Goal: Task Accomplishment & Management: Complete application form

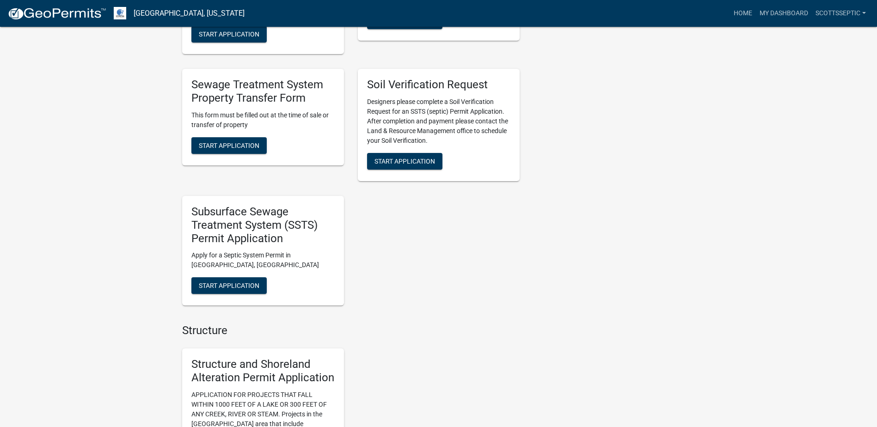
scroll to position [786, 0]
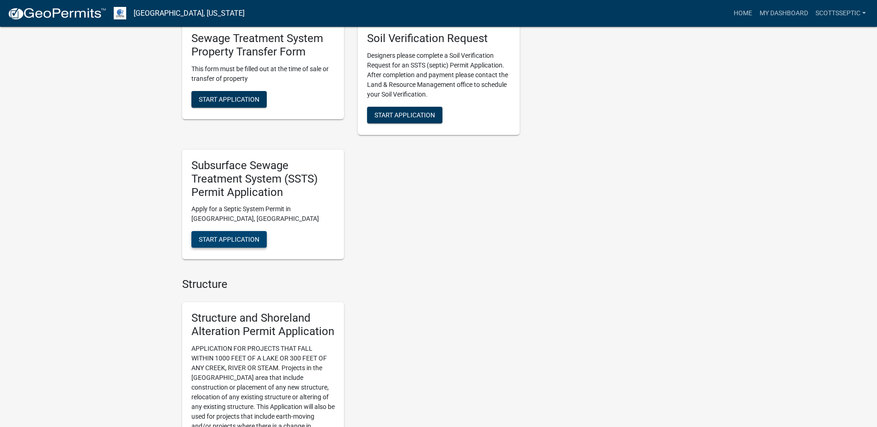
click at [229, 240] on span "Start Application" at bounding box center [229, 239] width 61 height 7
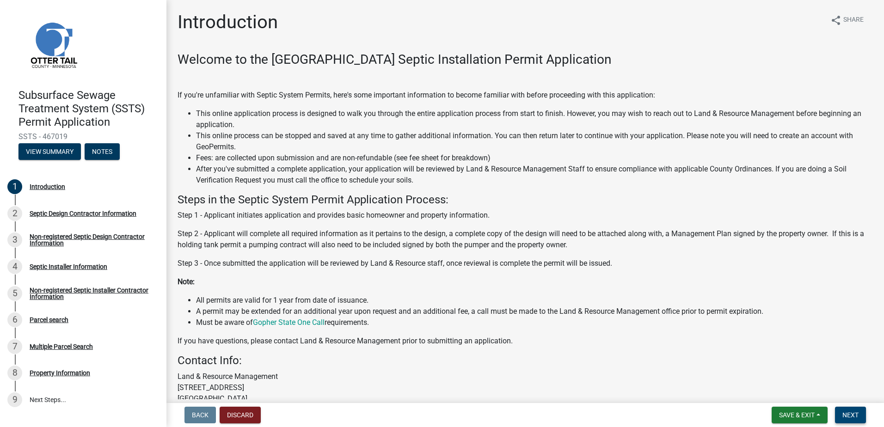
click at [856, 413] on span "Next" at bounding box center [851, 415] width 16 height 7
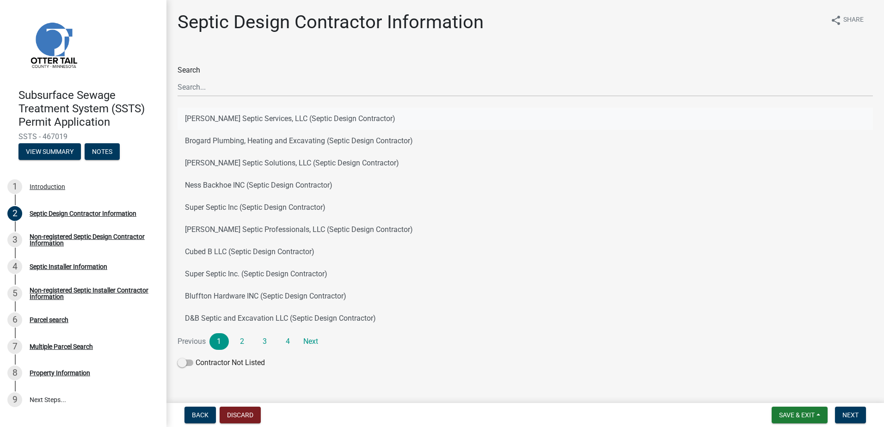
click at [234, 117] on button "[PERSON_NAME] Septic Services, LLC (Septic Design Contractor)" at bounding box center [526, 119] width 696 height 22
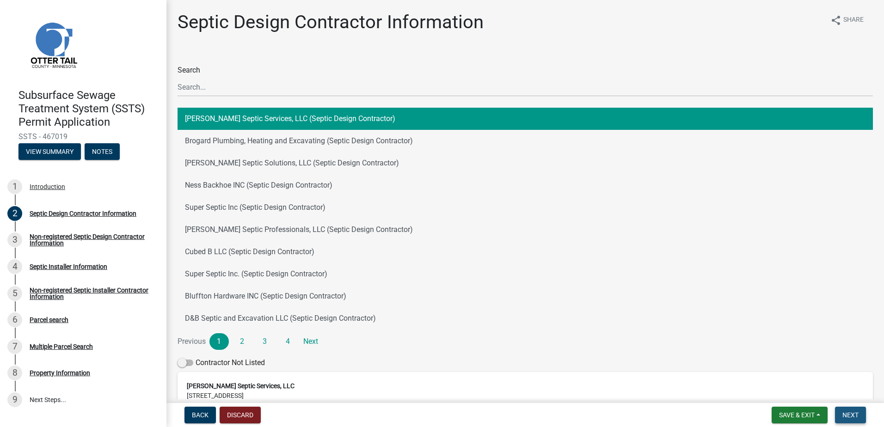
click at [848, 417] on span "Next" at bounding box center [851, 415] width 16 height 7
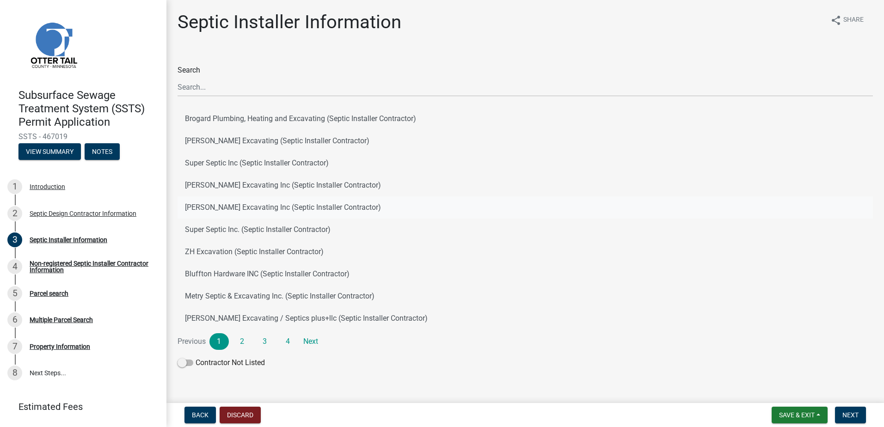
click at [222, 210] on button "[PERSON_NAME] Excavating Inc (Septic Installer Contractor)" at bounding box center [526, 208] width 696 height 22
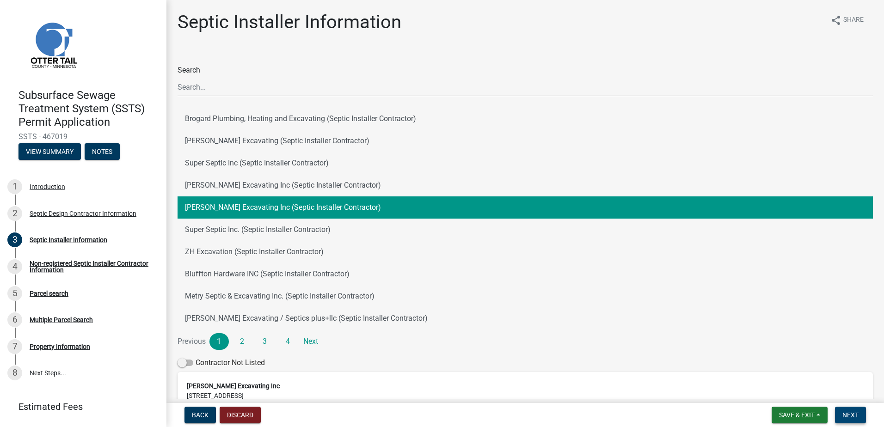
click at [846, 413] on span "Next" at bounding box center [851, 415] width 16 height 7
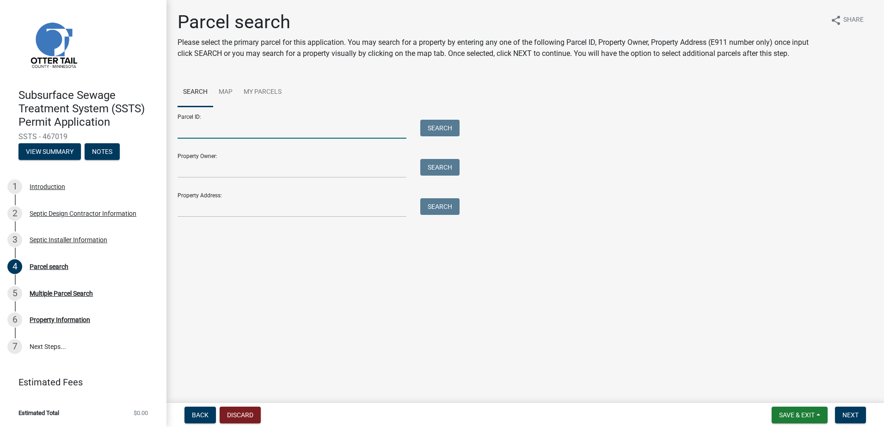
drag, startPoint x: 212, startPoint y: 135, endPoint x: 259, endPoint y: 117, distance: 50.2
click at [212, 135] on input "Parcel ID:" at bounding box center [292, 129] width 229 height 19
type input "20000180099015"
click at [449, 129] on button "Search" at bounding box center [439, 128] width 39 height 17
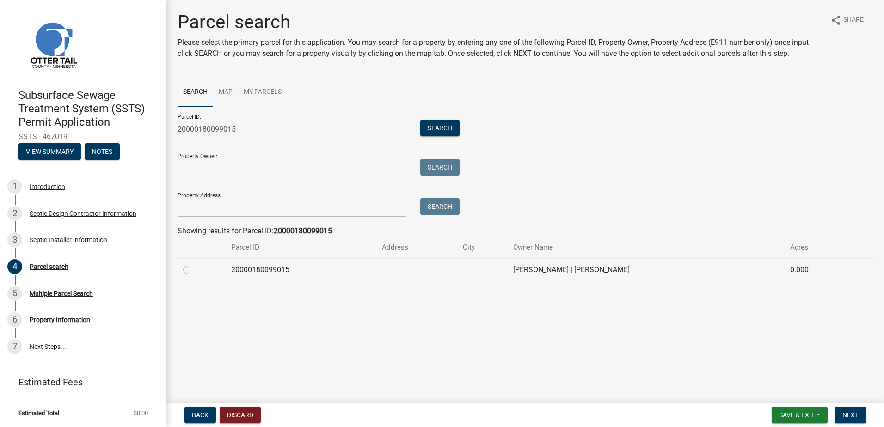
click at [194, 265] on label at bounding box center [194, 265] width 0 height 0
click at [194, 271] on input "radio" at bounding box center [197, 268] width 6 height 6
radio input "true"
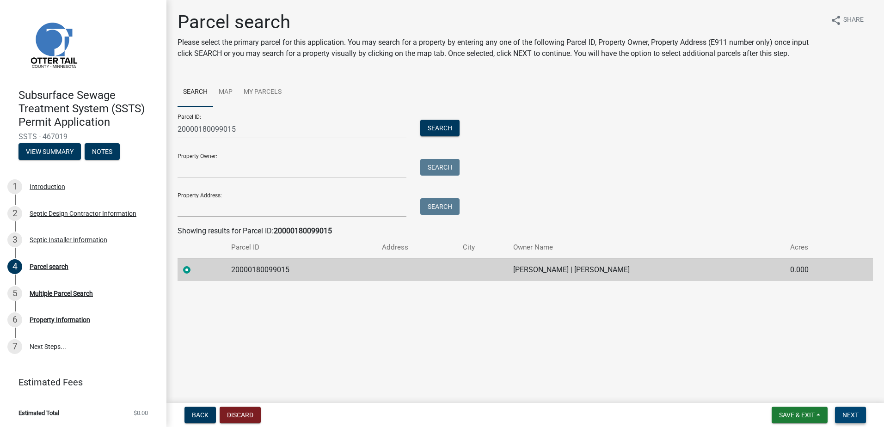
click at [848, 417] on span "Next" at bounding box center [851, 415] width 16 height 7
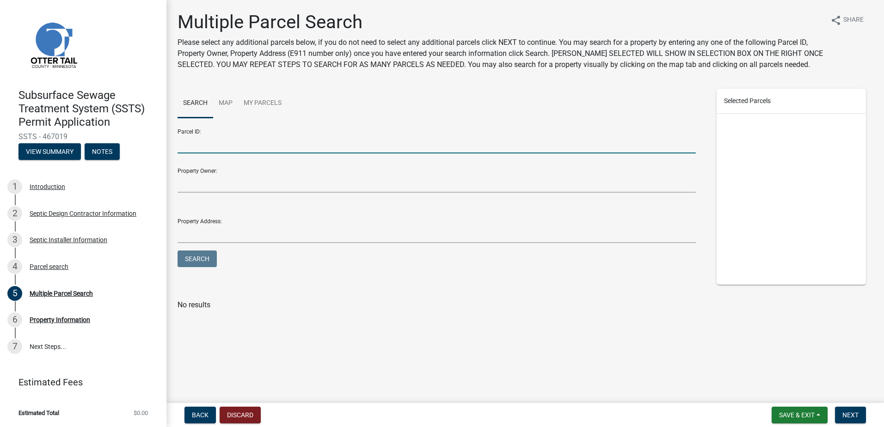
click at [201, 148] on input "Parcel ID:" at bounding box center [437, 144] width 518 height 19
type input "20000990298000"
click at [209, 258] on button "Search" at bounding box center [197, 259] width 39 height 17
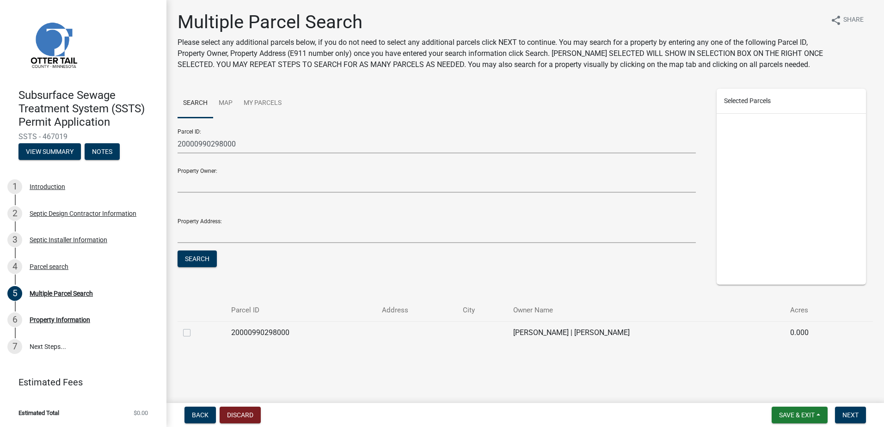
click at [194, 327] on label at bounding box center [194, 327] width 0 height 0
click at [194, 333] on input "checkbox" at bounding box center [197, 330] width 6 height 6
checkbox input "true"
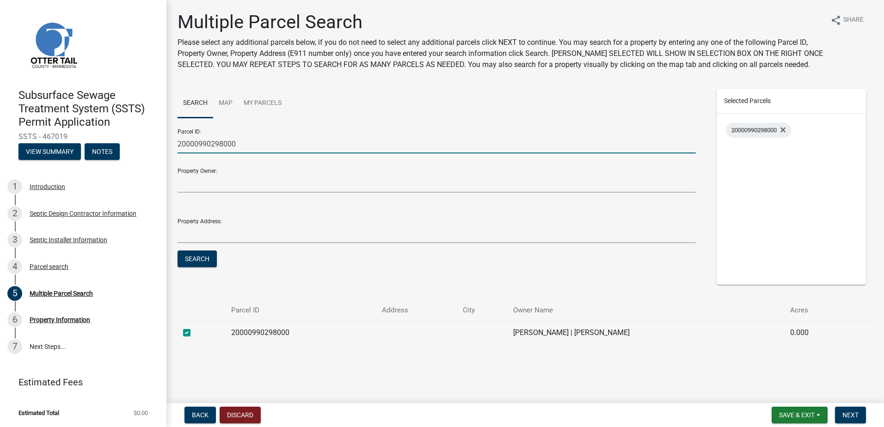
click at [222, 142] on input "20000990298000" at bounding box center [437, 144] width 518 height 19
type input "20000990297000"
click at [194, 257] on button "Search" at bounding box center [197, 259] width 39 height 17
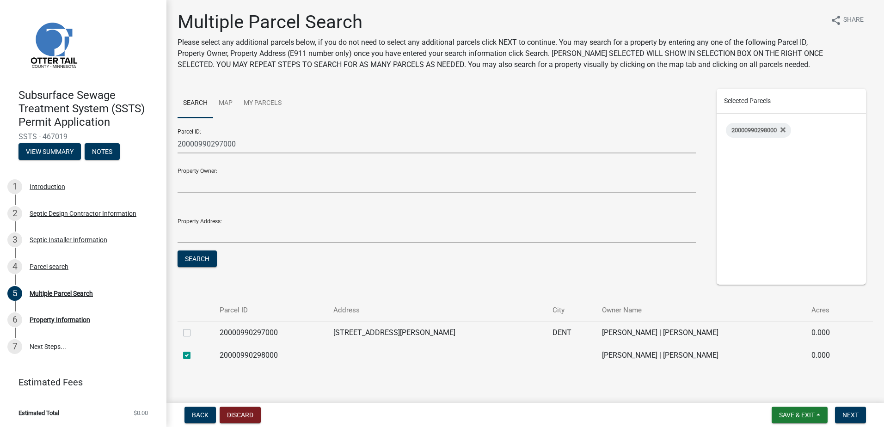
click at [194, 327] on label at bounding box center [194, 327] width 0 height 0
click at [194, 333] on input "checkbox" at bounding box center [197, 330] width 6 height 6
checkbox input "true"
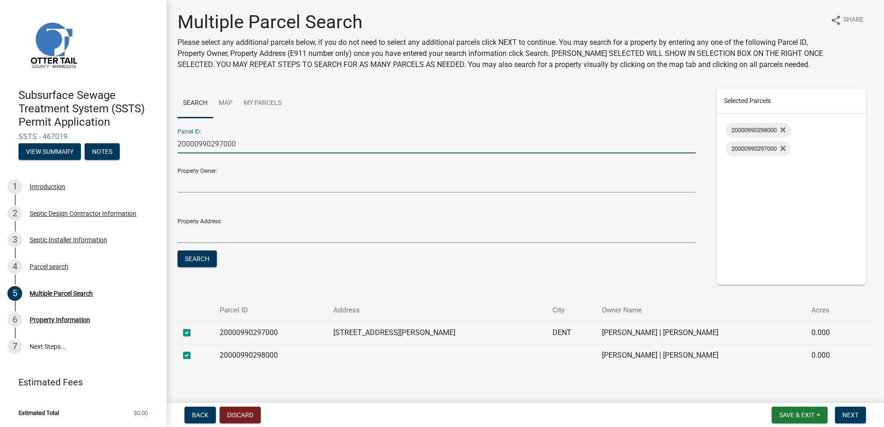
click at [222, 142] on input "20000990297000" at bounding box center [437, 144] width 518 height 19
type input "20000990296000"
click at [191, 256] on button "Search" at bounding box center [197, 259] width 39 height 17
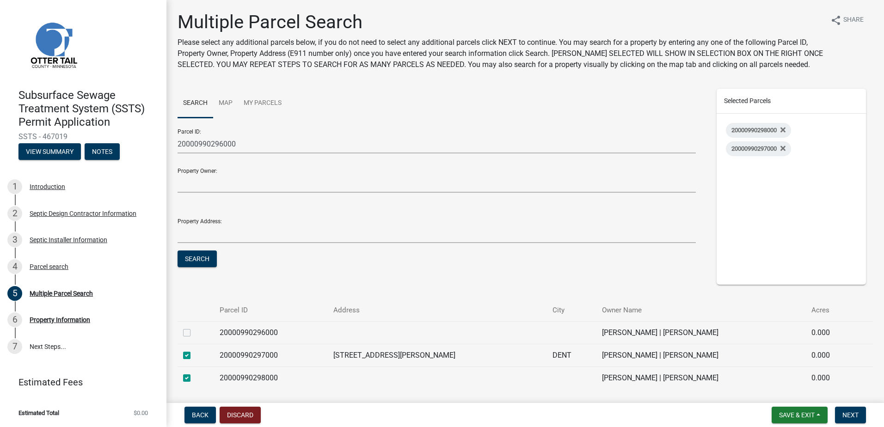
click at [194, 327] on label at bounding box center [194, 327] width 0 height 0
click at [194, 332] on input "checkbox" at bounding box center [197, 330] width 6 height 6
checkbox input "true"
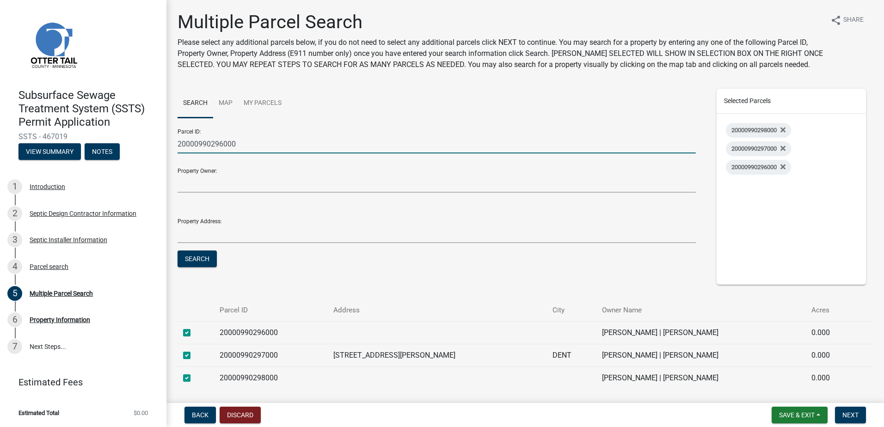
click at [224, 142] on input "20000990296000" at bounding box center [437, 144] width 518 height 19
type input "20000990295000"
click at [196, 258] on button "Search" at bounding box center [197, 259] width 39 height 17
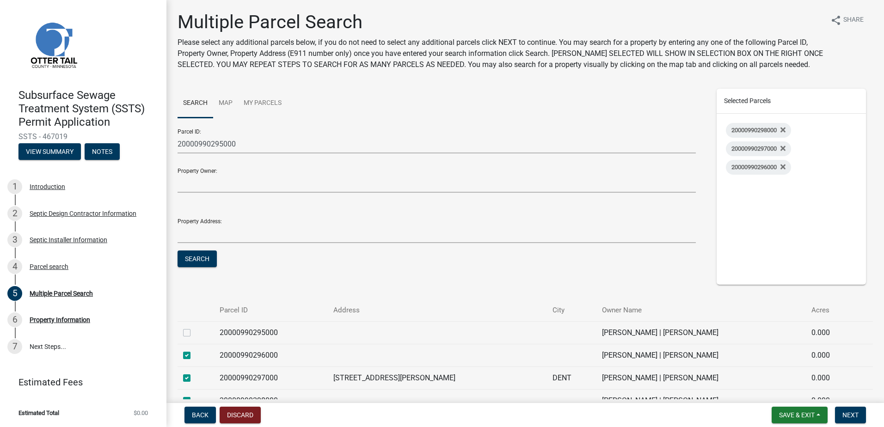
click at [194, 327] on label at bounding box center [194, 327] width 0 height 0
click at [194, 332] on input "checkbox" at bounding box center [197, 330] width 6 height 6
checkbox input "true"
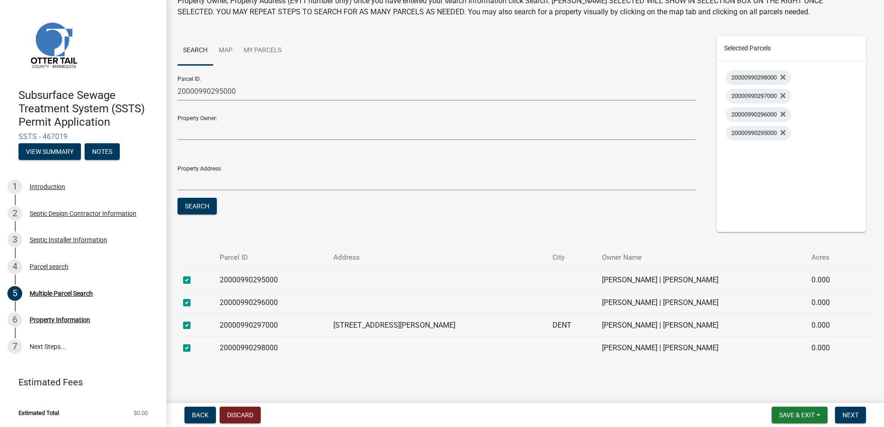
scroll to position [56, 0]
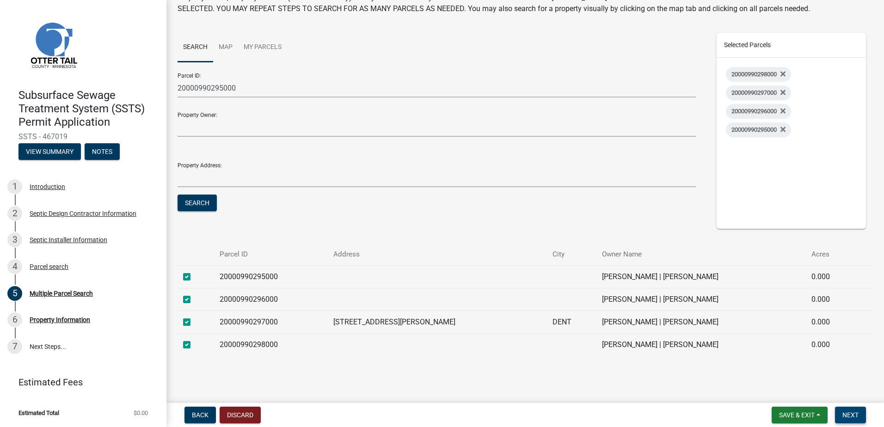
click at [848, 416] on span "Next" at bounding box center [851, 415] width 16 height 7
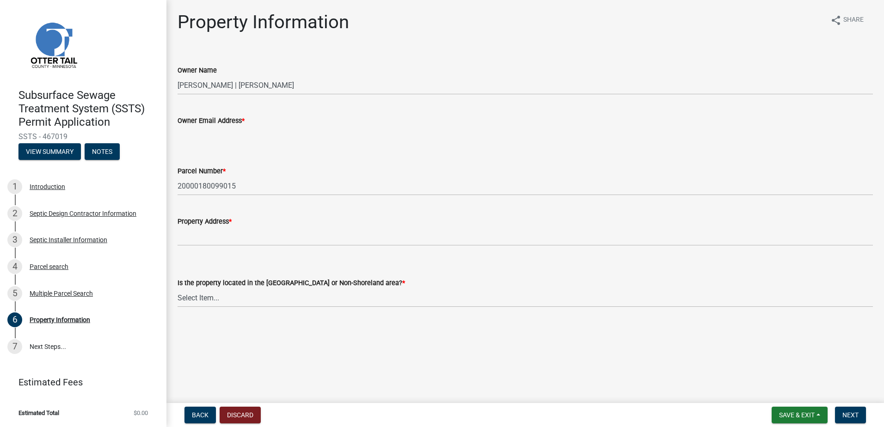
click at [190, 136] on input "Owner Email Address *" at bounding box center [526, 135] width 696 height 19
type input "[EMAIL_ADDRESS][DOMAIN_NAME]"
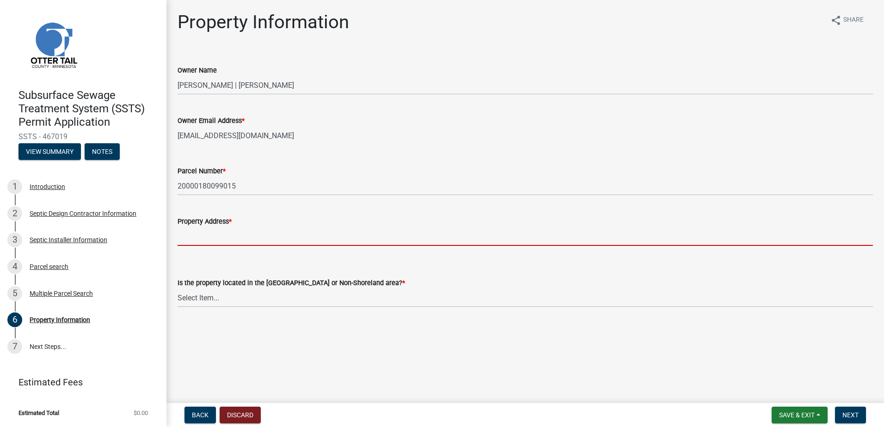
click at [184, 242] on input "Property Address *" at bounding box center [526, 236] width 696 height 19
type input "XXXXX"
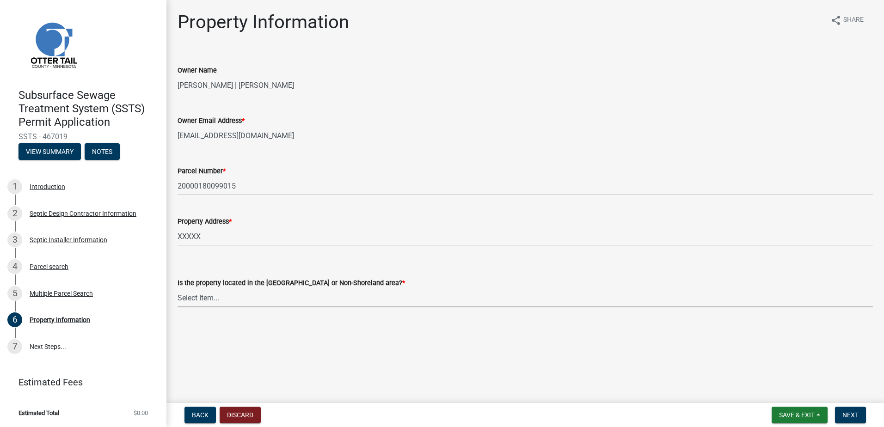
click at [205, 297] on select "Select Item... Shoreland Non-Shoreland" at bounding box center [526, 298] width 696 height 19
click at [178, 289] on select "Select Item... Shoreland Non-Shoreland" at bounding box center [526, 298] width 696 height 19
select select "f91142e6-e911-469c-9754-896c7e7f9e05"
click at [851, 414] on span "Next" at bounding box center [851, 415] width 16 height 7
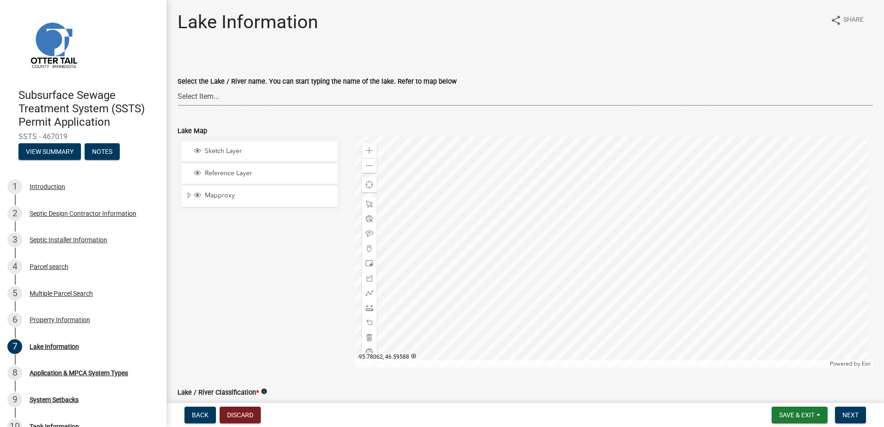
click at [198, 97] on select "Select Item... None [PERSON_NAME] 56-031 [PERSON_NAME] 56-118 [PERSON_NAME] 56-…" at bounding box center [526, 96] width 696 height 19
click at [438, 70] on form "Select the Lake / River name. You can start typing the name of the lake. Refer …" at bounding box center [526, 85] width 696 height 41
click at [203, 103] on select "Select Item... None [PERSON_NAME] 56-031 [PERSON_NAME] 56-118 [PERSON_NAME] 56-…" at bounding box center [526, 96] width 696 height 19
click at [178, 87] on select "Select Item... None [PERSON_NAME] 56-031 [PERSON_NAME] 56-118 [PERSON_NAME] 56-…" at bounding box center [526, 96] width 696 height 19
select select "d6712cf9-6b76-4560-954c-e6f66fdd6d2b"
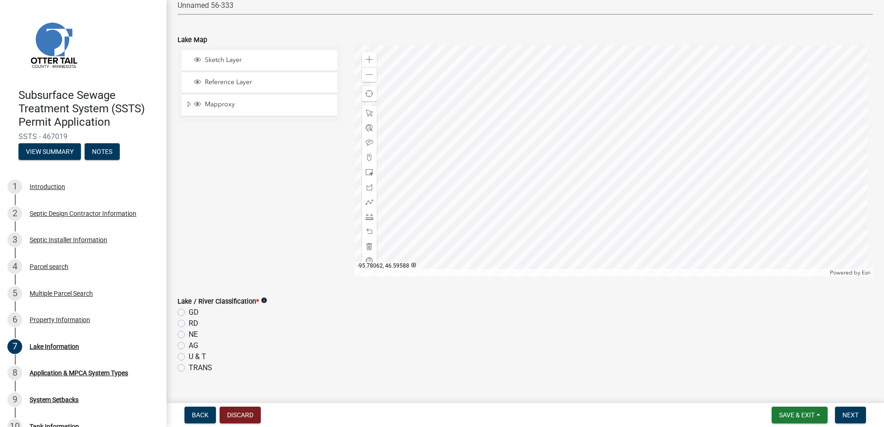
scroll to position [92, 0]
click at [189, 334] on label "NE" at bounding box center [193, 333] width 9 height 11
click at [189, 334] on input "NE" at bounding box center [192, 331] width 6 height 6
radio input "true"
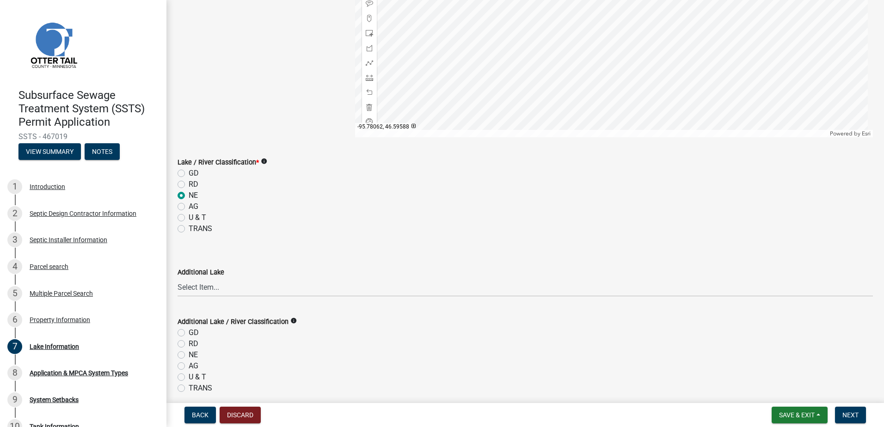
scroll to position [231, 0]
click at [202, 289] on select "Select Item... None [PERSON_NAME] 56-031 [PERSON_NAME] 56-118 [PERSON_NAME] 56-…" at bounding box center [526, 286] width 696 height 19
click at [314, 12] on div "Sketch Layer Reference Layer Mapproxy Municipalities Corporate Limits Low Level…" at bounding box center [260, 20] width 178 height 231
click at [210, 276] on div "Additional Lake" at bounding box center [526, 271] width 696 height 11
click at [208, 283] on select "Select Item... None [PERSON_NAME] 56-031 [PERSON_NAME] 56-118 [PERSON_NAME] 56-…" at bounding box center [526, 286] width 696 height 19
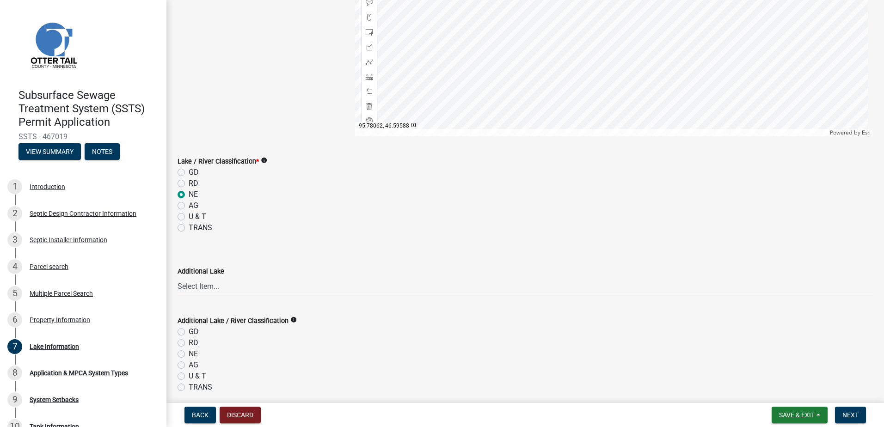
click at [270, 9] on div "Sketch Layer Reference Layer Mapproxy Municipalities Corporate Limits Low Level…" at bounding box center [260, 20] width 178 height 231
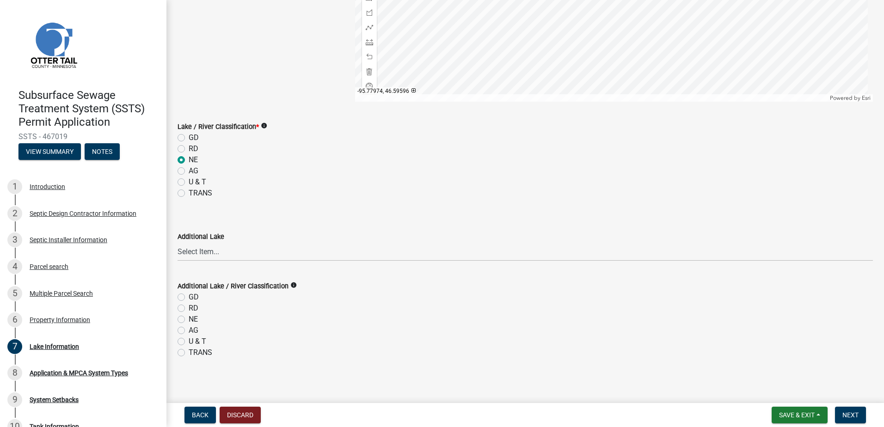
scroll to position [269, 0]
click at [191, 248] on select "Select Item... None [PERSON_NAME] 56-031 [PERSON_NAME] 56-118 [PERSON_NAME] 56-…" at bounding box center [526, 248] width 696 height 19
click at [178, 239] on select "Select Item... None [PERSON_NAME] 56-031 [PERSON_NAME] 56-118 [PERSON_NAME] 56-…" at bounding box center [526, 248] width 696 height 19
select select "d4245f1a-cc75-47f8-9ec9-c6b67e61b1cb"
click at [189, 304] on label "RD" at bounding box center [194, 305] width 10 height 11
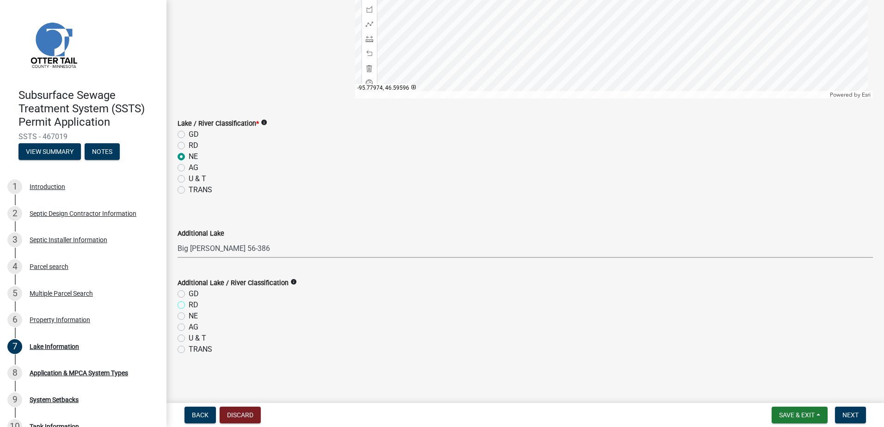
click at [189, 304] on input "RD" at bounding box center [192, 303] width 6 height 6
radio input "true"
click at [856, 415] on span "Next" at bounding box center [851, 415] width 16 height 7
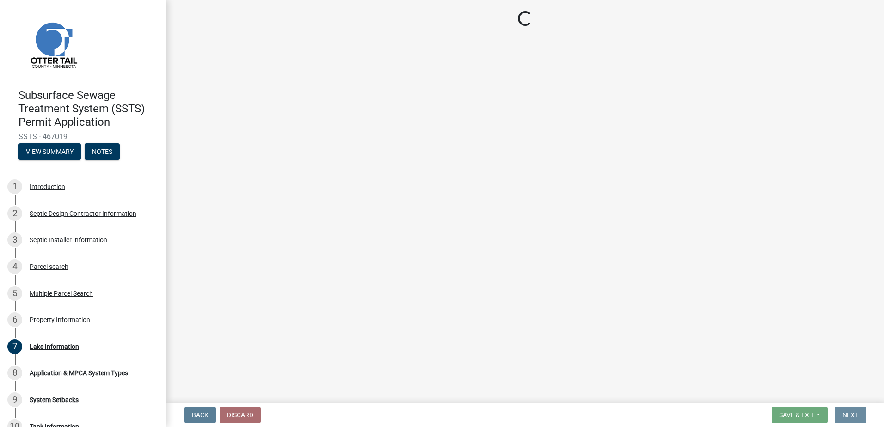
scroll to position [0, 0]
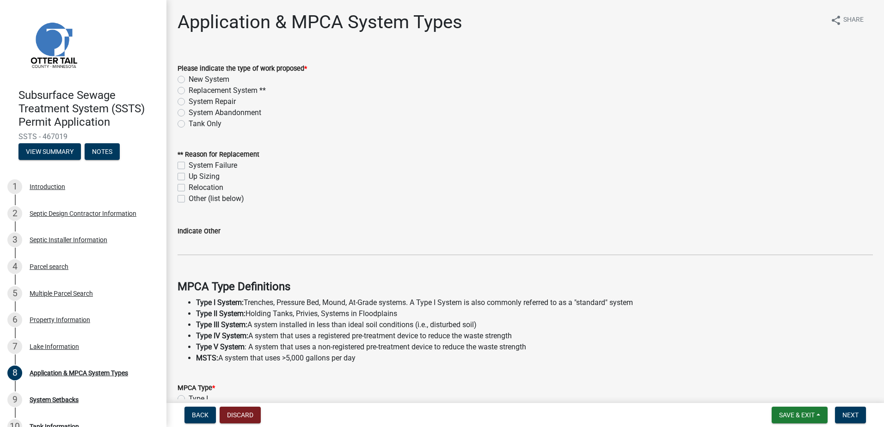
click at [189, 92] on label "Replacement System **" at bounding box center [227, 90] width 77 height 11
click at [189, 91] on input "Replacement System **" at bounding box center [192, 88] width 6 height 6
radio input "true"
click at [189, 166] on label "System Failure" at bounding box center [213, 165] width 49 height 11
click at [189, 166] on input "System Failure" at bounding box center [192, 163] width 6 height 6
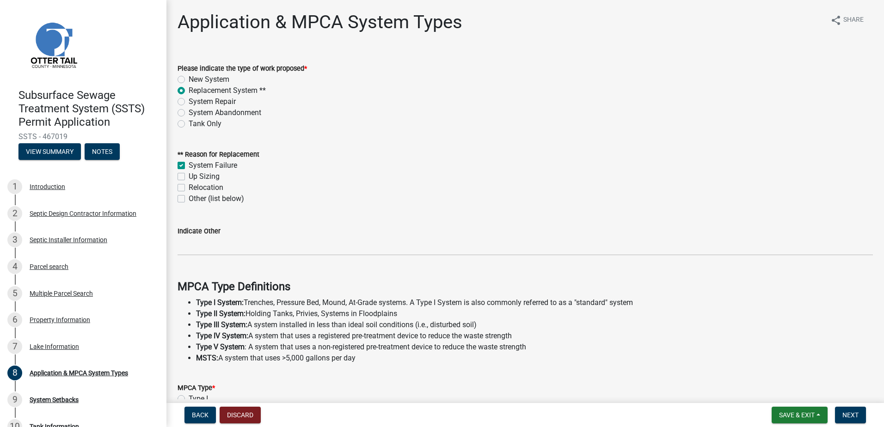
checkbox input "true"
checkbox input "false"
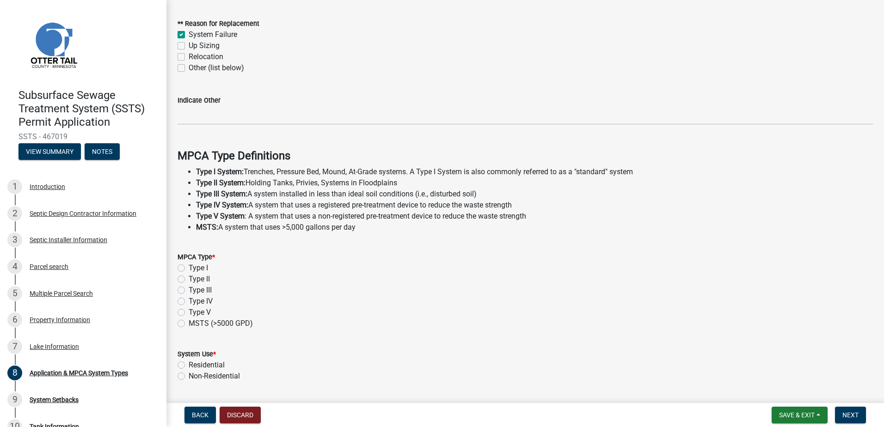
scroll to position [139, 0]
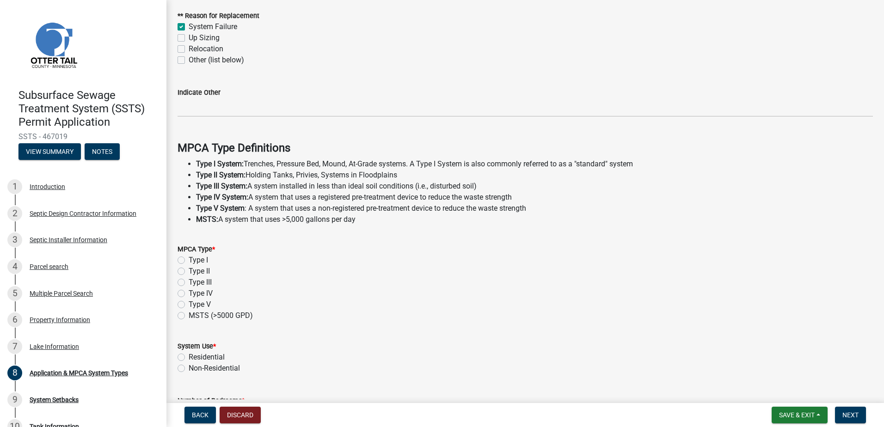
click at [189, 262] on label "Type I" at bounding box center [198, 260] width 19 height 11
click at [189, 261] on input "Type I" at bounding box center [192, 258] width 6 height 6
radio input "true"
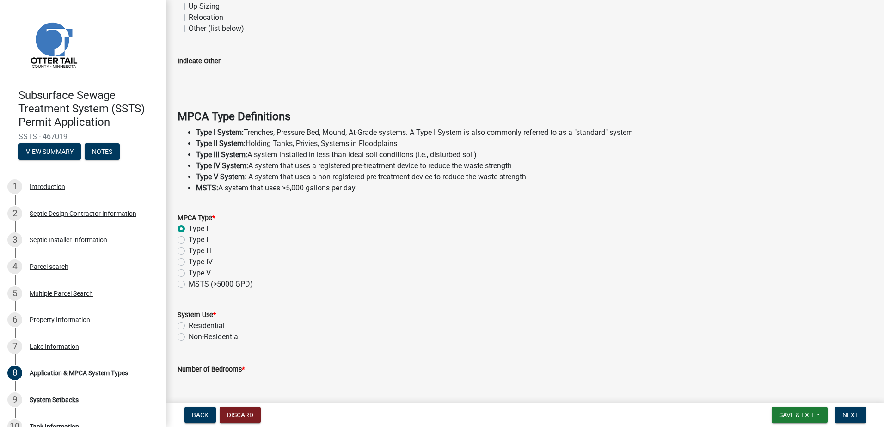
scroll to position [231, 0]
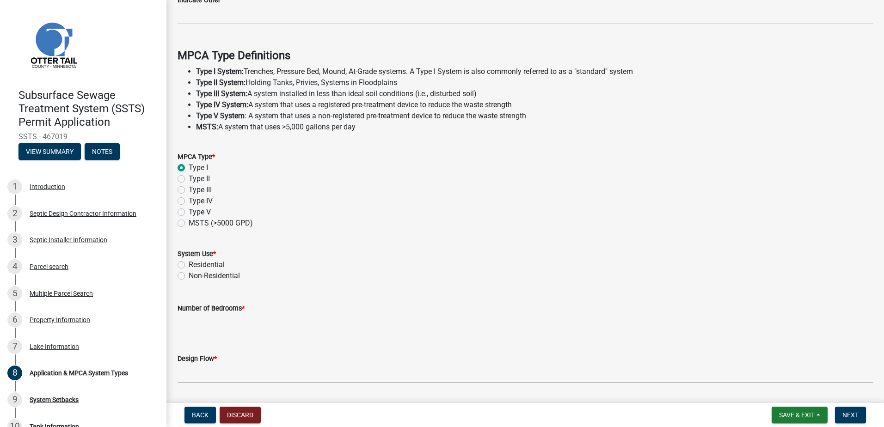
click at [189, 263] on label "Residential" at bounding box center [207, 264] width 36 height 11
click at [189, 263] on input "Residential" at bounding box center [192, 262] width 6 height 6
radio input "true"
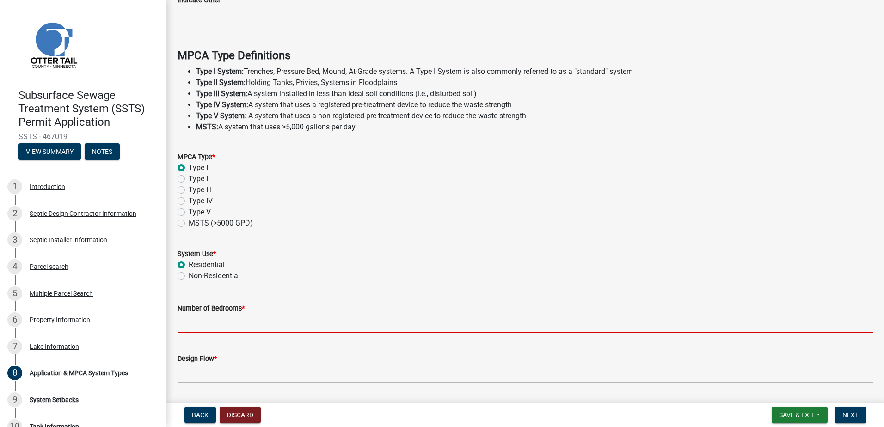
click at [194, 328] on input "Number of Bedrooms *" at bounding box center [526, 323] width 696 height 19
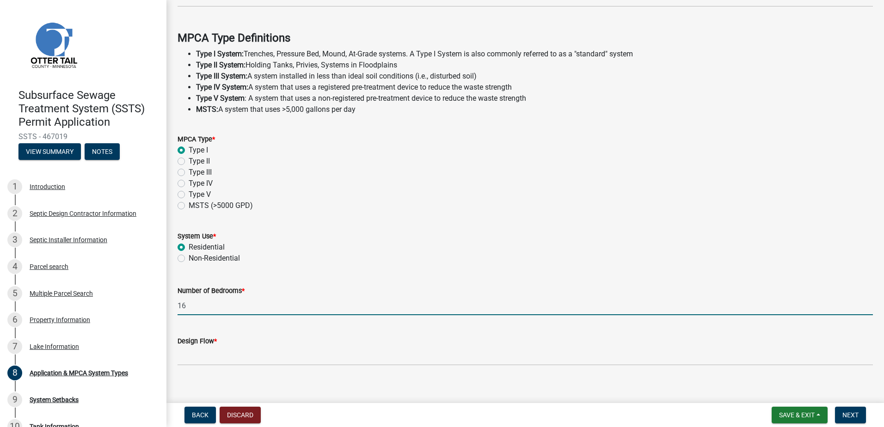
scroll to position [259, 0]
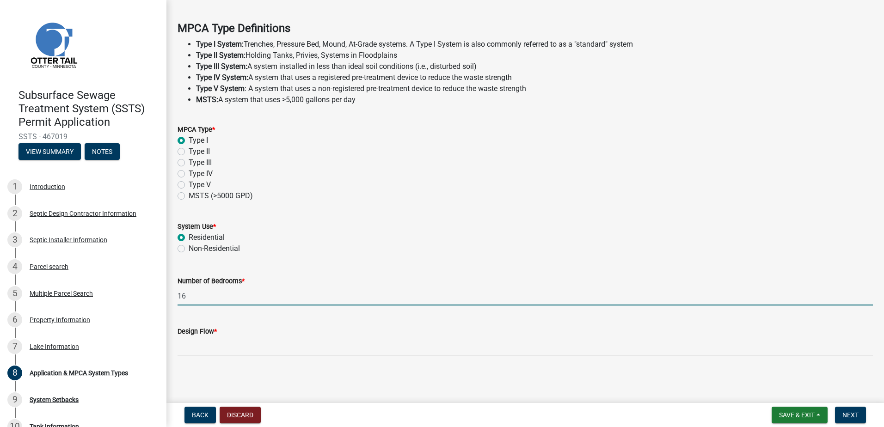
type input "16"
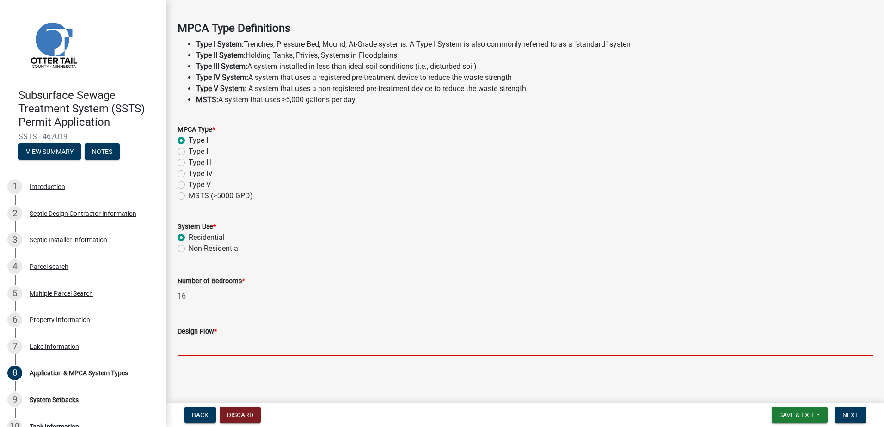
click at [199, 347] on input "Design Flow *" at bounding box center [526, 346] width 696 height 19
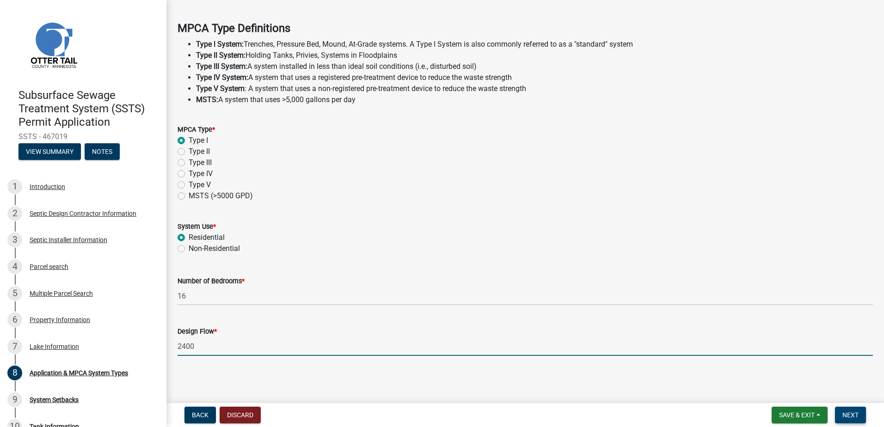
type input "2400"
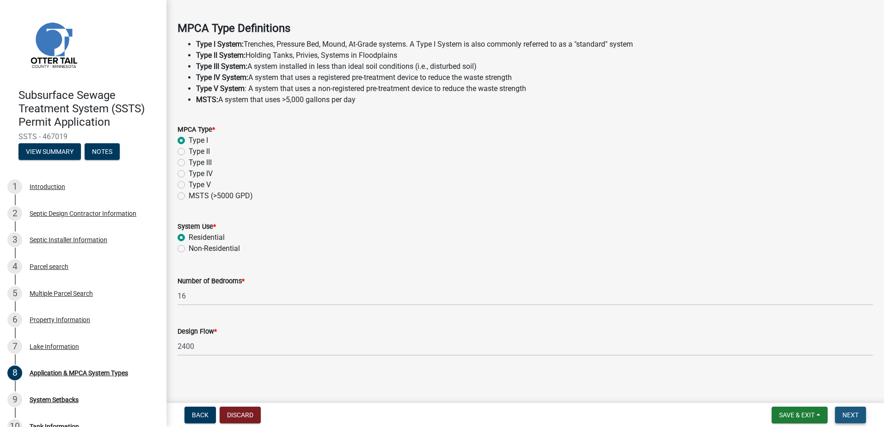
drag, startPoint x: 841, startPoint y: 411, endPoint x: 839, endPoint y: 419, distance: 8.0
click at [841, 412] on button "Next" at bounding box center [850, 415] width 31 height 17
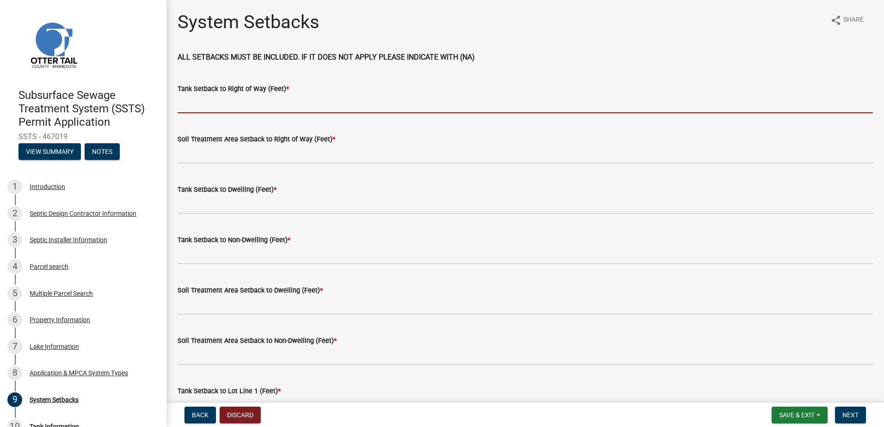
click at [211, 105] on input "Tank Setback to Right of Way (Feet) *" at bounding box center [526, 103] width 696 height 19
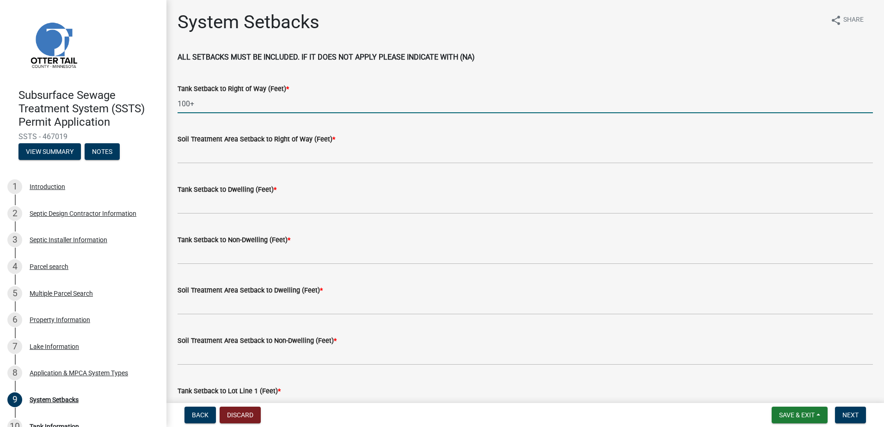
type input "100+"
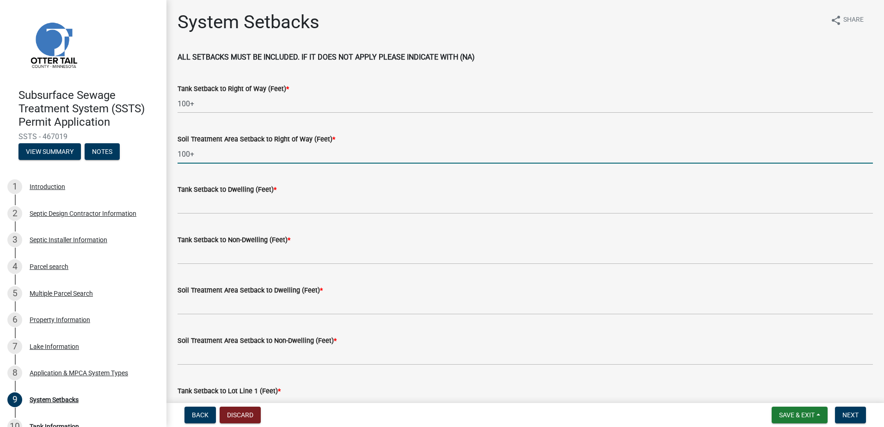
type input "100+"
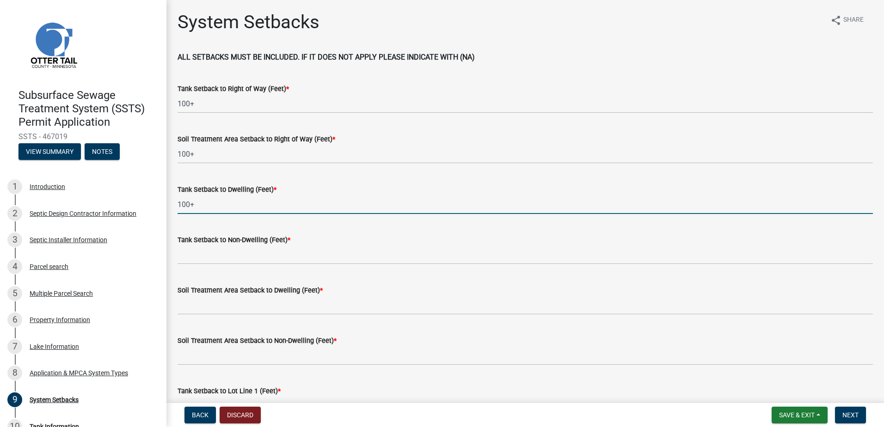
type input "100+"
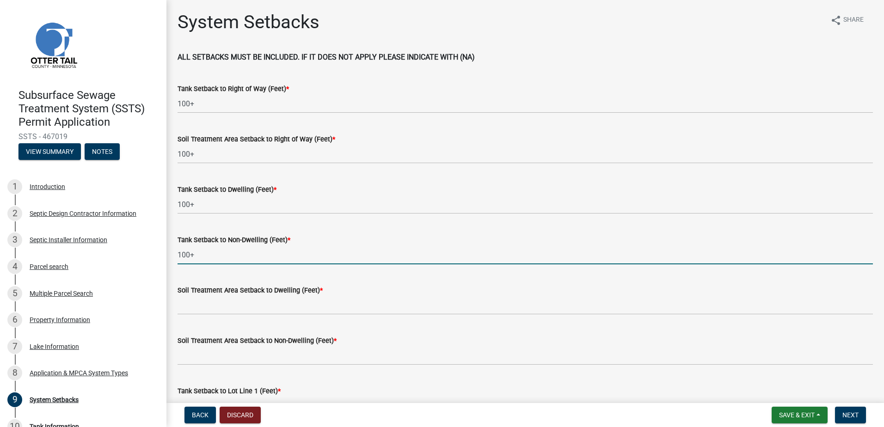
type input "100+"
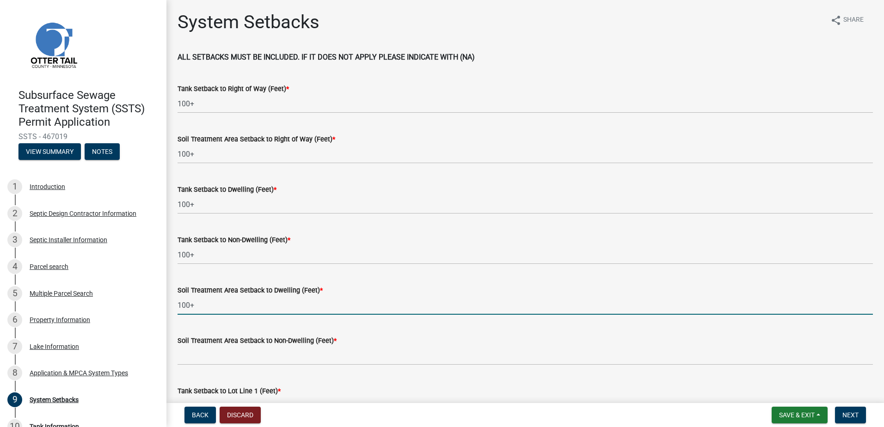
type input "100+"
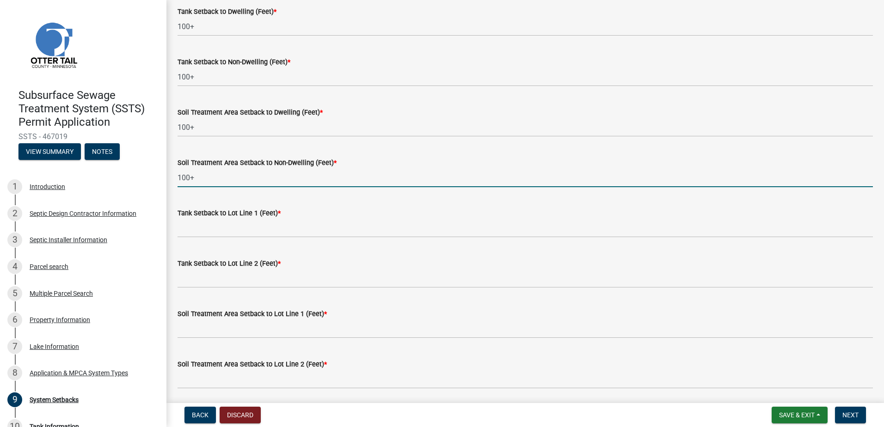
scroll to position [277, 0]
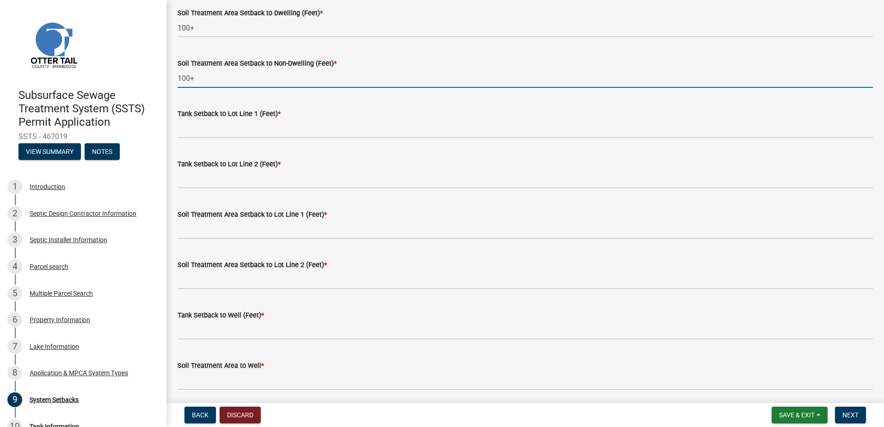
type input "100+"
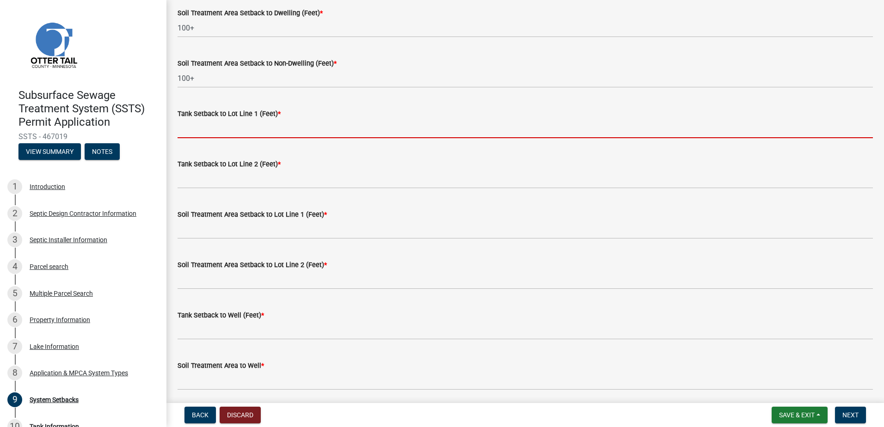
click at [188, 133] on input "Tank Setback to Lot Line 1 (Feet) *" at bounding box center [526, 128] width 696 height 19
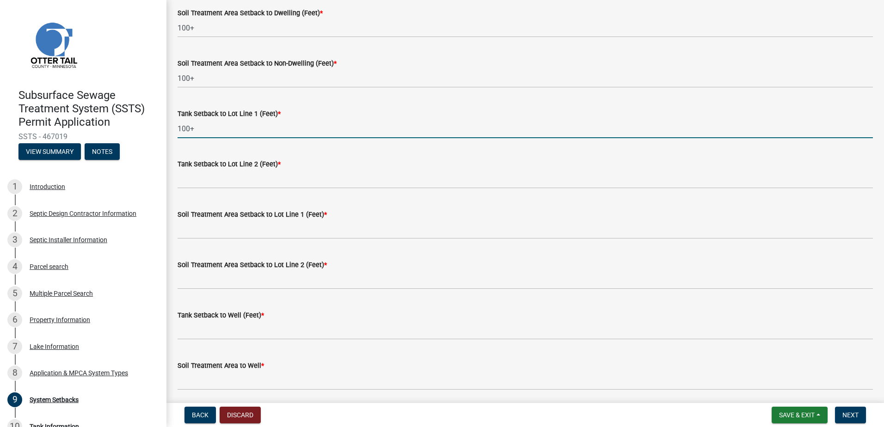
type input "100+"
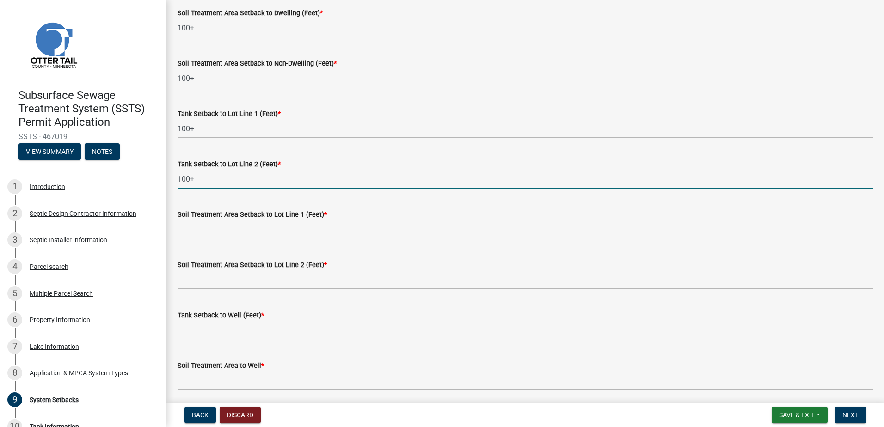
type input "100+"
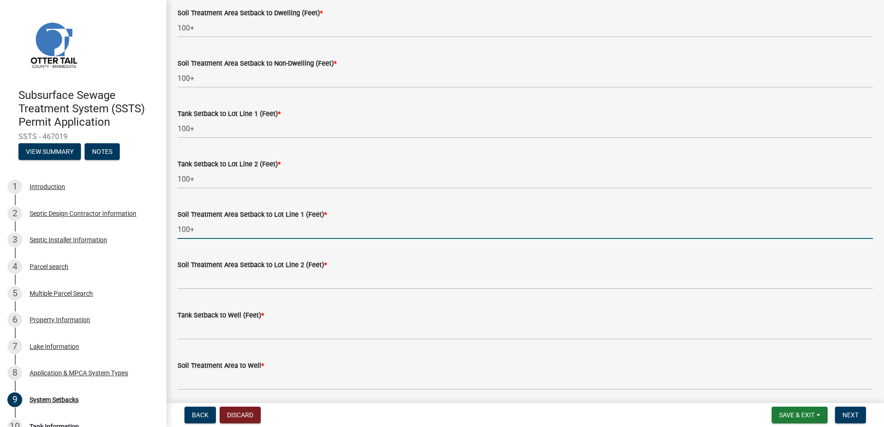
type input "100+"
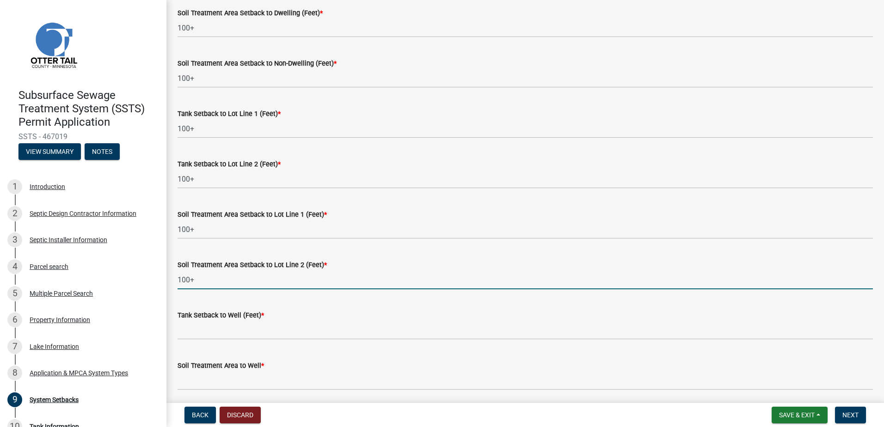
type input "100+"
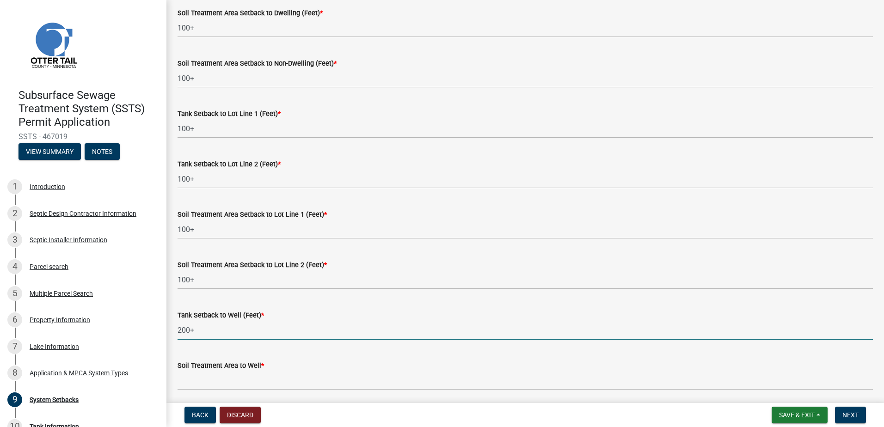
type input "200+"
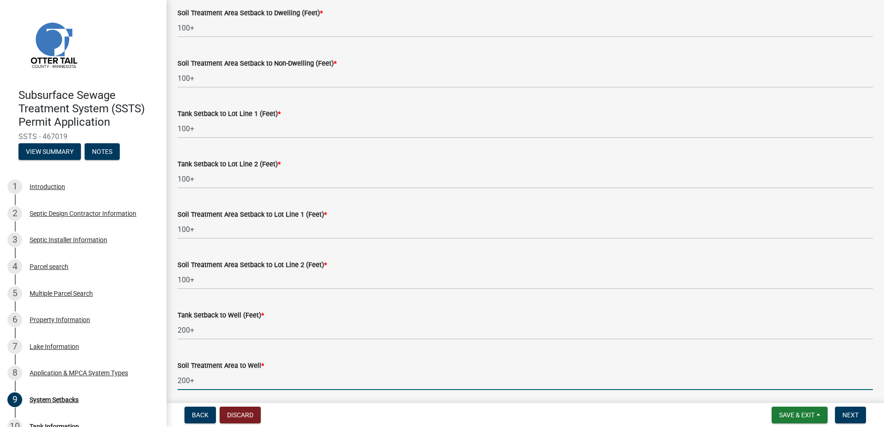
type input "200+"
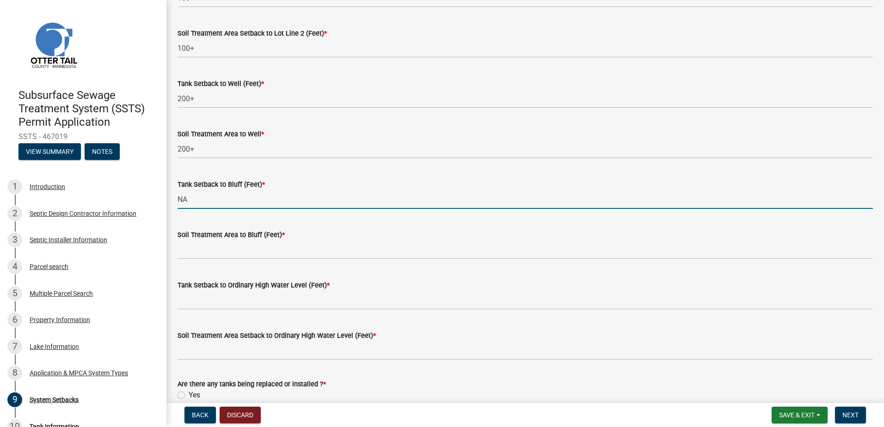
type input "NA"
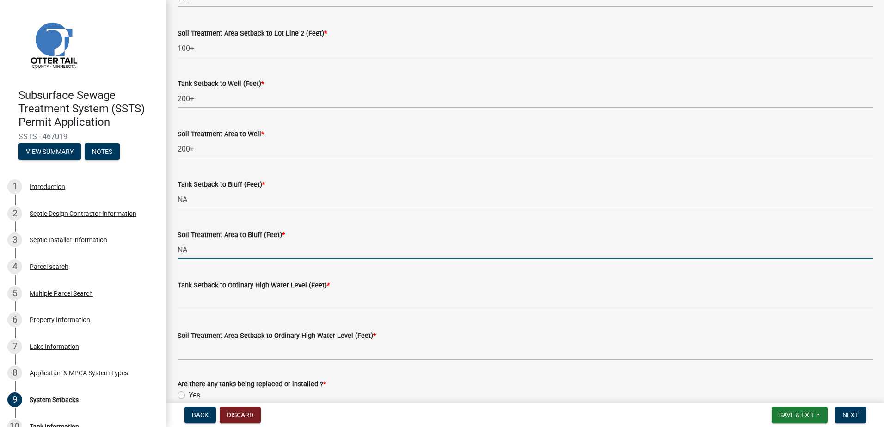
type input "NA"
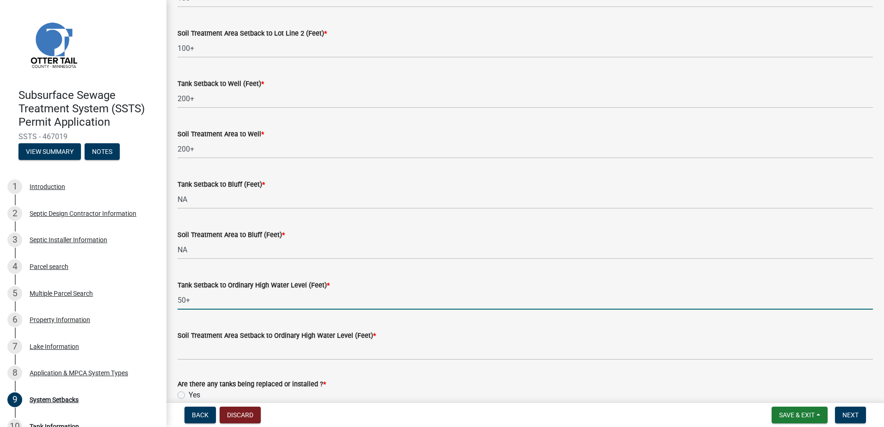
type input "50+"
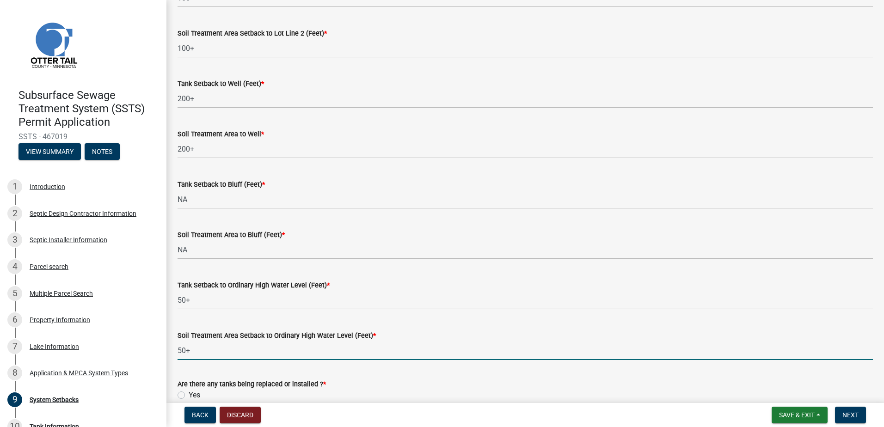
type input "50+"
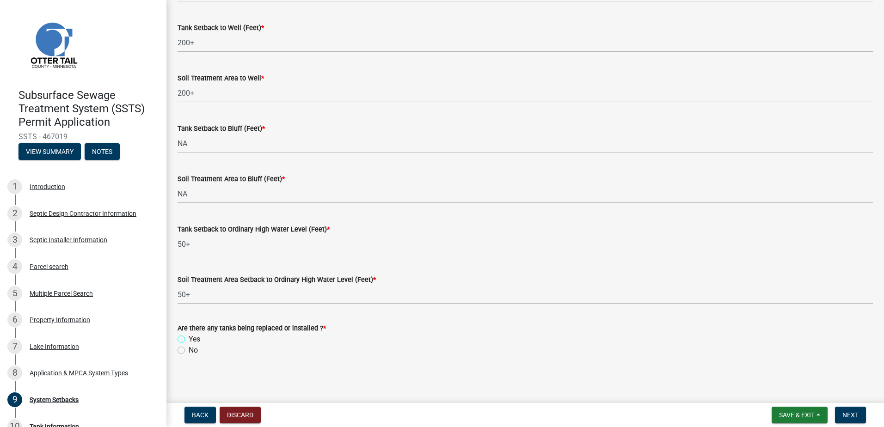
scroll to position [566, 0]
click at [189, 339] on label "Yes" at bounding box center [195, 338] width 12 height 11
click at [189, 339] on input "Yes" at bounding box center [192, 336] width 6 height 6
radio input "true"
click at [852, 416] on span "Next" at bounding box center [851, 415] width 16 height 7
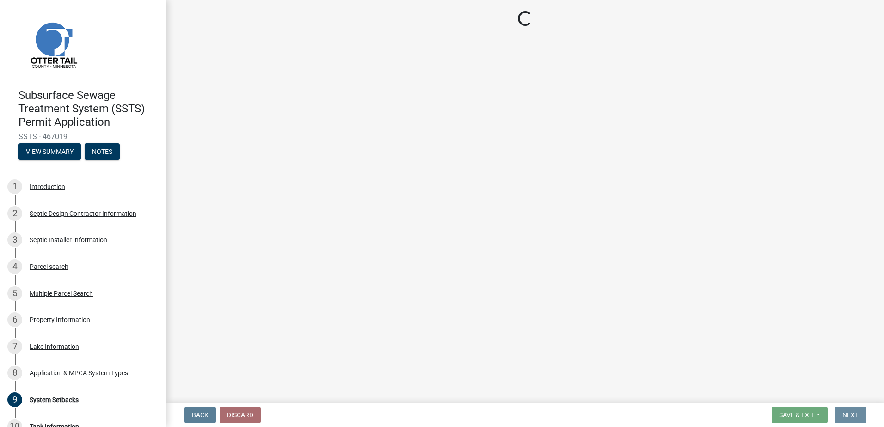
scroll to position [0, 0]
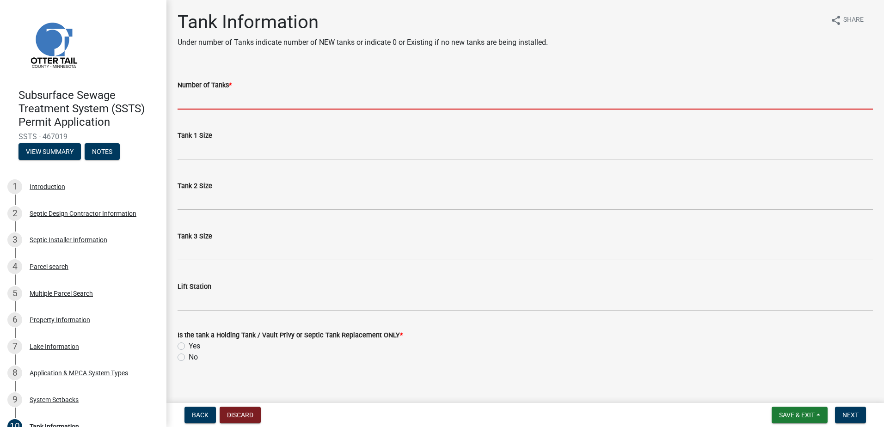
click at [203, 104] on input "Number of Tanks *" at bounding box center [526, 100] width 696 height 19
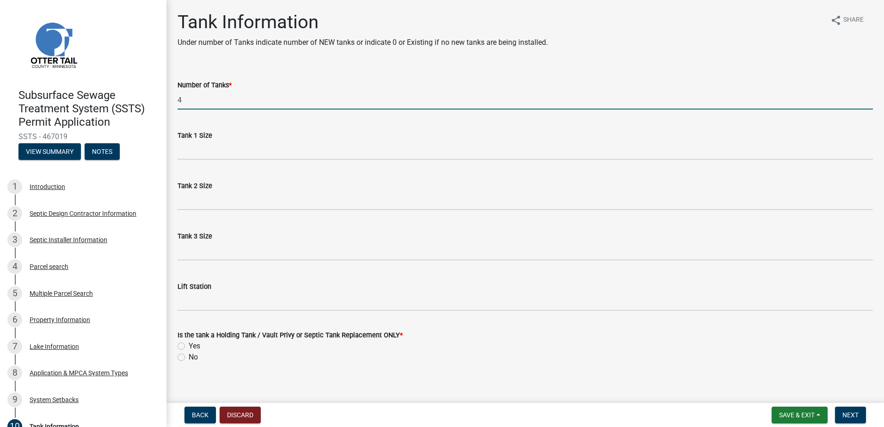
type input "4"
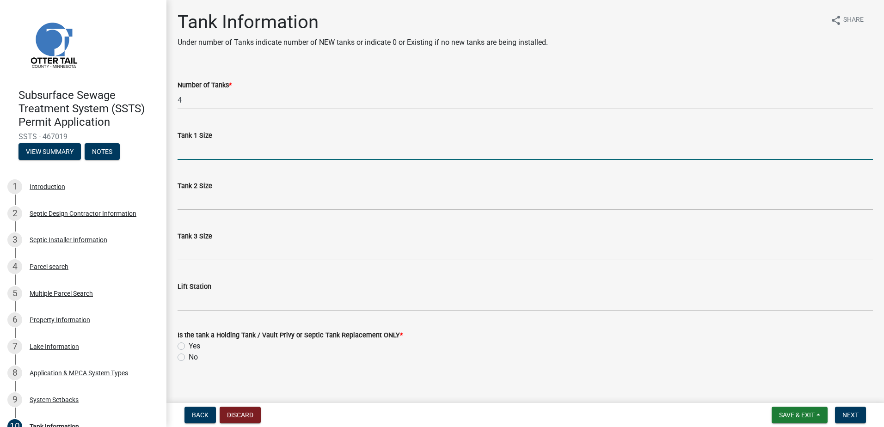
click at [210, 154] on input "Tank 1 Size" at bounding box center [526, 150] width 696 height 19
type input "2500"
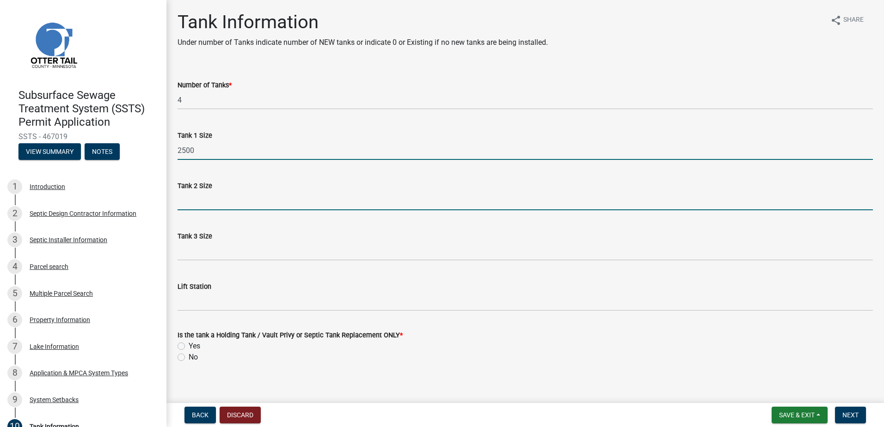
click at [193, 203] on input "Tank 2 Size" at bounding box center [526, 200] width 696 height 19
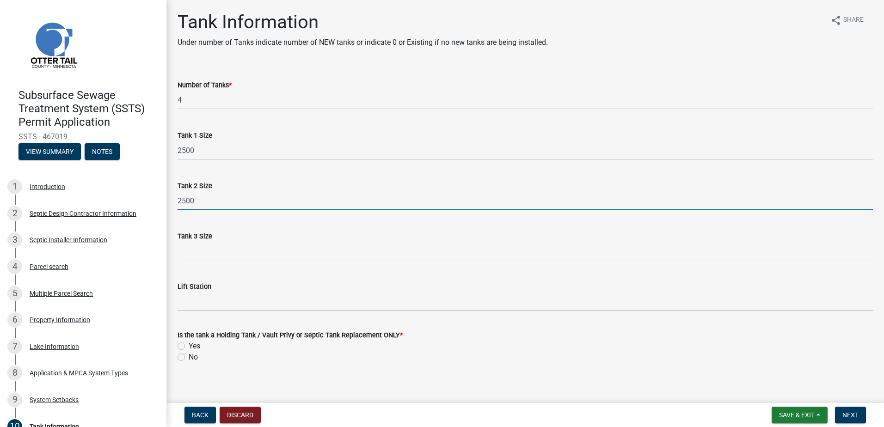
type input "2500"
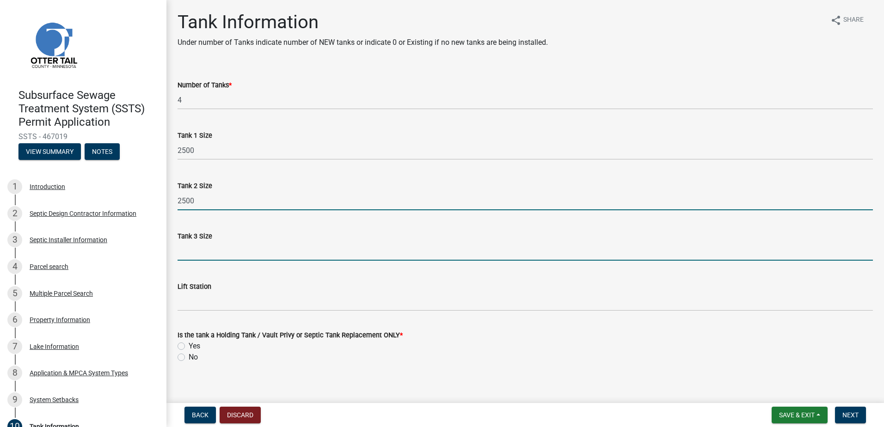
click at [189, 252] on input "Tank 3 Size" at bounding box center [526, 251] width 696 height 19
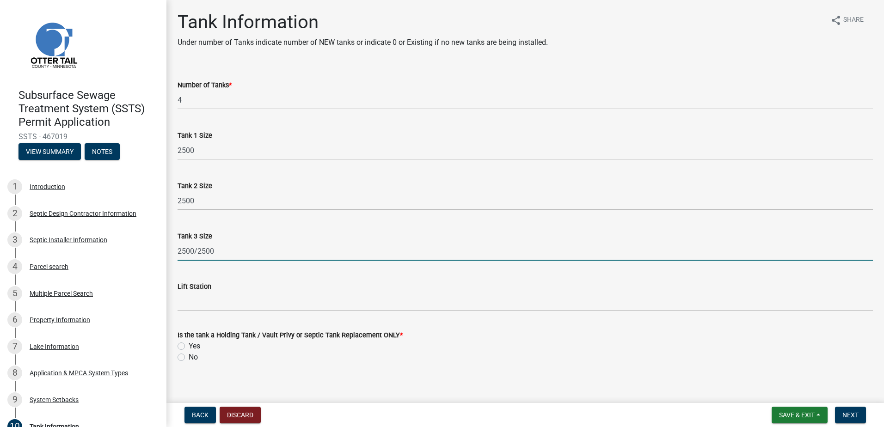
type input "2500/2500"
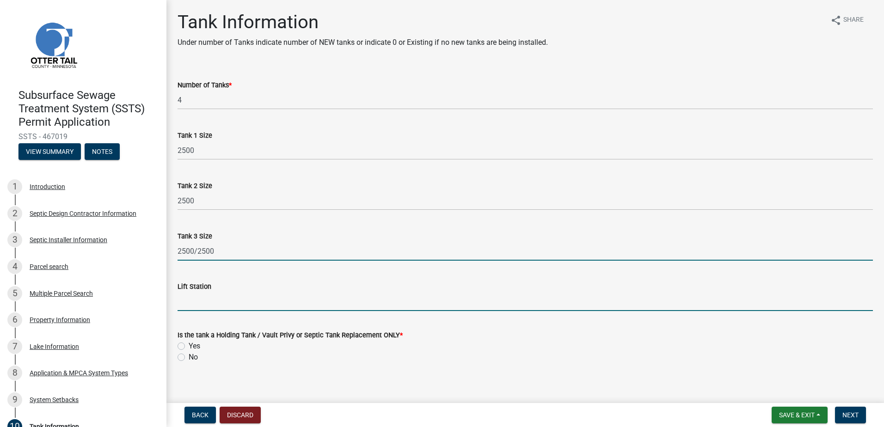
click at [187, 305] on input "Lift Station" at bounding box center [526, 301] width 696 height 19
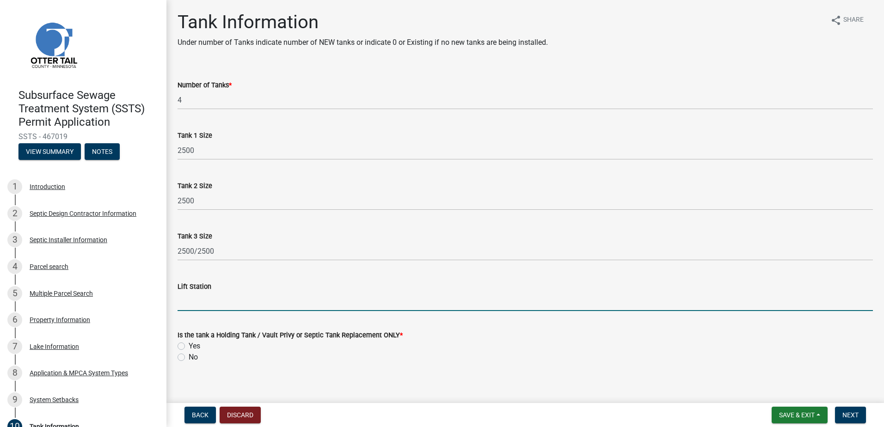
type input "NA"
click at [189, 358] on label "No" at bounding box center [193, 357] width 9 height 11
click at [189, 358] on input "No" at bounding box center [192, 355] width 6 height 6
radio input "true"
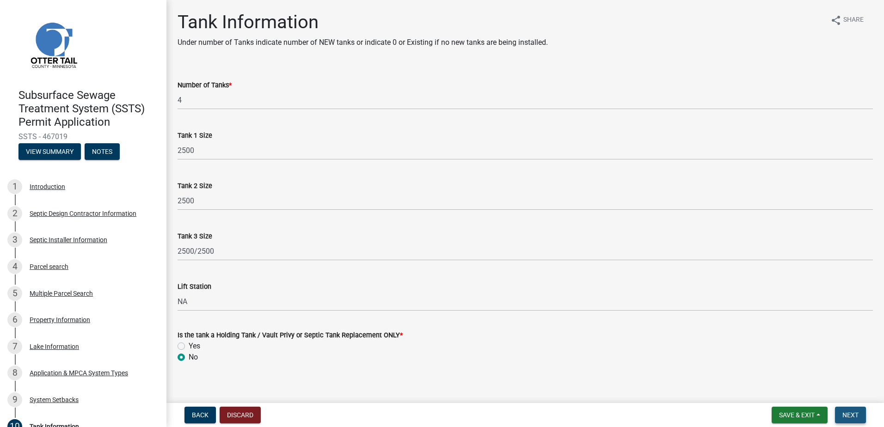
click at [850, 413] on span "Next" at bounding box center [851, 415] width 16 height 7
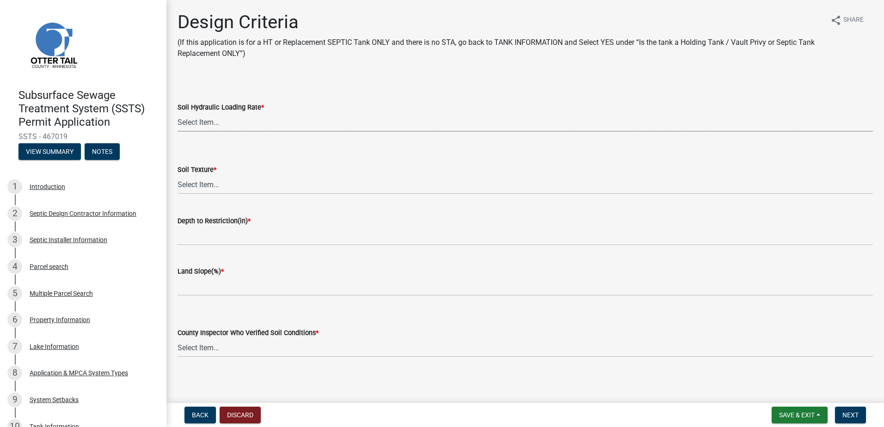
click at [217, 121] on select "Select Item... 1.6 gpd/ft2 1.2 gpd/ft2 1.0 gpd/ft2 0.87 gpd/ft2 0.78 gpd/ft2 0.…" at bounding box center [526, 122] width 696 height 19
click at [178, 113] on select "Select Item... 1.6 gpd/ft2 1.2 gpd/ft2 1.0 gpd/ft2 0.87 gpd/ft2 0.78 gpd/ft2 0.…" at bounding box center [526, 122] width 696 height 19
select select "eaa6e4cf-be76-4366-bfe5-e87acfaaf3f4"
click at [191, 182] on select "Select Item... Coarse Sand (COS) Sand (S) Fine Sand (FS) Very Fine Sand (VFS) L…" at bounding box center [526, 184] width 696 height 19
click at [178, 175] on select "Select Item... Coarse Sand (COS) Sand (S) Fine Sand (FS) Very Fine Sand (VFS) L…" at bounding box center [526, 184] width 696 height 19
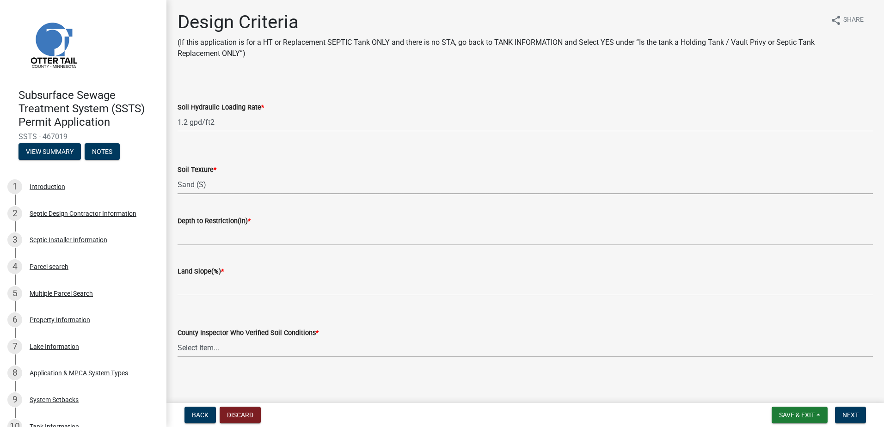
select select "48b77c43-c0ca-4757-a1b1-e2e69db0f822"
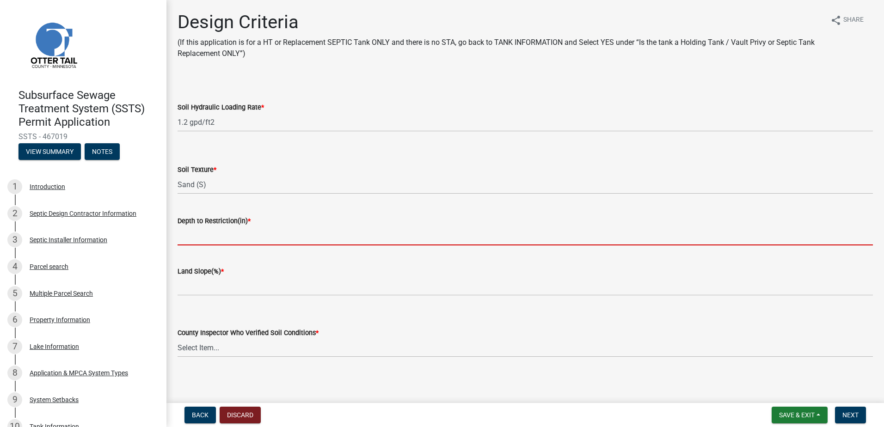
click at [191, 239] on input "Depth to Restriction(in) *" at bounding box center [526, 236] width 696 height 19
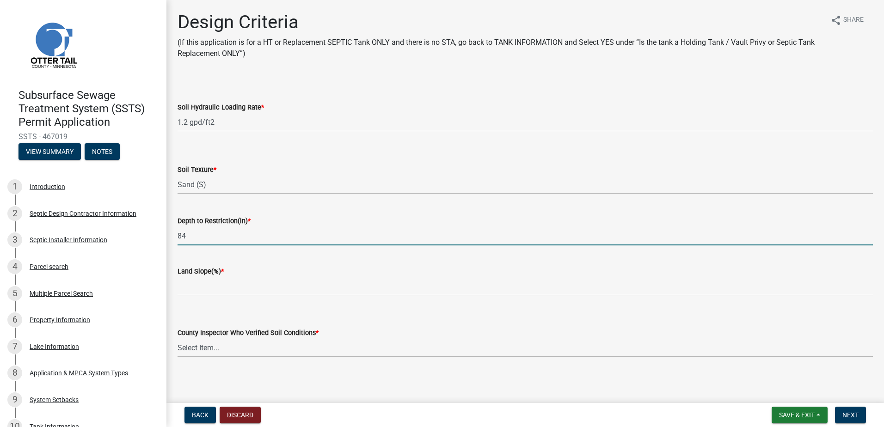
type input "84"
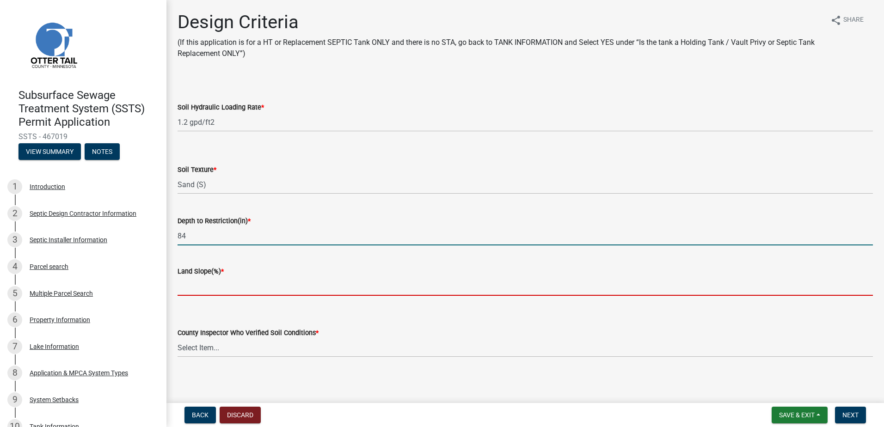
click at [194, 289] on input "Land Slope(%) *" at bounding box center [526, 286] width 696 height 19
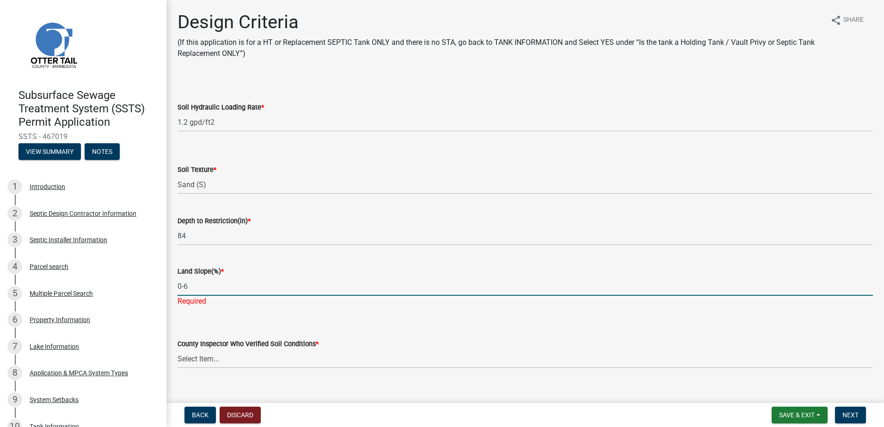
type input "0-6"
click at [198, 360] on wm-data-entity-input "County Inspector Who Verified Soil Conditions * Select Item... [PERSON_NAME] [P…" at bounding box center [526, 345] width 696 height 62
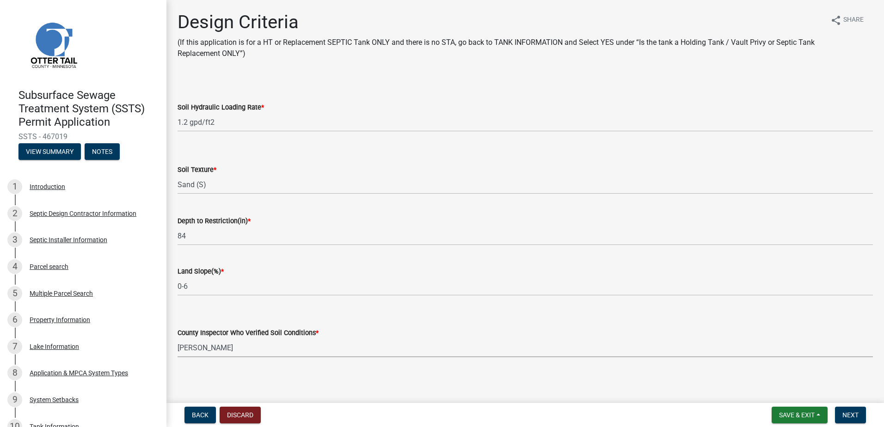
click at [178, 339] on select "Select Item... [PERSON_NAME] [PERSON_NAME] [PERSON_NAME] [PERSON_NAME] [PERSON_…" at bounding box center [526, 348] width 696 height 19
select select "643267e1-855b-462d-a385-c521968adb40"
click at [852, 417] on span "Next" at bounding box center [851, 415] width 16 height 7
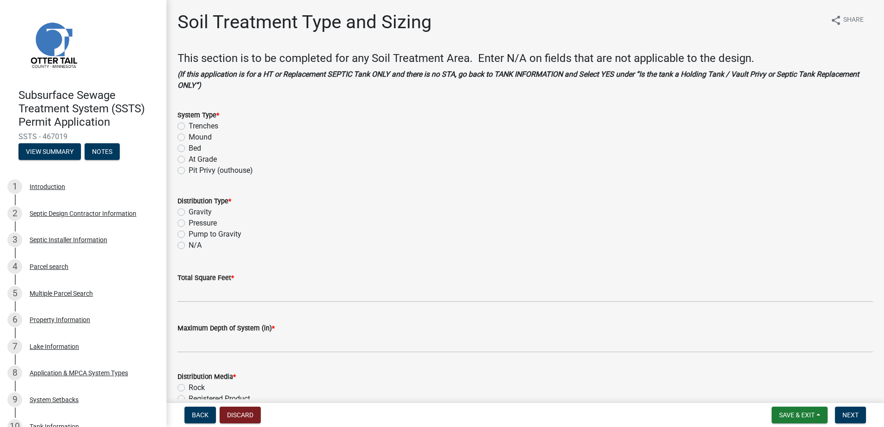
click at [189, 127] on label "Trenches" at bounding box center [204, 126] width 30 height 11
click at [189, 127] on input "Trenches" at bounding box center [192, 124] width 6 height 6
radio input "true"
click at [189, 210] on label "Gravity" at bounding box center [200, 212] width 23 height 11
click at [189, 210] on input "Gravity" at bounding box center [192, 210] width 6 height 6
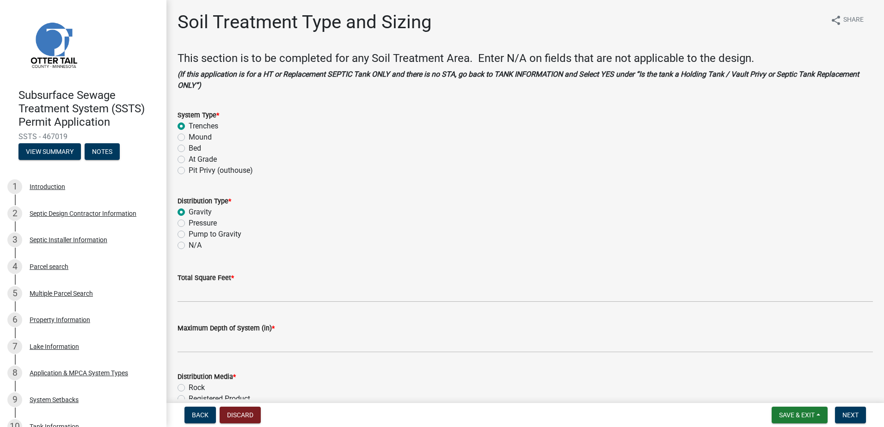
radio input "true"
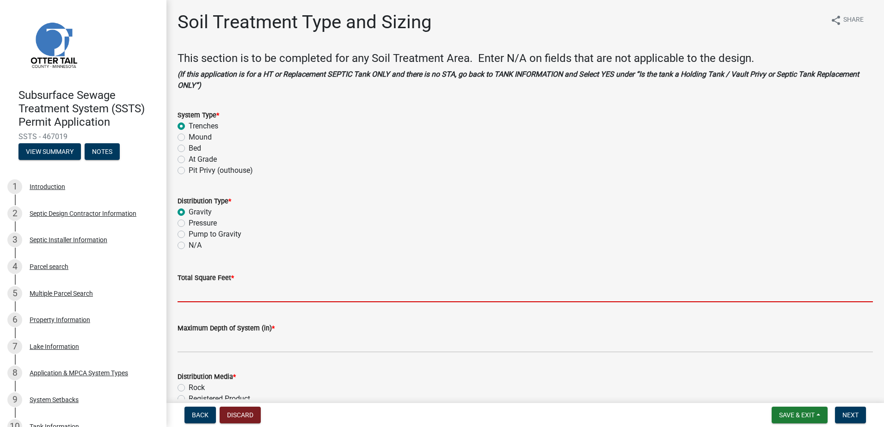
click at [195, 296] on input "Total Square Feet *" at bounding box center [526, 292] width 696 height 19
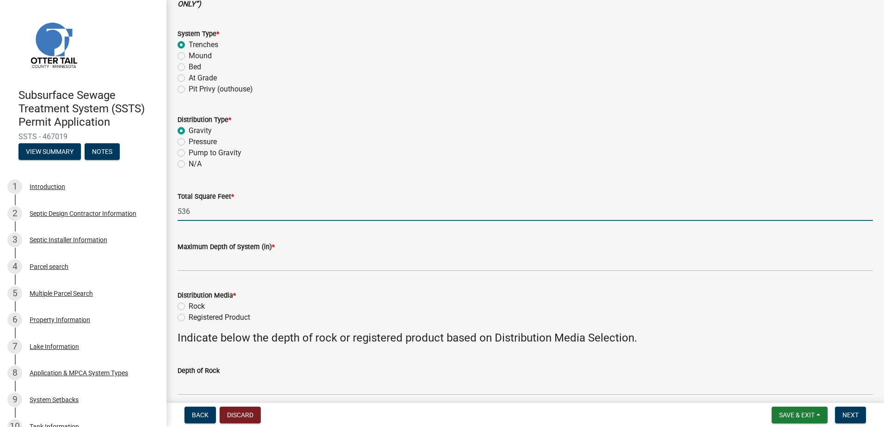
scroll to position [92, 0]
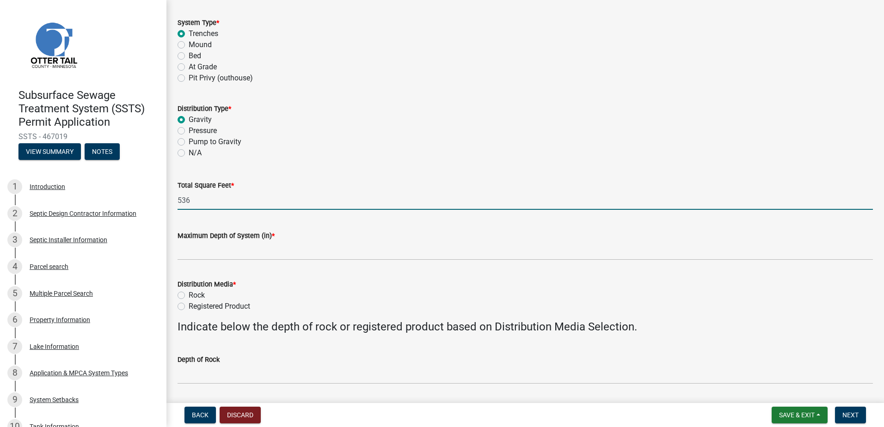
type input "536"
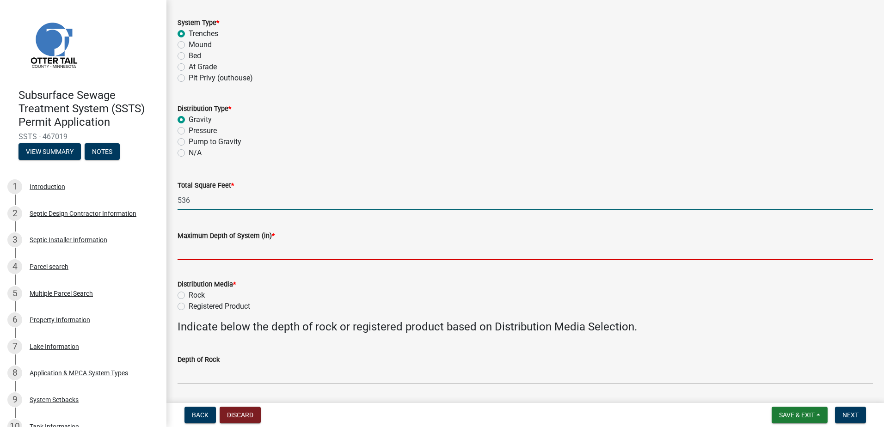
click at [223, 258] on input "Maximum Depth of System (in) *" at bounding box center [526, 250] width 696 height 19
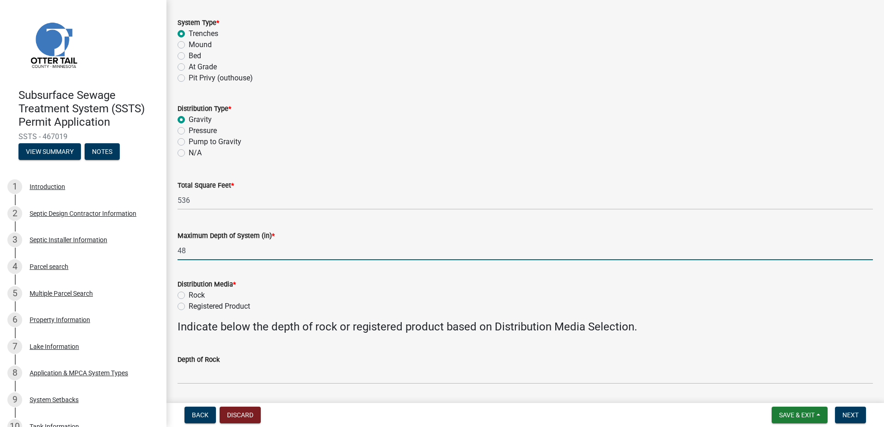
type input "48"
click at [184, 271] on form "Distribution Media * Rock Registered Product" at bounding box center [526, 290] width 696 height 44
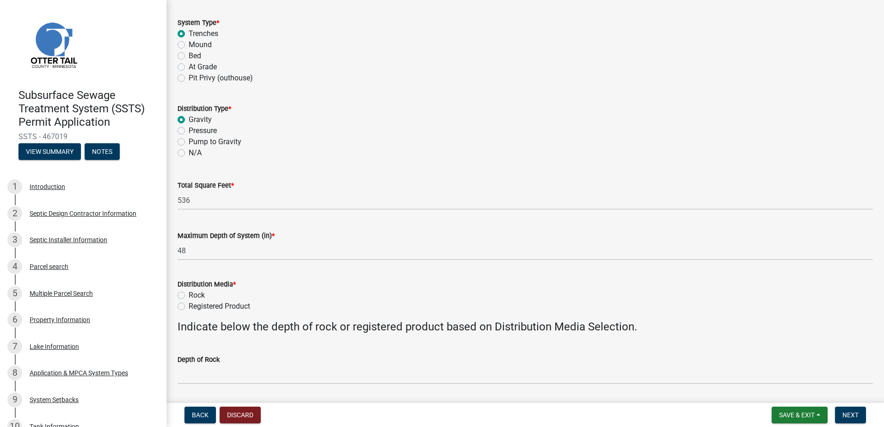
click at [189, 305] on label "Registered Product" at bounding box center [220, 306] width 62 height 11
click at [189, 305] on input "Registered Product" at bounding box center [192, 304] width 6 height 6
radio input "true"
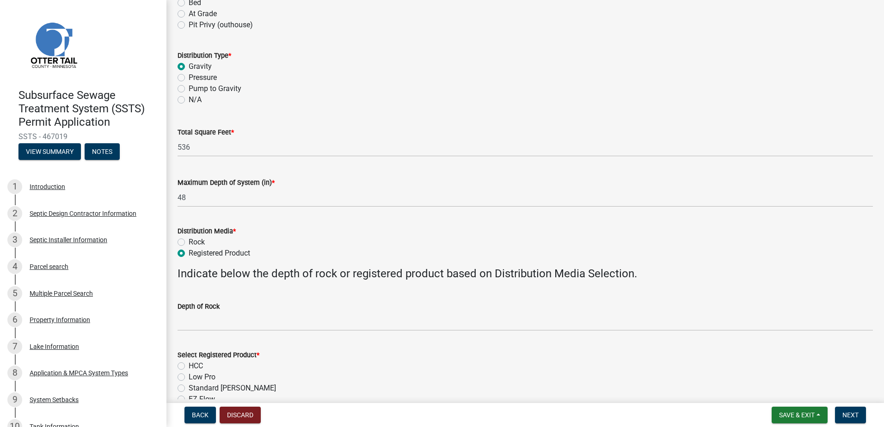
scroll to position [231, 0]
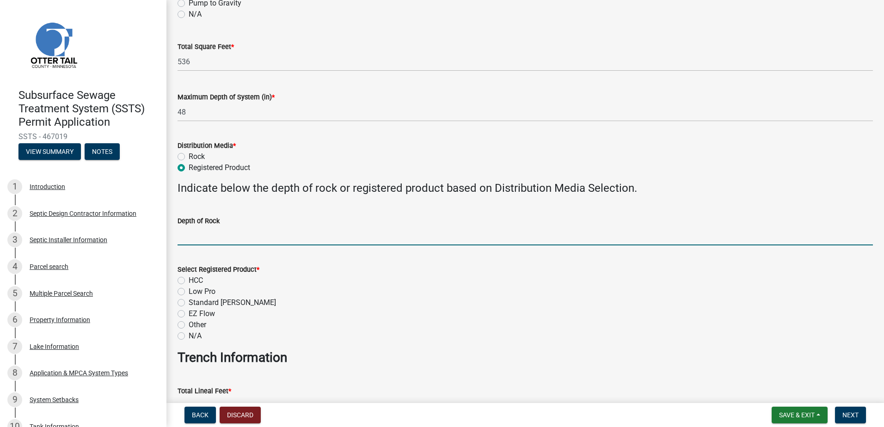
drag, startPoint x: 197, startPoint y: 234, endPoint x: 197, endPoint y: 241, distance: 7.4
click at [198, 234] on input "Depth of Rock" at bounding box center [526, 236] width 696 height 19
type input "NA"
click at [189, 280] on label "HCC" at bounding box center [196, 280] width 14 height 11
click at [189, 280] on input "HCC" at bounding box center [192, 278] width 6 height 6
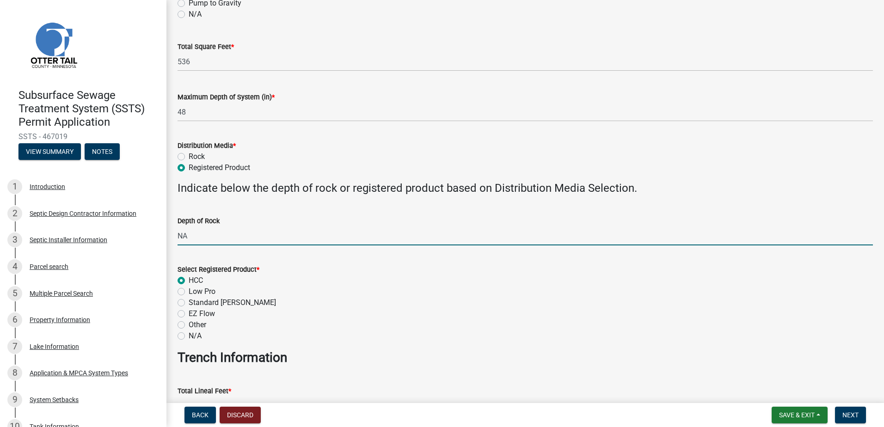
radio input "true"
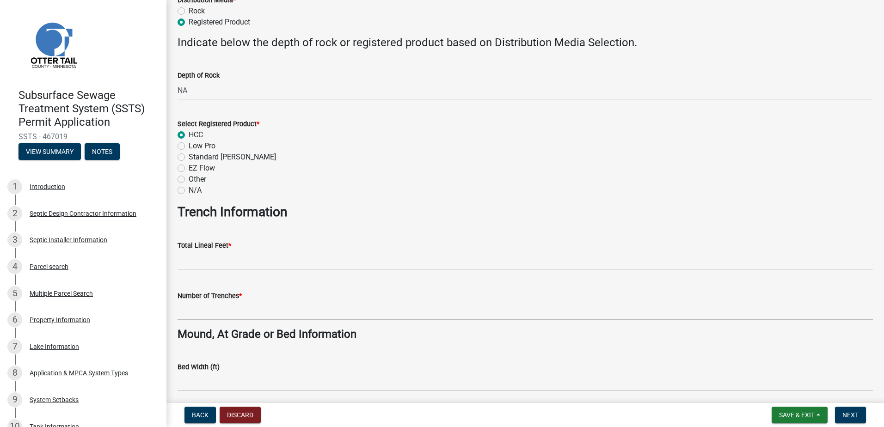
scroll to position [416, 0]
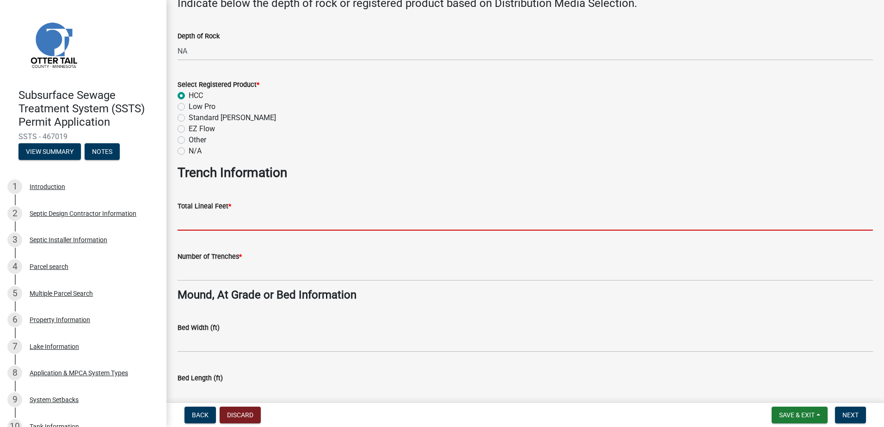
click at [191, 222] on input "Total Lineal Feet *" at bounding box center [526, 221] width 696 height 19
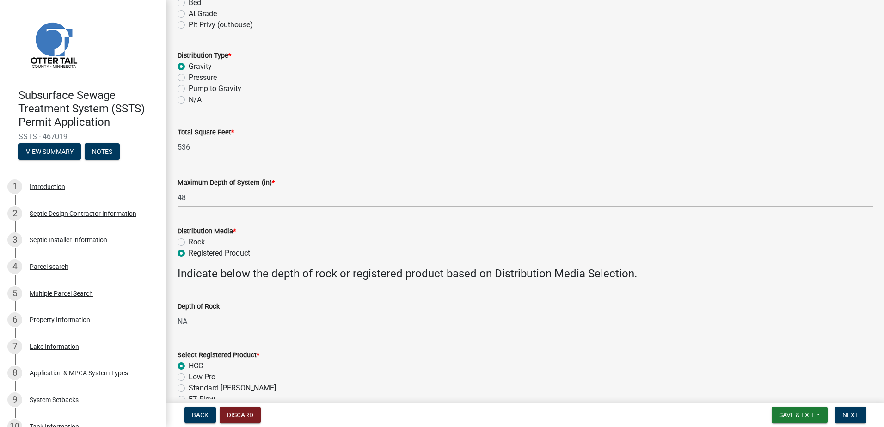
scroll to position [139, 0]
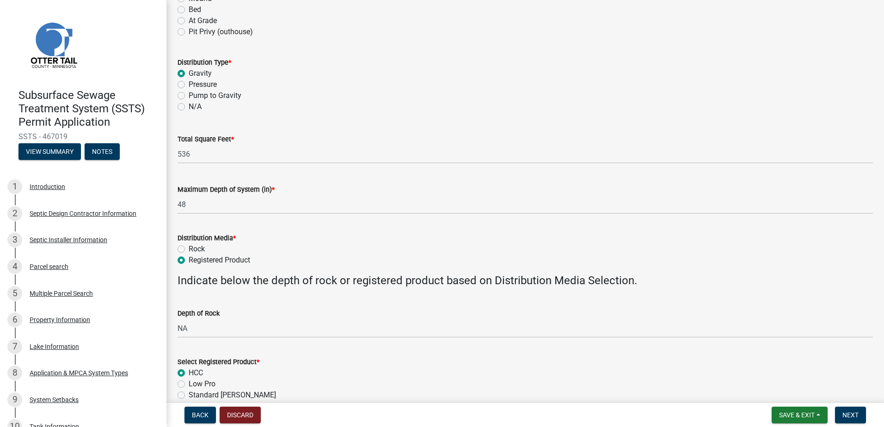
type input "536"
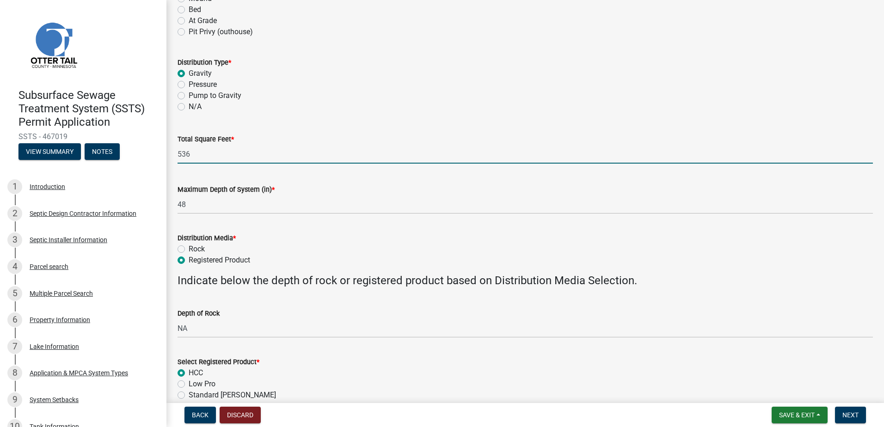
click at [195, 157] on input "536" at bounding box center [526, 154] width 696 height 19
type input "5"
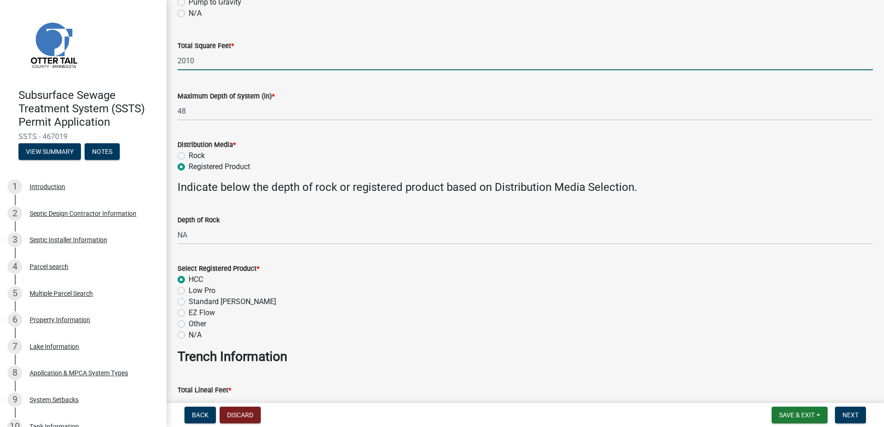
scroll to position [416, 0]
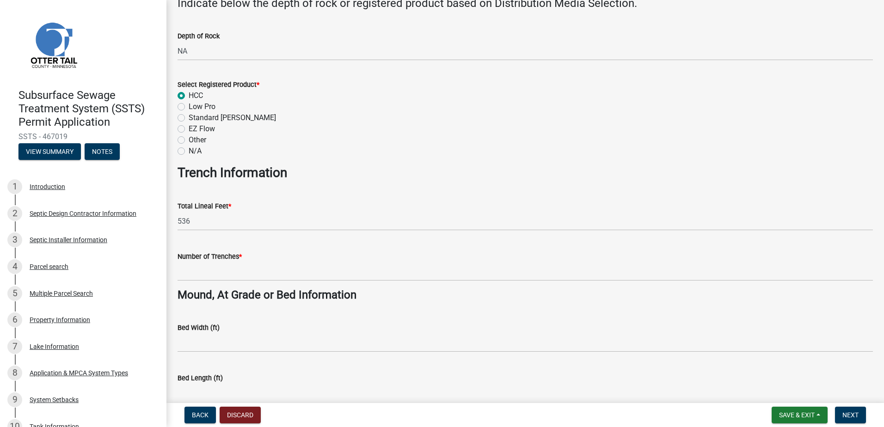
type input "2010"
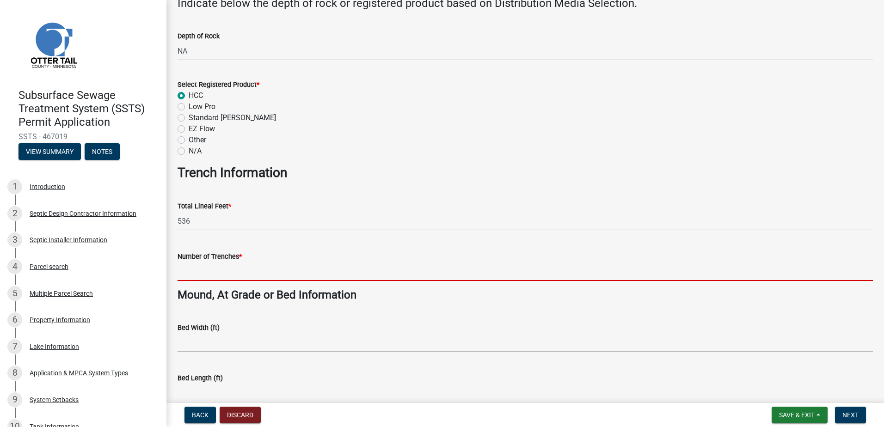
click at [196, 273] on input "Number of Trenches *" at bounding box center [526, 271] width 696 height 19
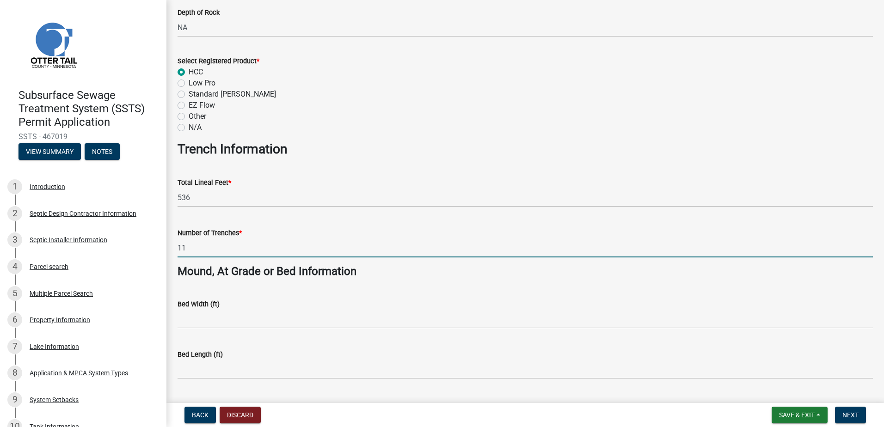
scroll to position [462, 0]
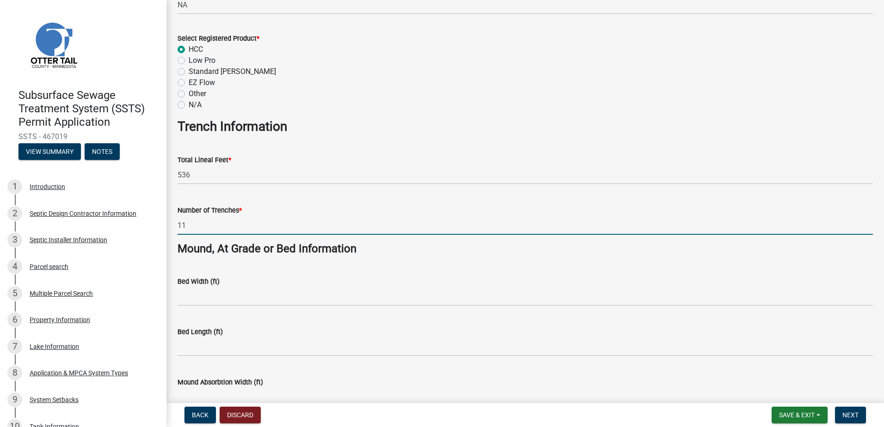
type input "11"
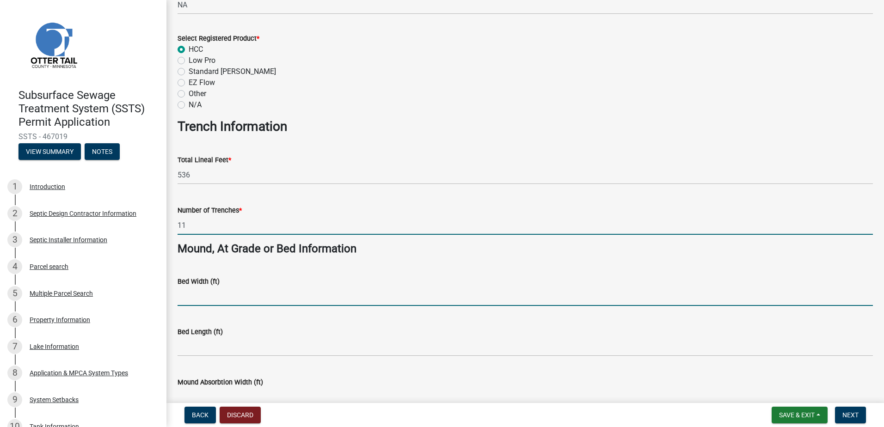
click at [182, 299] on input "Bed Width (ft)" at bounding box center [526, 296] width 696 height 19
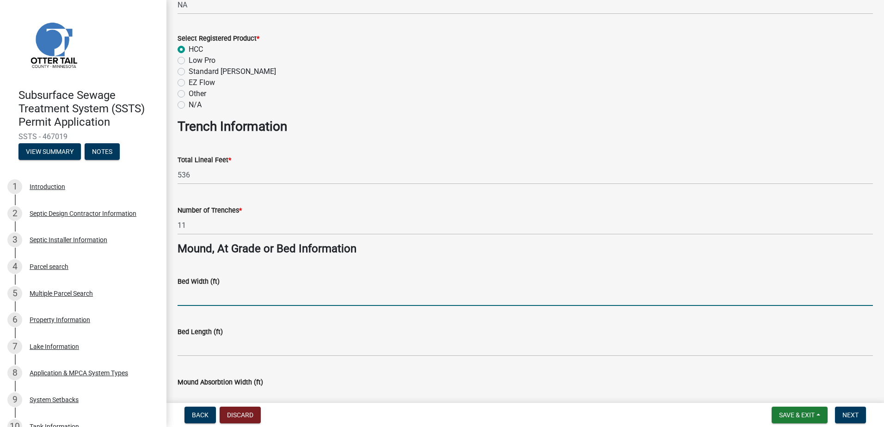
type input "NA"
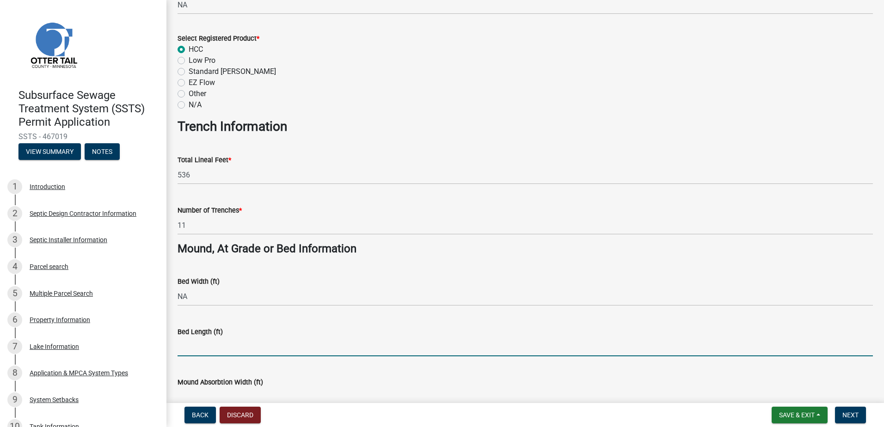
click at [187, 351] on input "Bed Length (ft)" at bounding box center [526, 347] width 696 height 19
type input "NA"
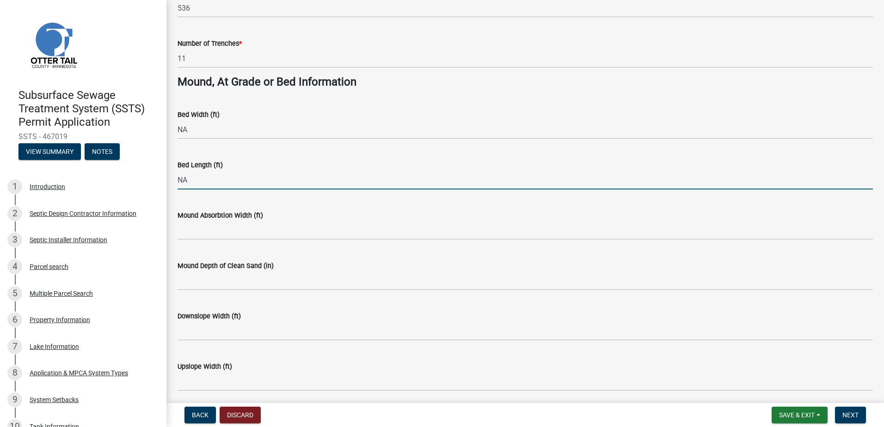
scroll to position [647, 0]
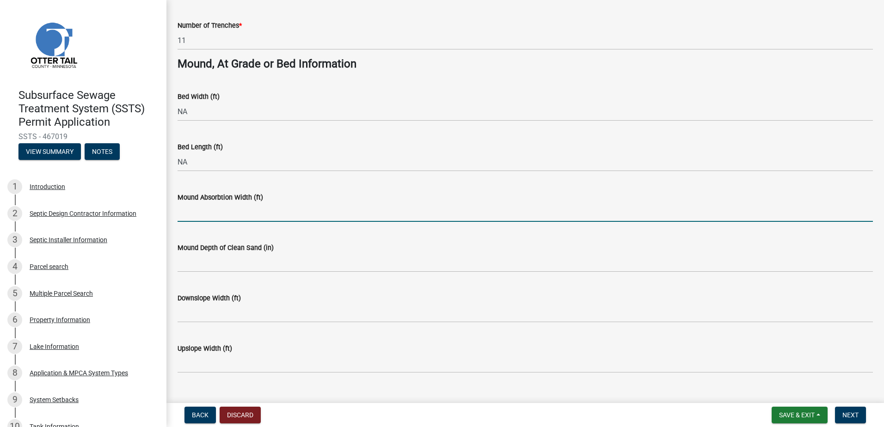
drag, startPoint x: 187, startPoint y: 216, endPoint x: 191, endPoint y: 224, distance: 9.3
click at [187, 216] on input "Mound Absorbtion Width (ft)" at bounding box center [526, 212] width 696 height 19
type input "NA"
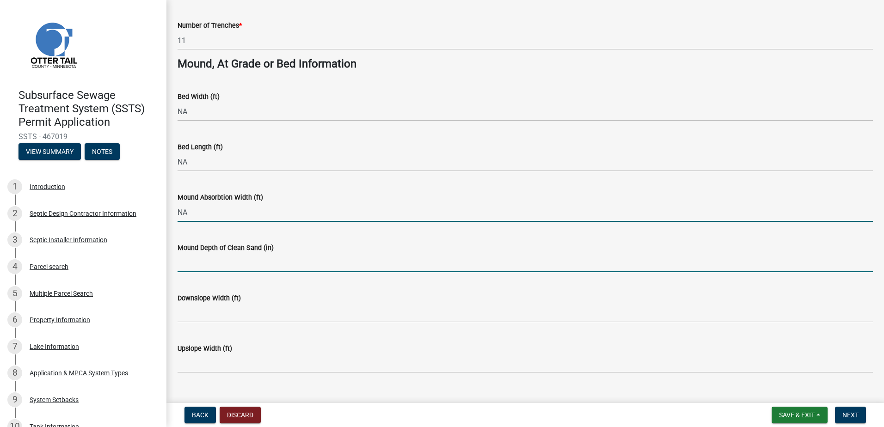
click at [193, 259] on input "Mound Depth of Clean Sand (in)" at bounding box center [526, 262] width 696 height 19
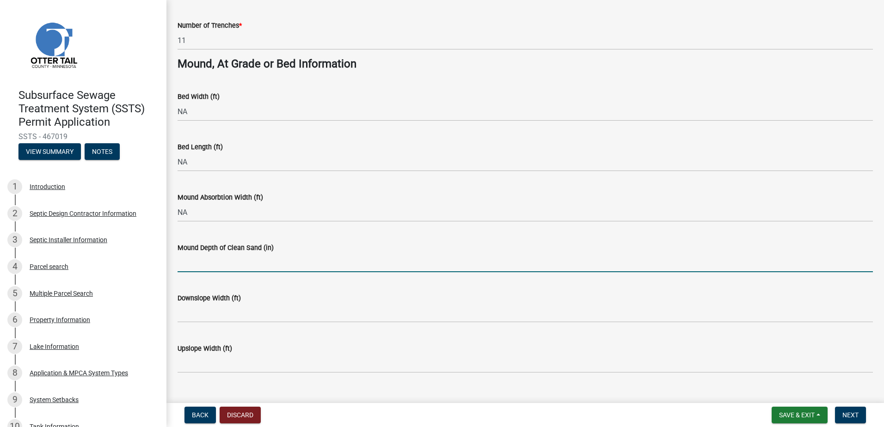
type input "NA"
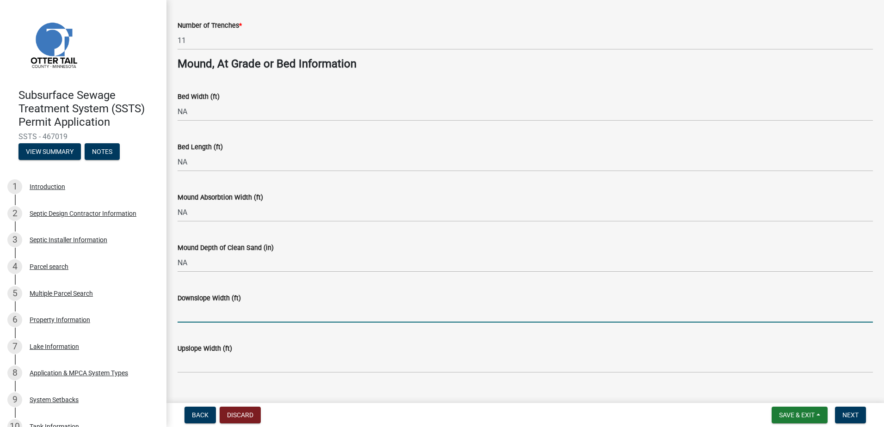
click at [185, 316] on input "Downslope Width (ft)" at bounding box center [526, 313] width 696 height 19
type input "NA"
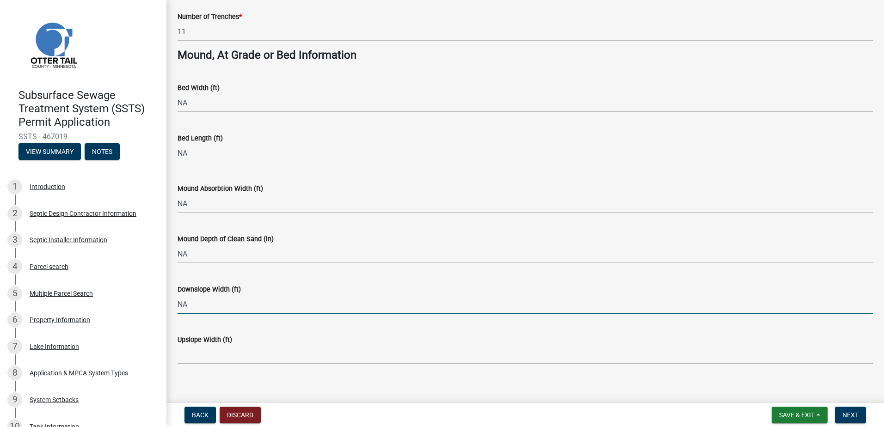
scroll to position [665, 0]
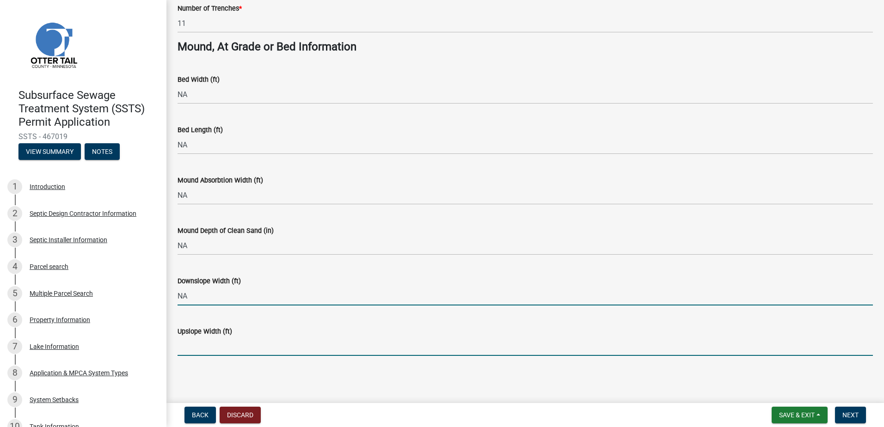
click at [191, 349] on input "Upslope Width (ft)" at bounding box center [526, 346] width 696 height 19
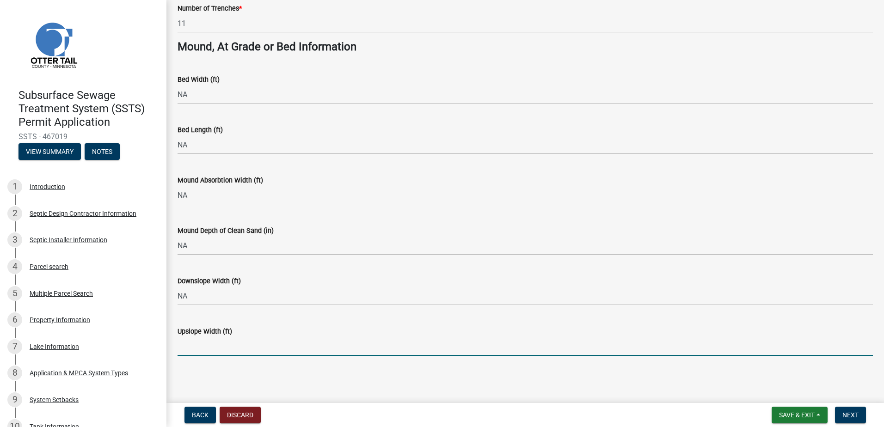
type input "NA"
click at [850, 411] on button "Next" at bounding box center [850, 415] width 31 height 17
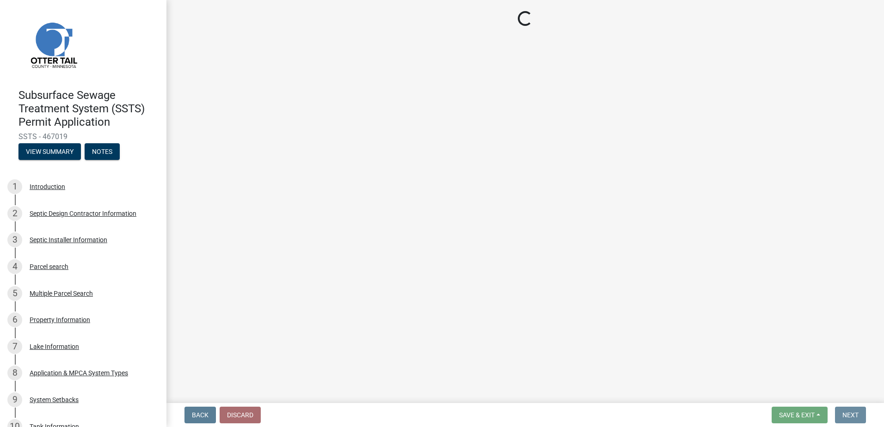
scroll to position [0, 0]
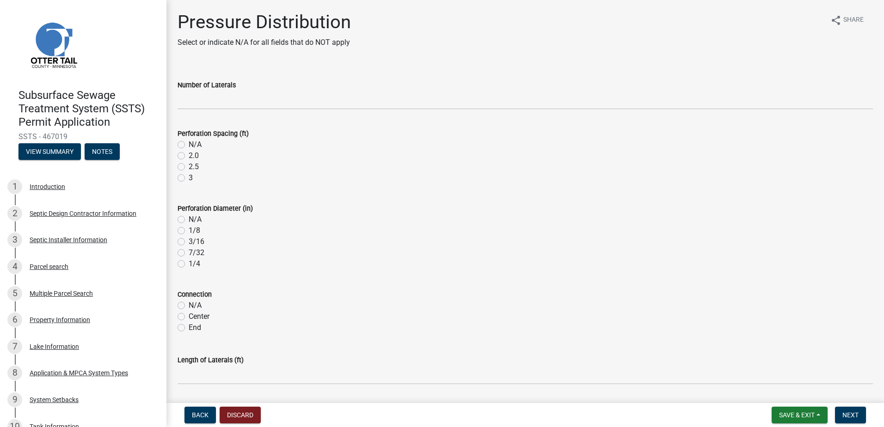
click at [184, 110] on wm-data-entity-input "Number of Laterals" at bounding box center [526, 92] width 696 height 50
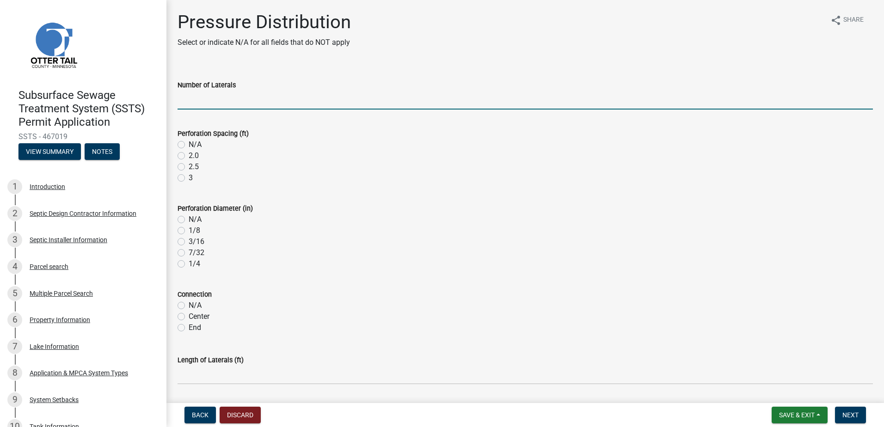
click at [187, 102] on input "Number of Laterals" at bounding box center [526, 100] width 696 height 19
type input "NA"
click at [189, 143] on label "N/A" at bounding box center [195, 144] width 13 height 11
click at [189, 143] on input "N/A" at bounding box center [192, 142] width 6 height 6
radio input "true"
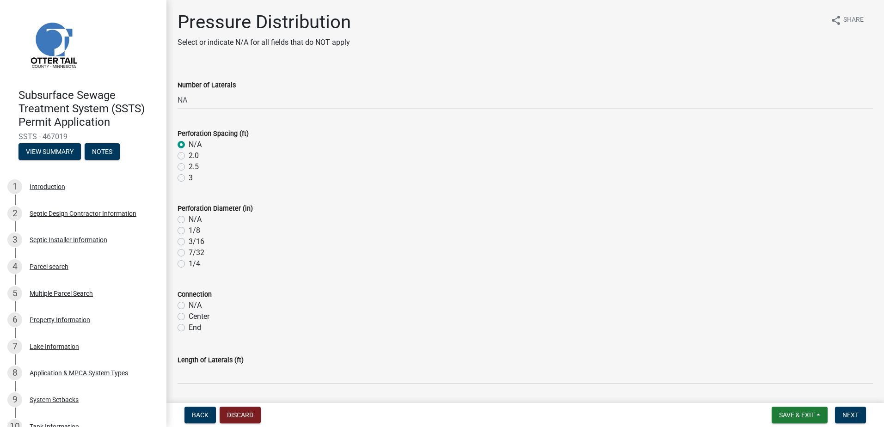
click at [189, 222] on label "N/A" at bounding box center [195, 219] width 13 height 11
click at [189, 220] on input "N/A" at bounding box center [192, 217] width 6 height 6
radio input "true"
click at [189, 308] on label "N/A" at bounding box center [195, 305] width 13 height 11
click at [189, 306] on input "N/A" at bounding box center [192, 303] width 6 height 6
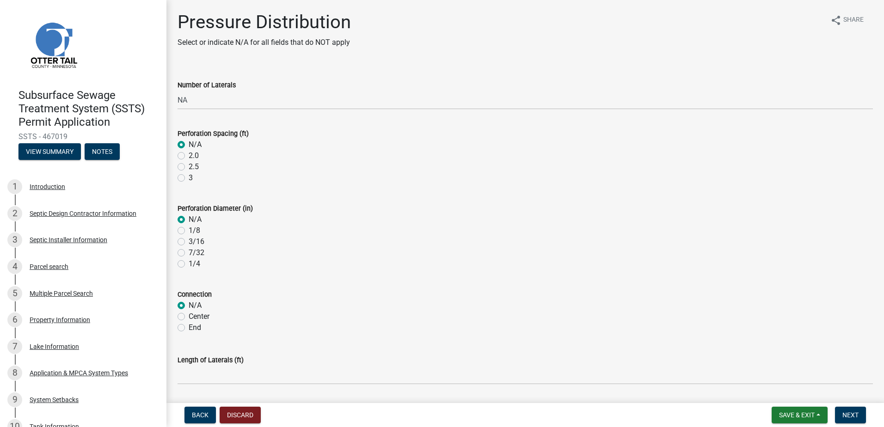
radio input "true"
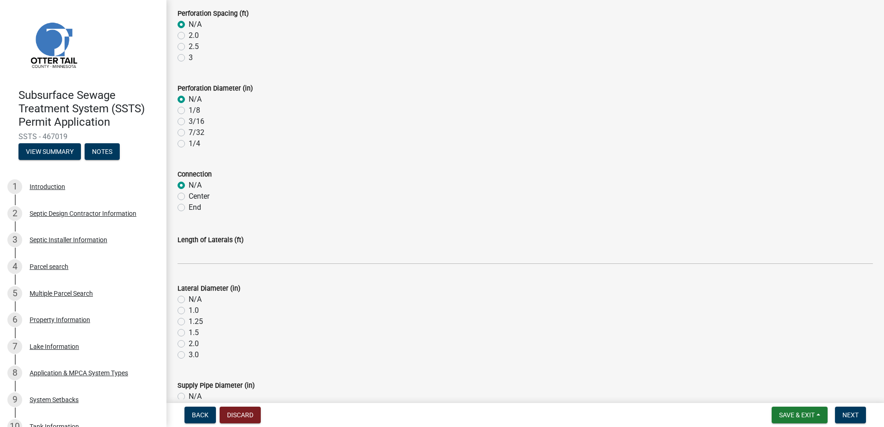
scroll to position [139, 0]
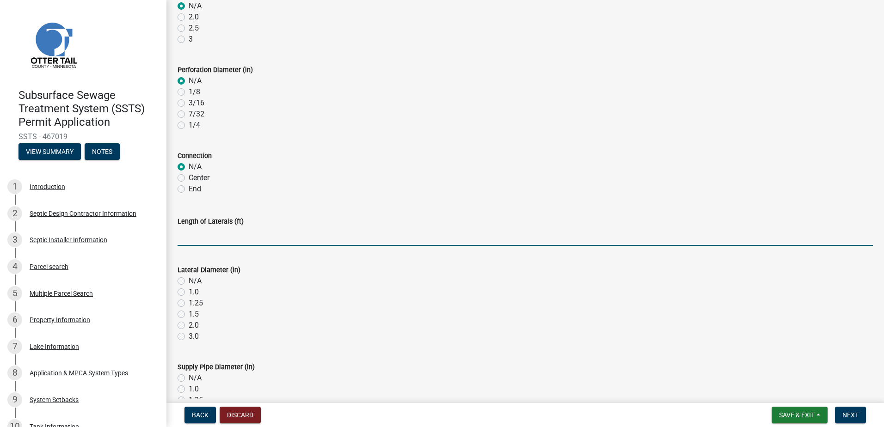
click at [193, 242] on input "Length of Laterals (ft)" at bounding box center [526, 236] width 696 height 19
type input "NA"
click at [189, 281] on label "N/A" at bounding box center [195, 281] width 13 height 11
click at [189, 281] on input "N/A" at bounding box center [192, 279] width 6 height 6
radio input "true"
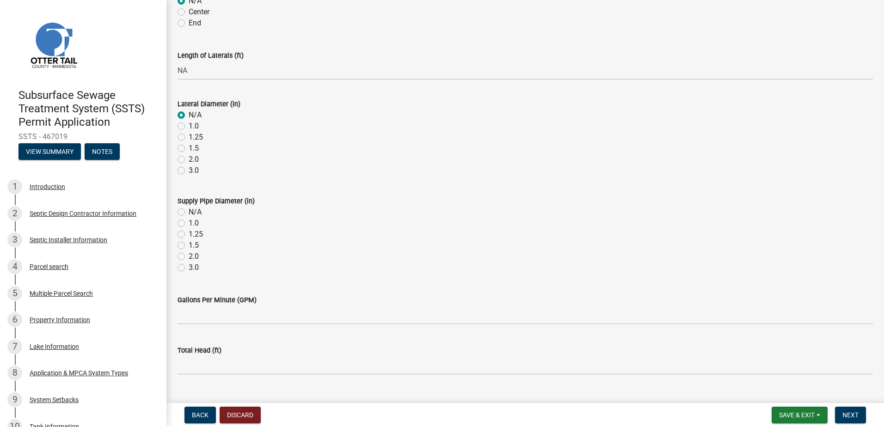
scroll to position [324, 0]
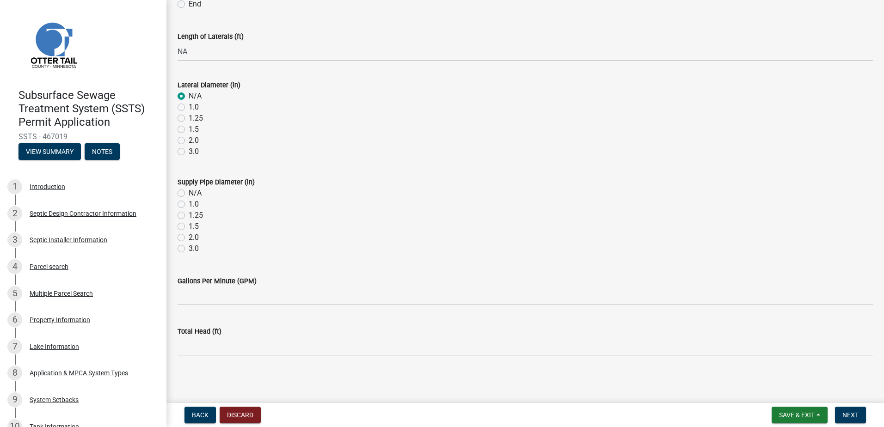
click at [189, 194] on label "N/A" at bounding box center [195, 193] width 13 height 11
click at [189, 194] on input "N/A" at bounding box center [192, 191] width 6 height 6
radio input "true"
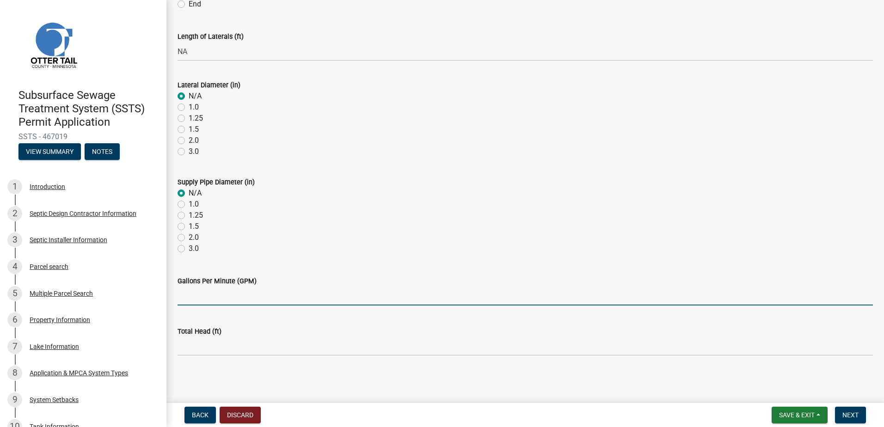
click at [196, 295] on input "Gallons Per Minute (GPM)" at bounding box center [526, 296] width 696 height 19
type input "35"
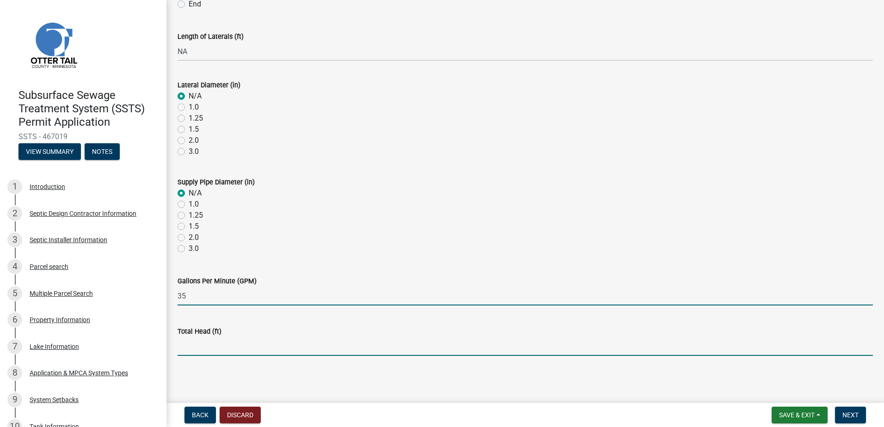
click at [205, 351] on input "Total Head (ft)" at bounding box center [526, 346] width 696 height 19
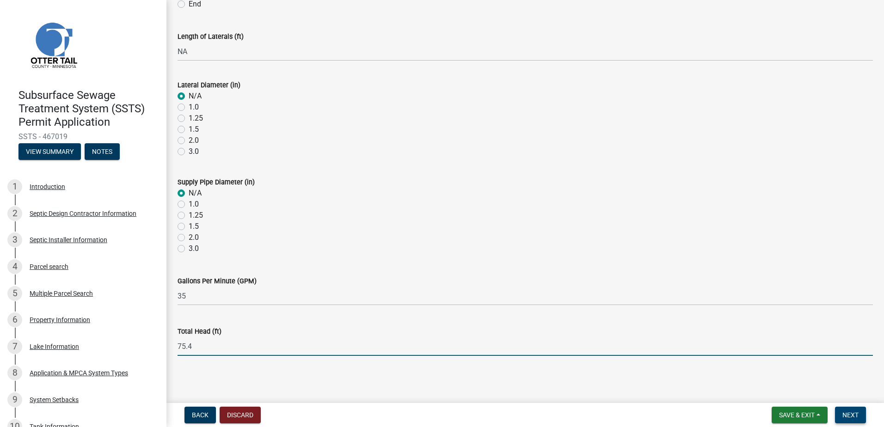
type input "75.4"
click at [855, 414] on span "Next" at bounding box center [851, 415] width 16 height 7
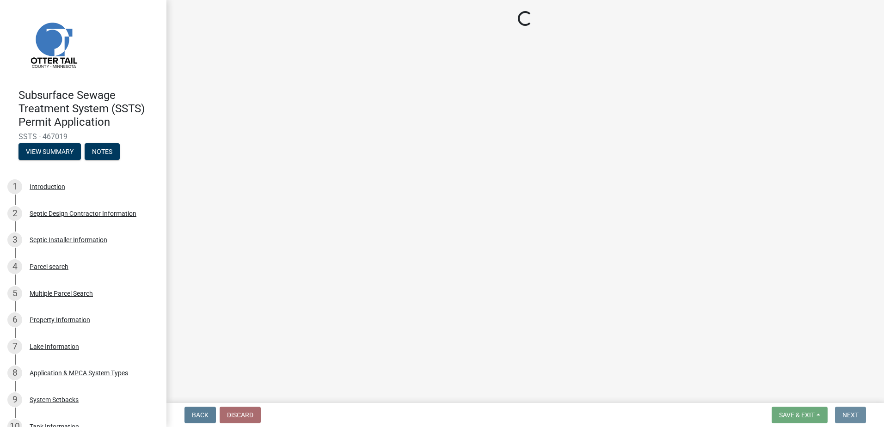
scroll to position [0, 0]
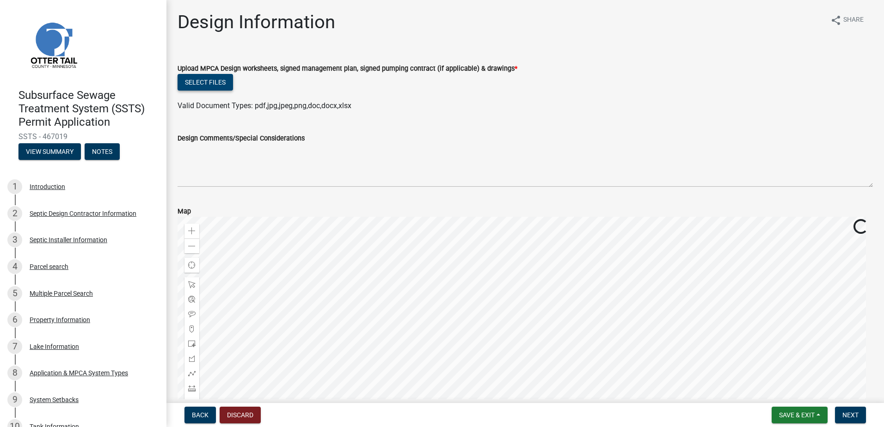
click at [204, 83] on button "Select files" at bounding box center [205, 82] width 55 height 17
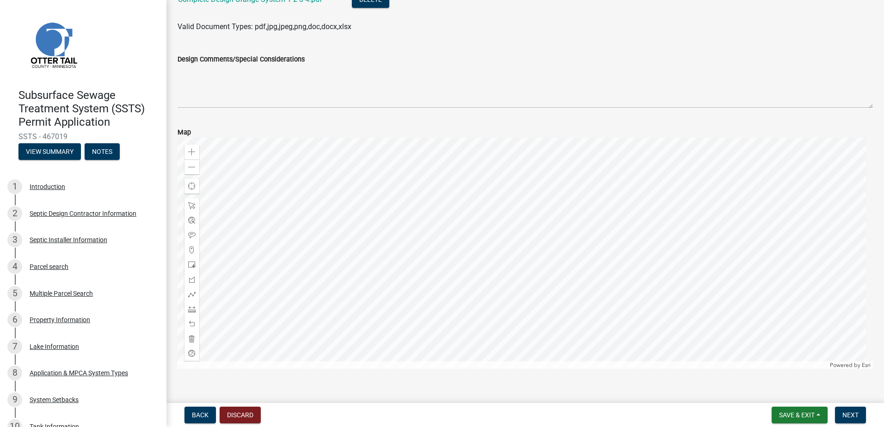
scroll to position [127, 0]
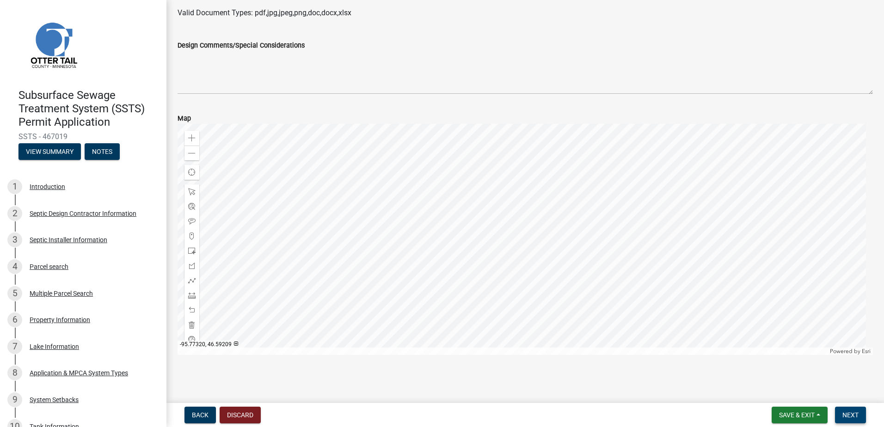
click at [845, 413] on span "Next" at bounding box center [851, 415] width 16 height 7
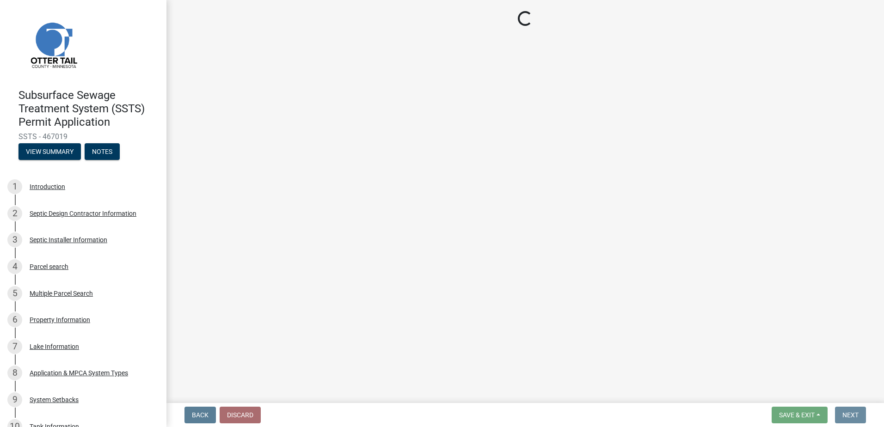
scroll to position [0, 0]
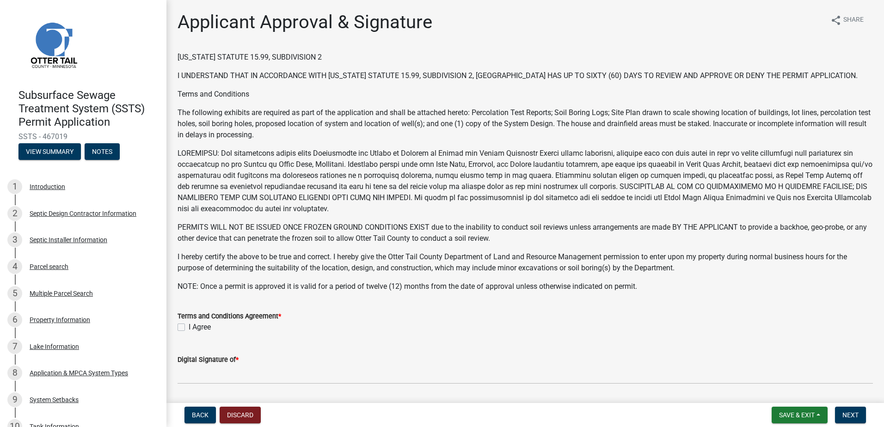
click at [189, 325] on label "I Agree" at bounding box center [200, 327] width 22 height 11
click at [189, 325] on input "I Agree" at bounding box center [192, 325] width 6 height 6
checkbox input "true"
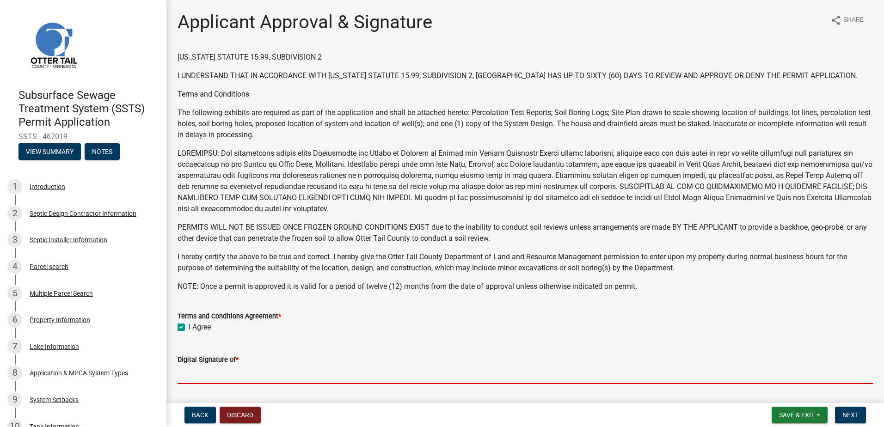
click at [193, 374] on input "Digital Signature of *" at bounding box center [526, 374] width 696 height 19
type input "[PERSON_NAME]"
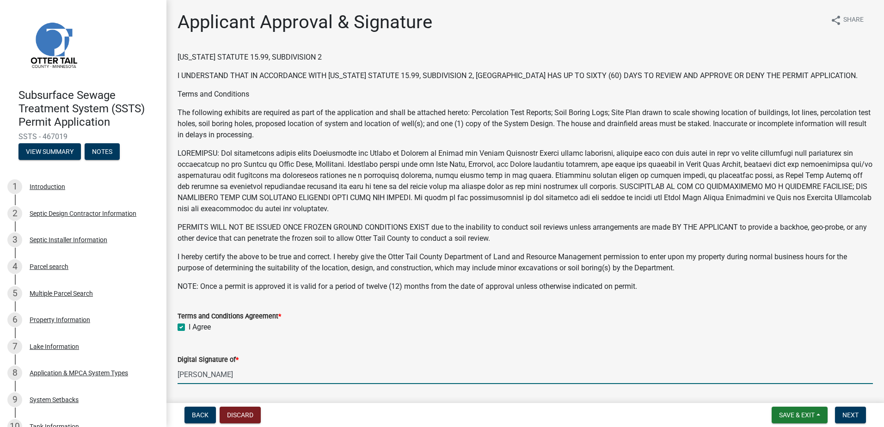
scroll to position [178, 0]
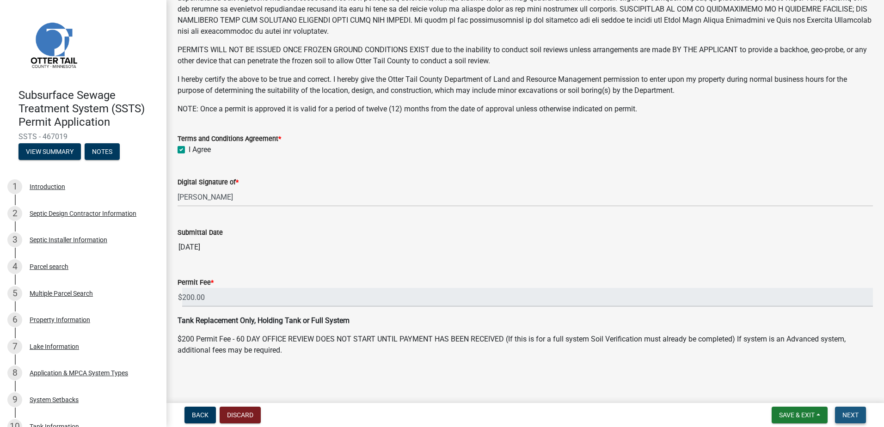
click at [854, 411] on button "Next" at bounding box center [850, 415] width 31 height 17
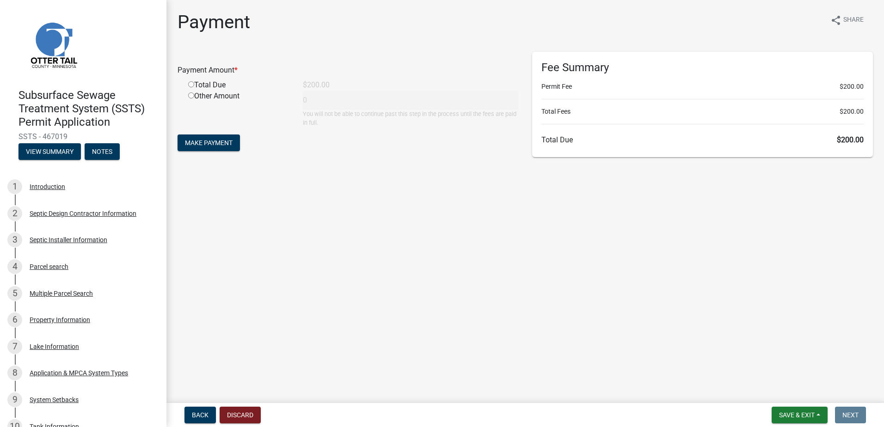
click at [191, 83] on input "radio" at bounding box center [191, 84] width 6 height 6
radio input "true"
type input "200"
click at [201, 148] on button "Make Payment" at bounding box center [209, 143] width 62 height 17
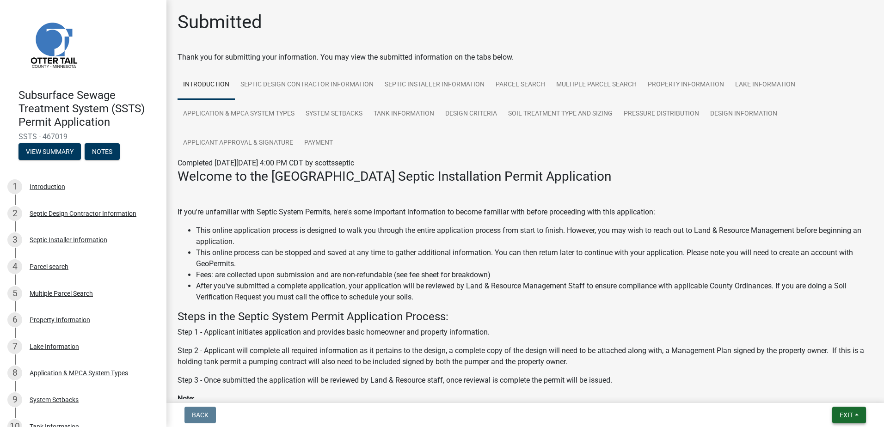
click at [855, 414] on button "Exit" at bounding box center [849, 415] width 34 height 17
click at [805, 394] on button "Save & Exit" at bounding box center [829, 391] width 74 height 22
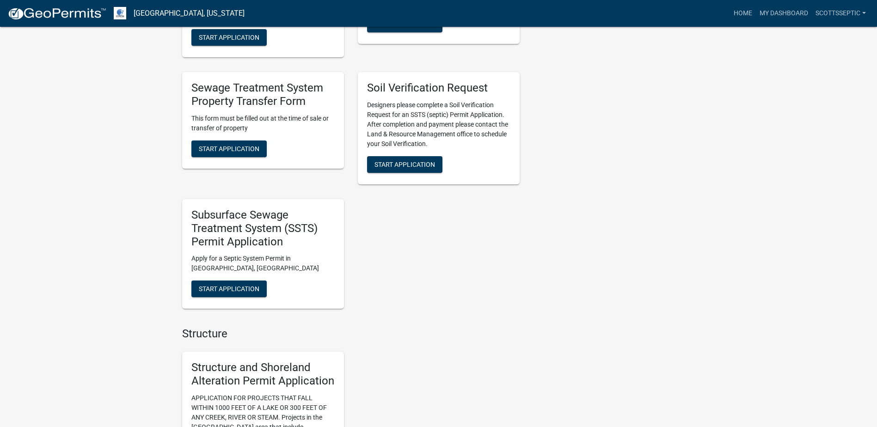
scroll to position [740, 0]
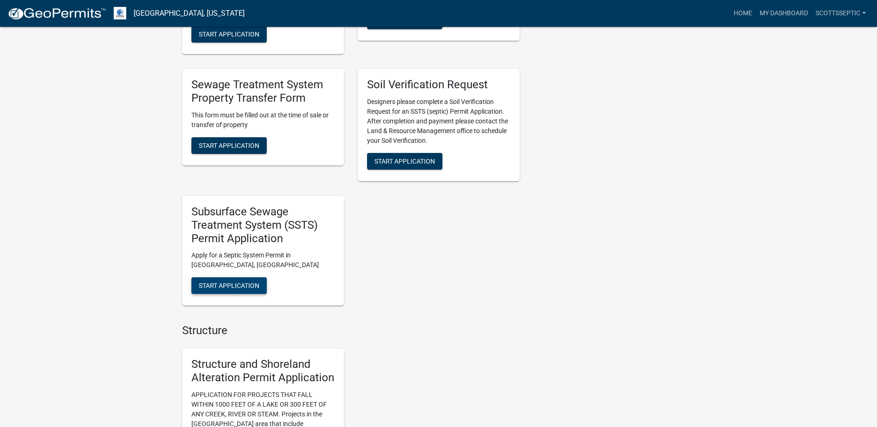
click at [234, 277] on button "Start Application" at bounding box center [228, 285] width 75 height 17
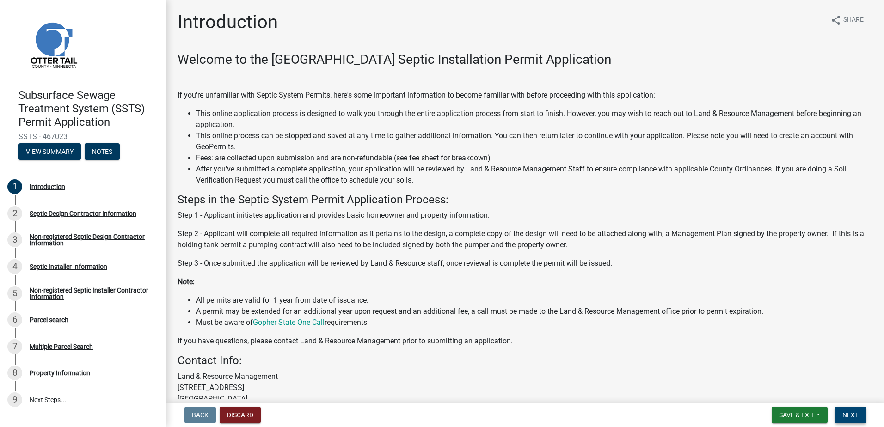
click at [849, 416] on span "Next" at bounding box center [851, 415] width 16 height 7
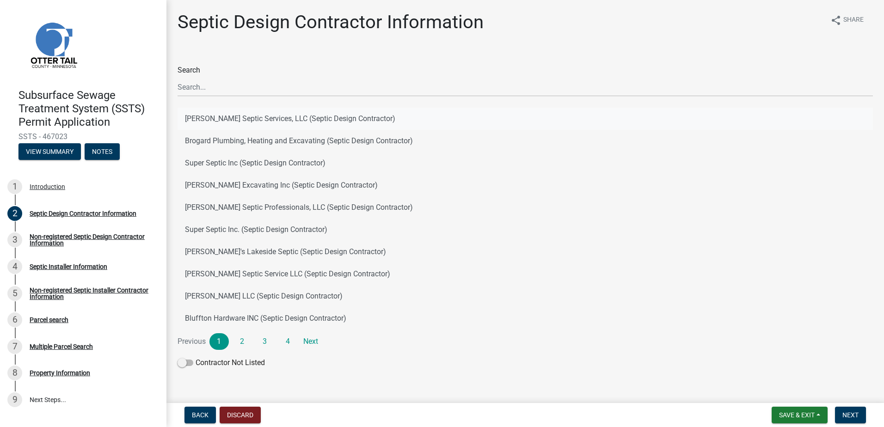
click at [226, 117] on button "[PERSON_NAME] Septic Services, LLC (Septic Design Contractor)" at bounding box center [526, 119] width 696 height 22
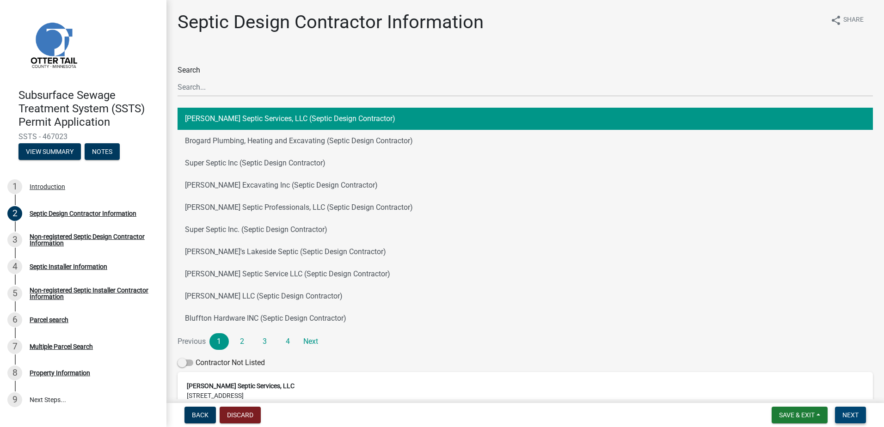
click at [844, 416] on span "Next" at bounding box center [851, 415] width 16 height 7
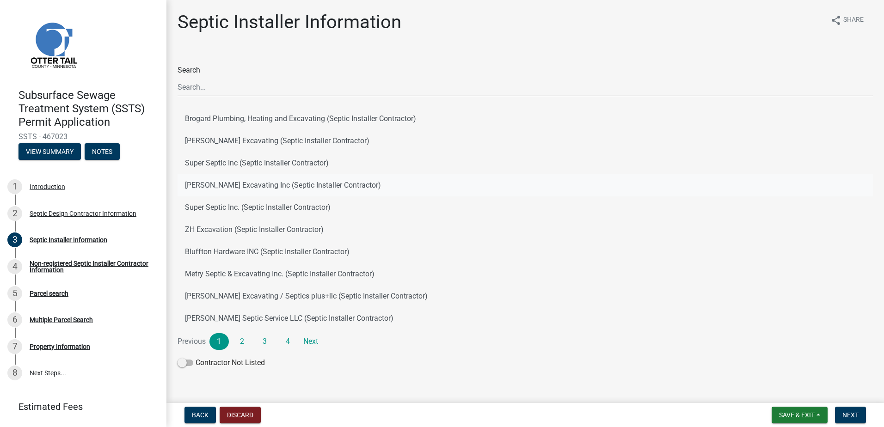
click at [217, 182] on button "[PERSON_NAME] Excavating Inc (Septic Installer Contractor)" at bounding box center [526, 185] width 696 height 22
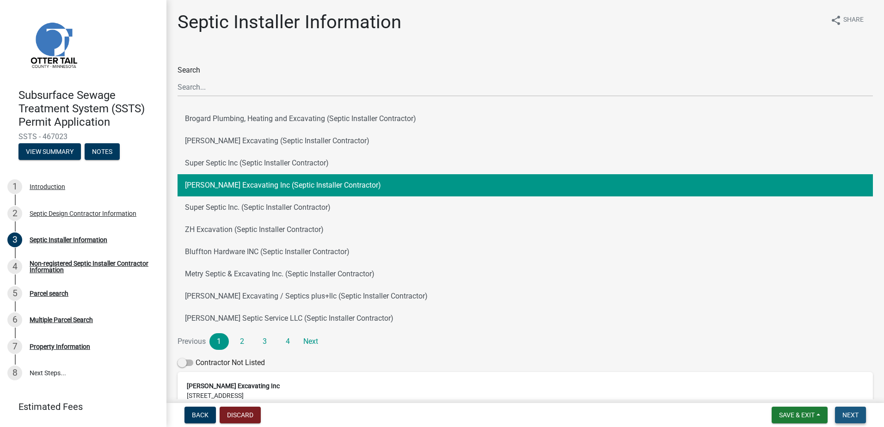
click at [853, 421] on button "Next" at bounding box center [850, 415] width 31 height 17
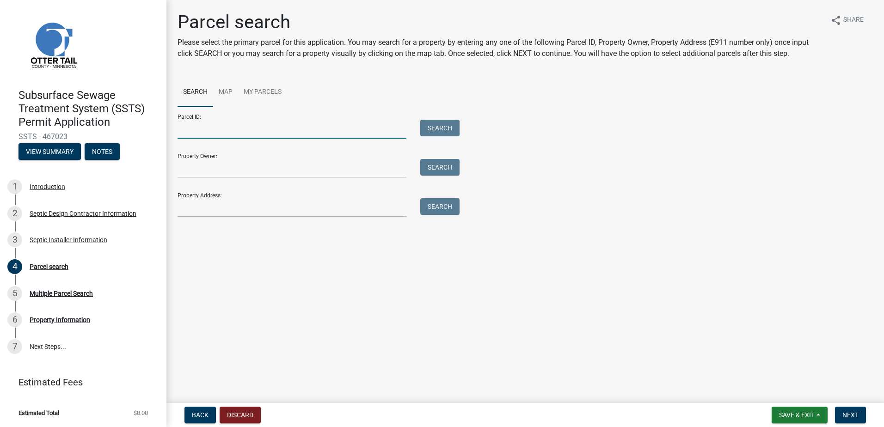
click at [206, 136] on input "Parcel ID:" at bounding box center [292, 129] width 229 height 19
type input "20000180099015"
click at [436, 125] on button "Search" at bounding box center [439, 128] width 39 height 17
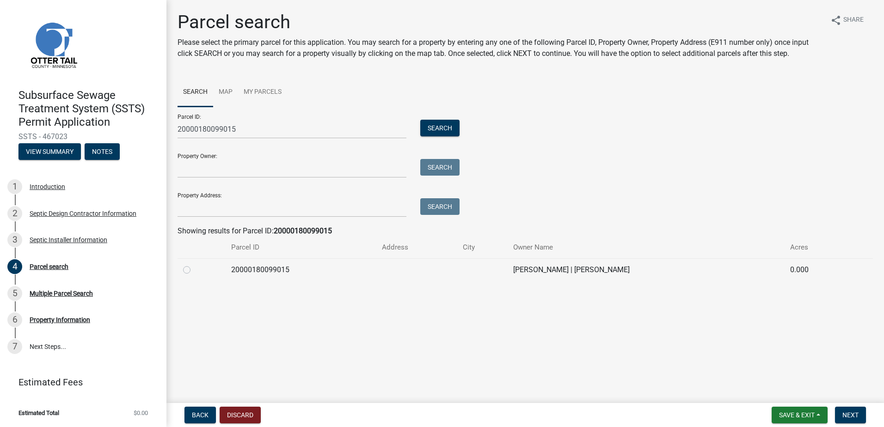
click at [194, 265] on label at bounding box center [194, 265] width 0 height 0
click at [194, 268] on input "radio" at bounding box center [197, 268] width 6 height 6
radio input "true"
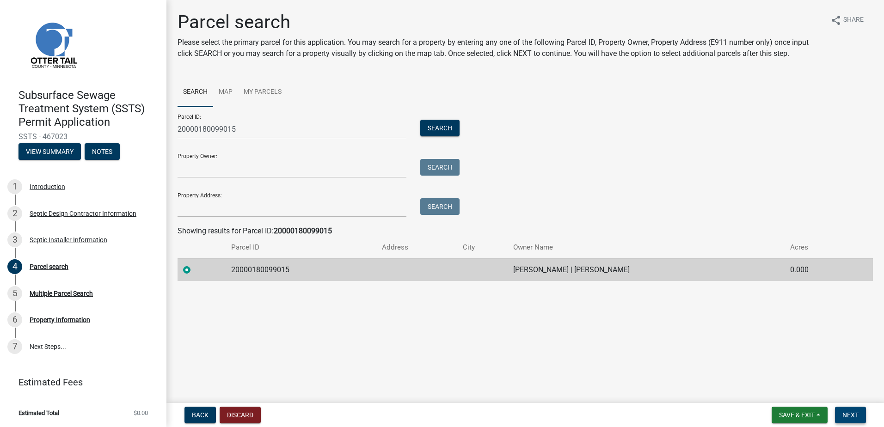
drag, startPoint x: 842, startPoint y: 412, endPoint x: 838, endPoint y: 409, distance: 5.3
click at [840, 411] on button "Next" at bounding box center [850, 415] width 31 height 17
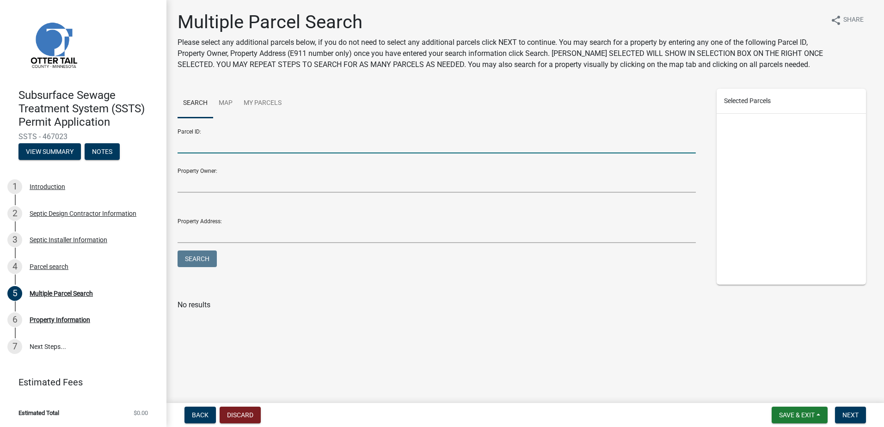
click at [231, 141] on input "Parcel ID:" at bounding box center [437, 144] width 518 height 19
type input "20000990295000"
click at [202, 258] on button "Search" at bounding box center [197, 259] width 39 height 17
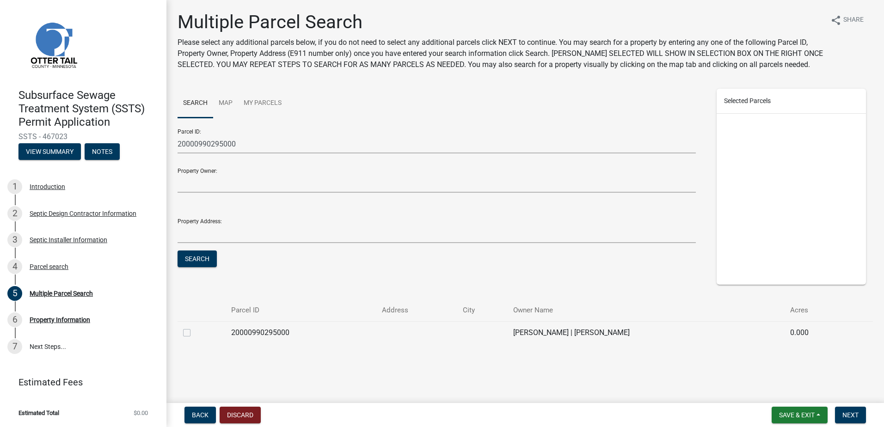
click at [194, 327] on label at bounding box center [194, 327] width 0 height 0
click at [194, 333] on input "checkbox" at bounding box center [197, 330] width 6 height 6
checkbox input "true"
click at [848, 415] on span "Next" at bounding box center [851, 415] width 16 height 7
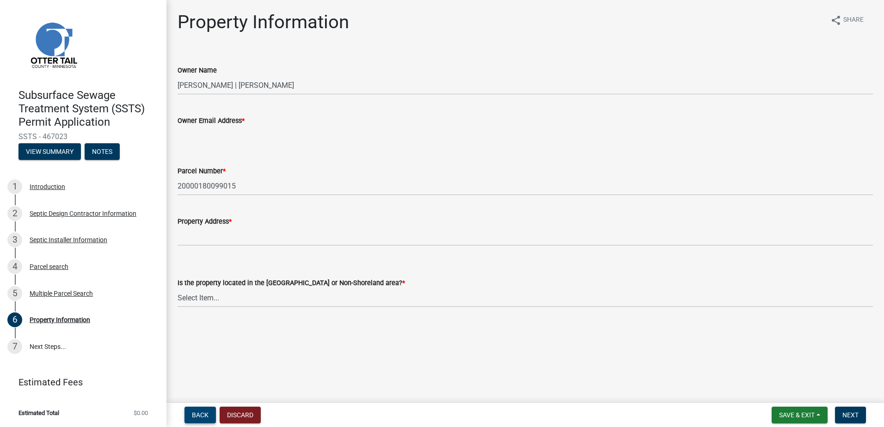
click at [209, 413] on button "Back" at bounding box center [200, 415] width 31 height 17
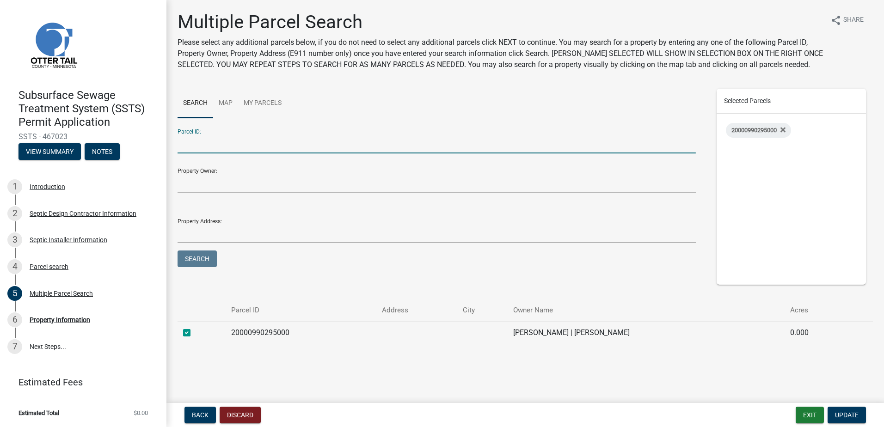
click at [200, 146] on input "Parcel ID:" at bounding box center [437, 144] width 518 height 19
type input "20000990294000"
click at [184, 258] on button "Search" at bounding box center [197, 259] width 39 height 17
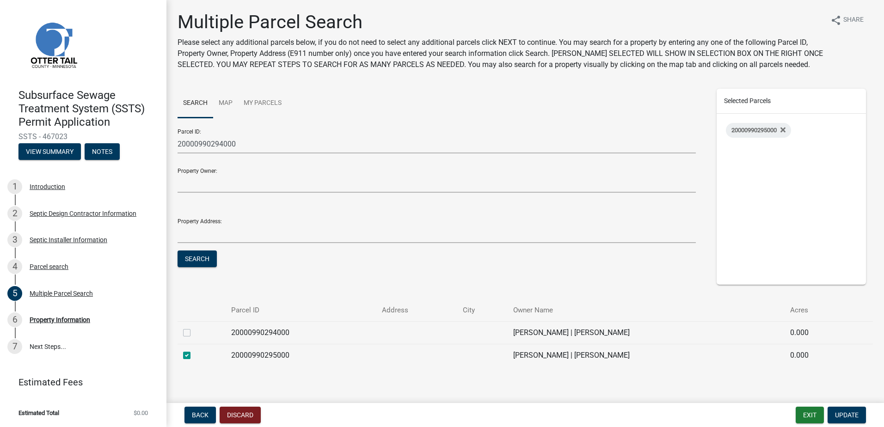
click at [194, 327] on label at bounding box center [194, 327] width 0 height 0
click at [194, 333] on input "checkbox" at bounding box center [197, 330] width 6 height 6
checkbox input "true"
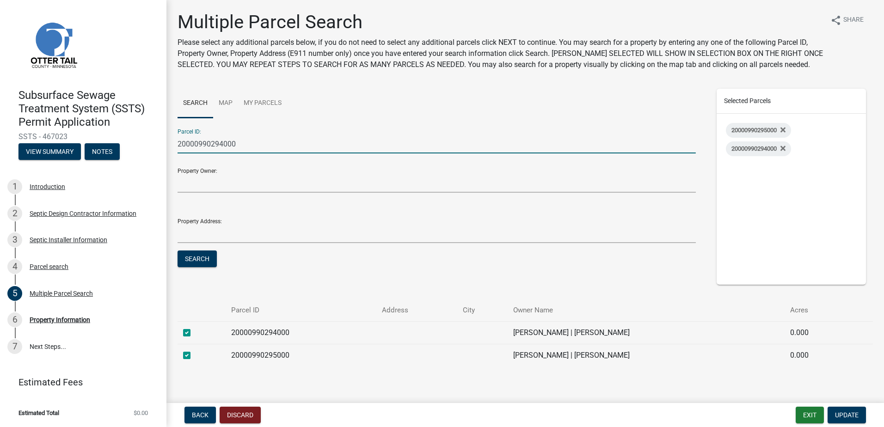
click at [246, 143] on input "20000990294000" at bounding box center [437, 144] width 518 height 19
click at [224, 142] on input "20000990294000" at bounding box center [437, 144] width 518 height 19
type input "20000990293000"
click at [202, 259] on button "Search" at bounding box center [197, 259] width 39 height 17
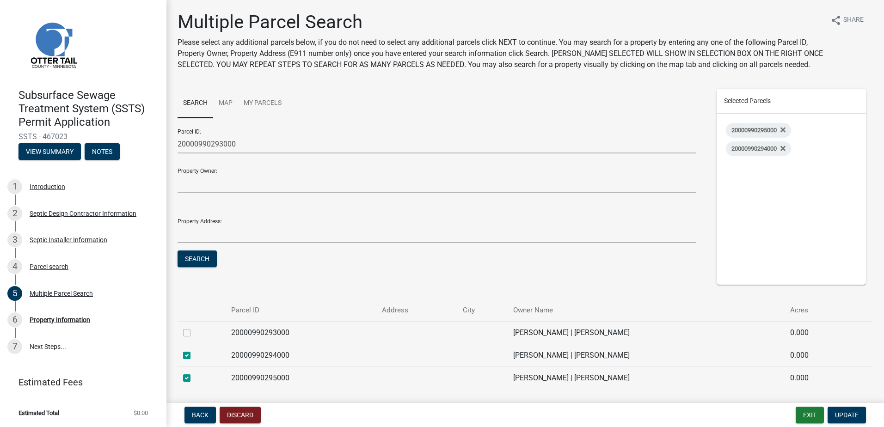
click at [194, 327] on label at bounding box center [194, 327] width 0 height 0
click at [194, 333] on input "checkbox" at bounding box center [197, 330] width 6 height 6
checkbox input "true"
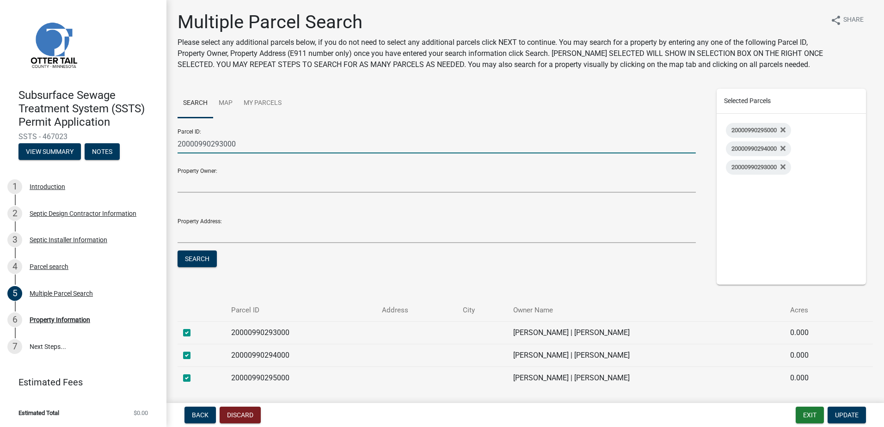
click at [222, 144] on input "20000990293000" at bounding box center [437, 144] width 518 height 19
type input "20000990292000"
click at [200, 261] on button "Search" at bounding box center [197, 259] width 39 height 17
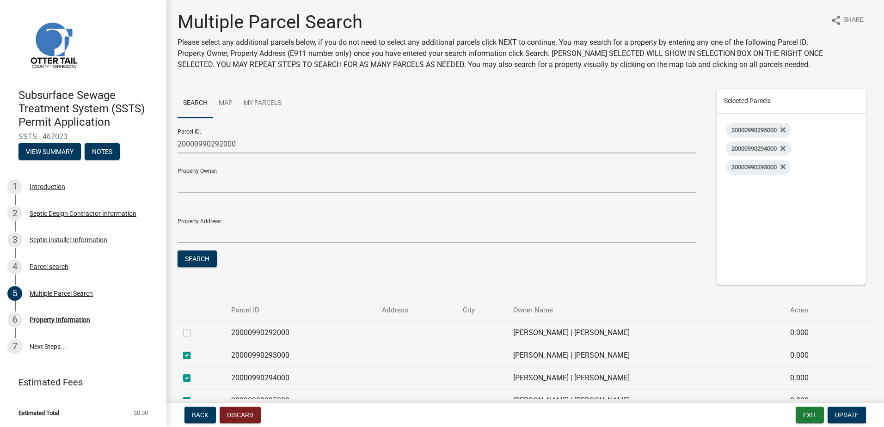
click at [194, 327] on label at bounding box center [194, 327] width 0 height 0
click at [194, 332] on input "checkbox" at bounding box center [197, 330] width 6 height 6
checkbox input "true"
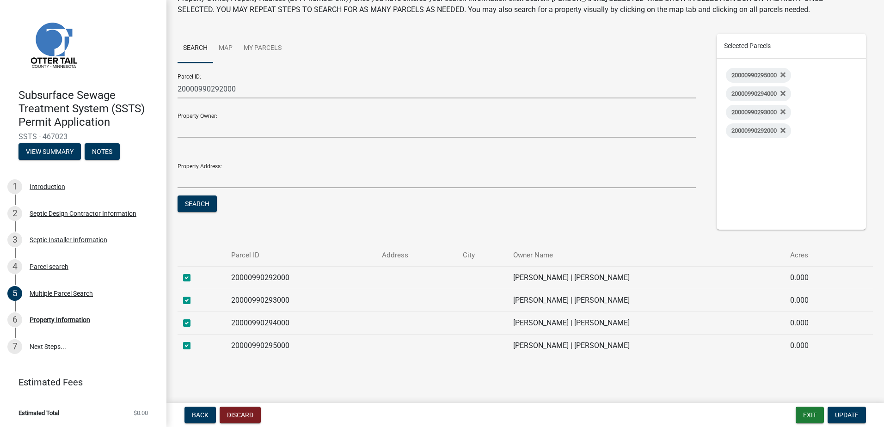
scroll to position [56, 0]
click at [840, 418] on span "Update" at bounding box center [847, 415] width 24 height 7
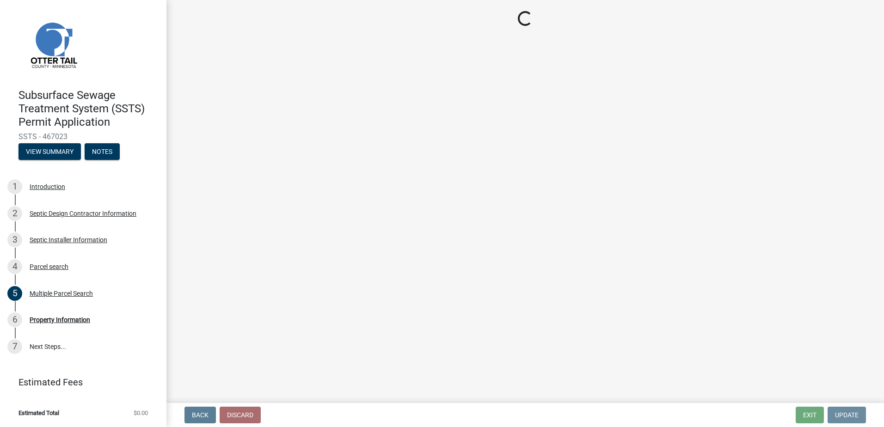
scroll to position [0, 0]
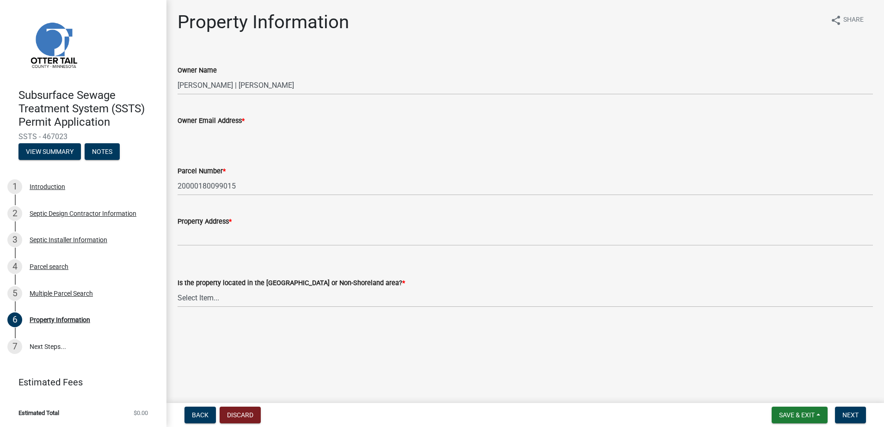
click at [181, 131] on input "Owner Email Address *" at bounding box center [526, 135] width 696 height 19
type input "[EMAIL_ADDRESS][DOMAIN_NAME]"
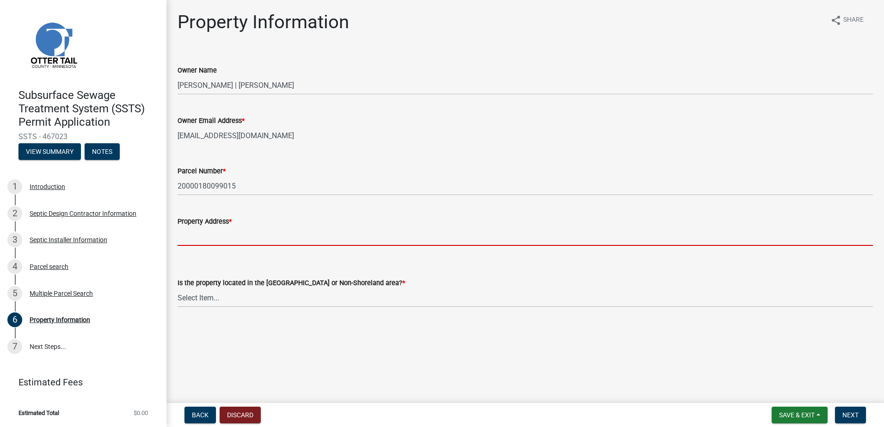
type input "XXXXX"
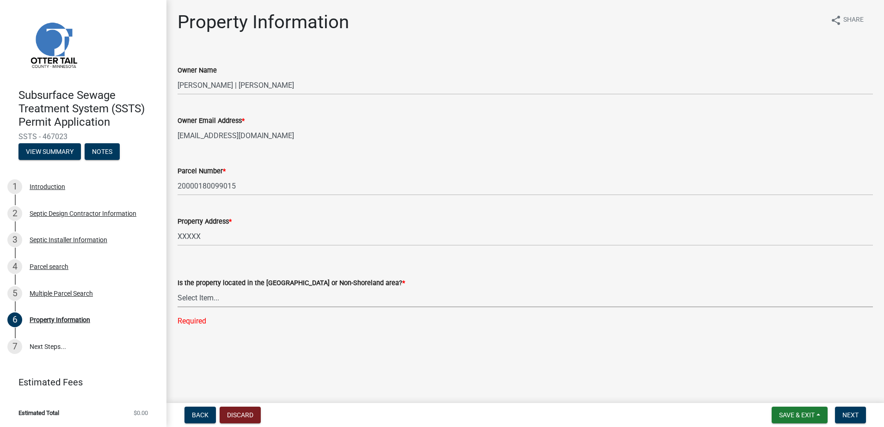
click at [188, 302] on select "Select Item... Shoreland Non-Shoreland" at bounding box center [526, 298] width 696 height 19
click at [178, 289] on select "Select Item... Shoreland Non-Shoreland" at bounding box center [526, 298] width 696 height 19
select select "f91142e6-e911-469c-9754-896c7e7f9e05"
click at [850, 421] on button "Next" at bounding box center [850, 415] width 31 height 17
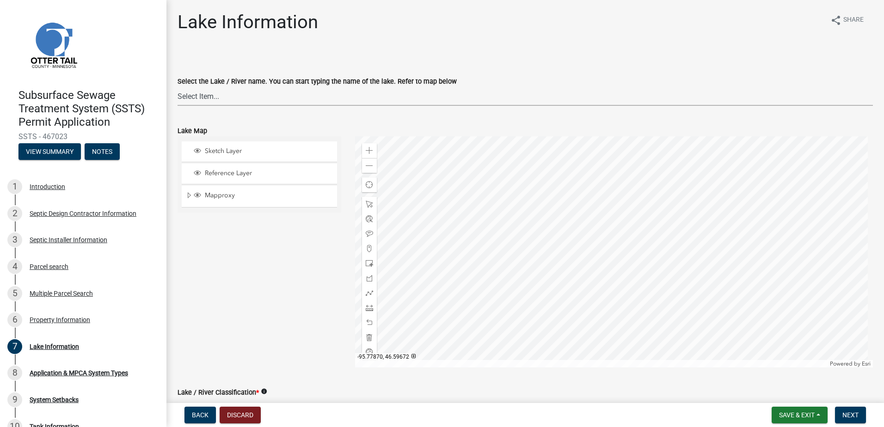
click at [195, 92] on select "Select Item... None [PERSON_NAME] 56-031 [PERSON_NAME] 56-118 [PERSON_NAME] 56-…" at bounding box center [526, 96] width 696 height 19
click at [178, 87] on select "Select Item... None [PERSON_NAME] 56-031 [PERSON_NAME] 56-118 [PERSON_NAME] 56-…" at bounding box center [526, 96] width 696 height 19
select select "d6712cf9-6b76-4560-954c-e6f66fdd6d2b"
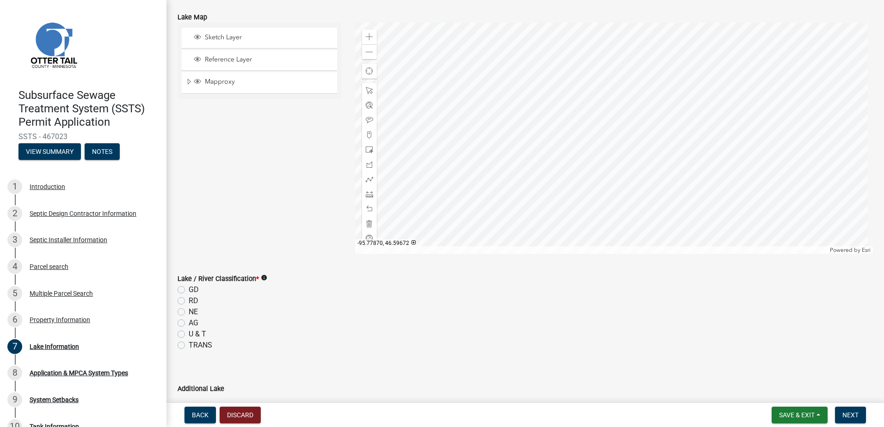
scroll to position [139, 0]
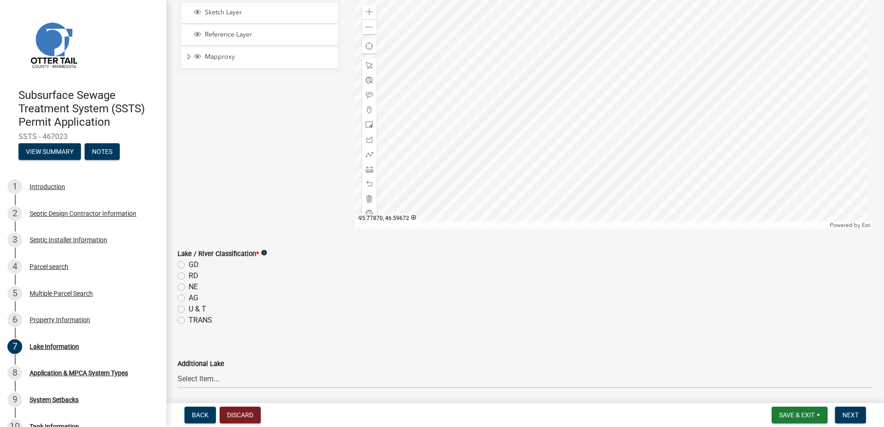
click at [189, 288] on label "NE" at bounding box center [193, 287] width 9 height 11
click at [189, 288] on input "NE" at bounding box center [192, 285] width 6 height 6
radio input "true"
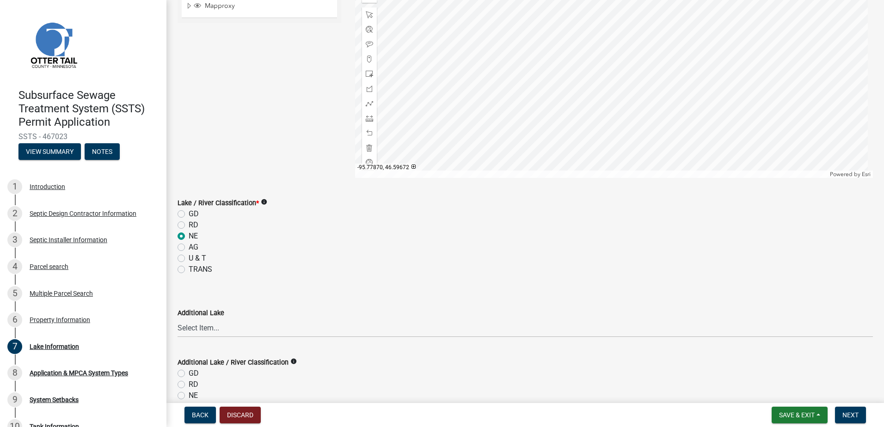
scroll to position [231, 0]
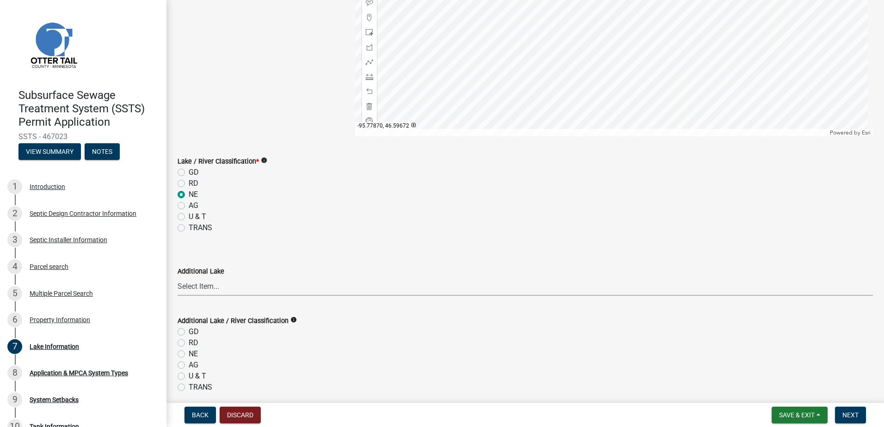
click at [196, 288] on select "Select Item... None [PERSON_NAME] 56-031 [PERSON_NAME] 56-118 [PERSON_NAME] 56-…" at bounding box center [526, 286] width 696 height 19
click at [178, 277] on select "Select Item... None [PERSON_NAME] 56-031 [PERSON_NAME] 56-118 [PERSON_NAME] 56-…" at bounding box center [526, 286] width 696 height 19
select select "d4245f1a-cc75-47f8-9ec9-c6b67e61b1cb"
click at [189, 345] on label "RD" at bounding box center [194, 343] width 10 height 11
click at [189, 344] on input "RD" at bounding box center [192, 341] width 6 height 6
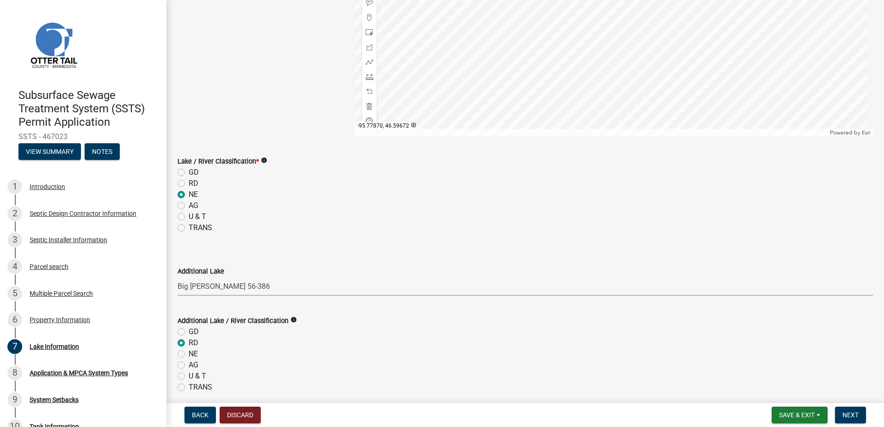
radio input "true"
click at [846, 419] on span "Next" at bounding box center [851, 415] width 16 height 7
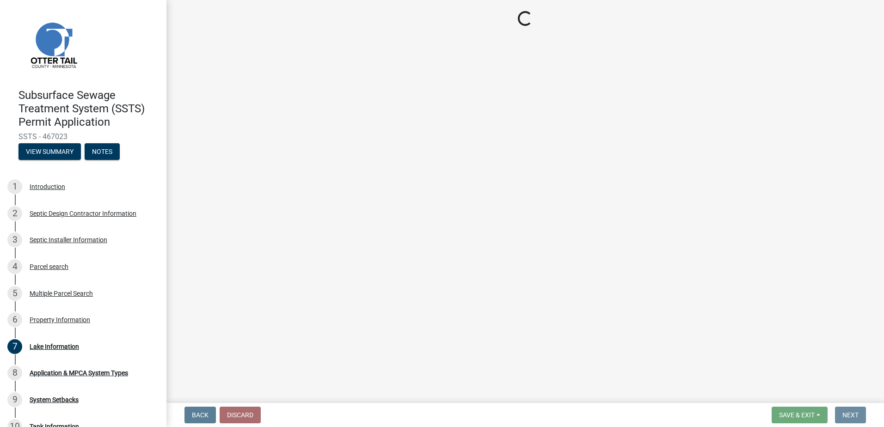
scroll to position [0, 0]
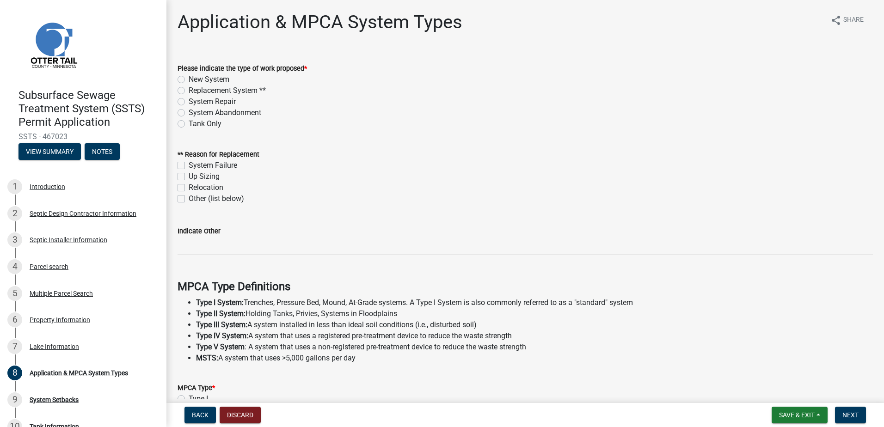
click at [189, 89] on label "Replacement System **" at bounding box center [227, 90] width 77 height 11
click at [189, 89] on input "Replacement System **" at bounding box center [192, 88] width 6 height 6
radio input "true"
click at [189, 167] on label "System Failure" at bounding box center [213, 165] width 49 height 11
click at [189, 166] on input "System Failure" at bounding box center [192, 163] width 6 height 6
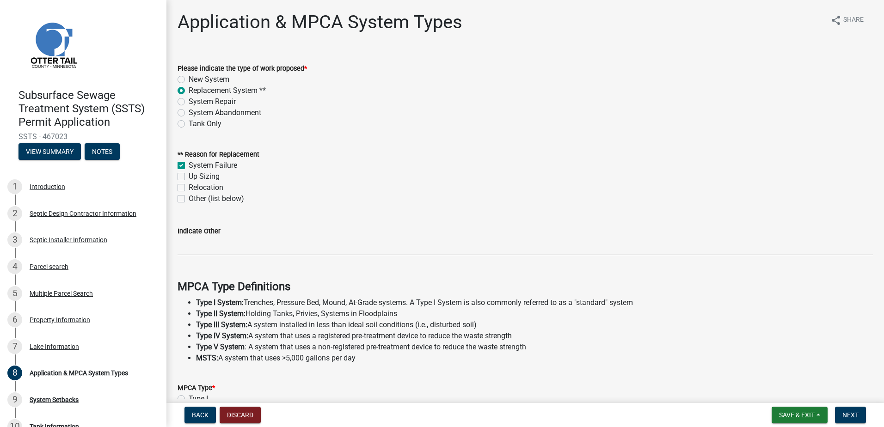
checkbox input "true"
checkbox input "false"
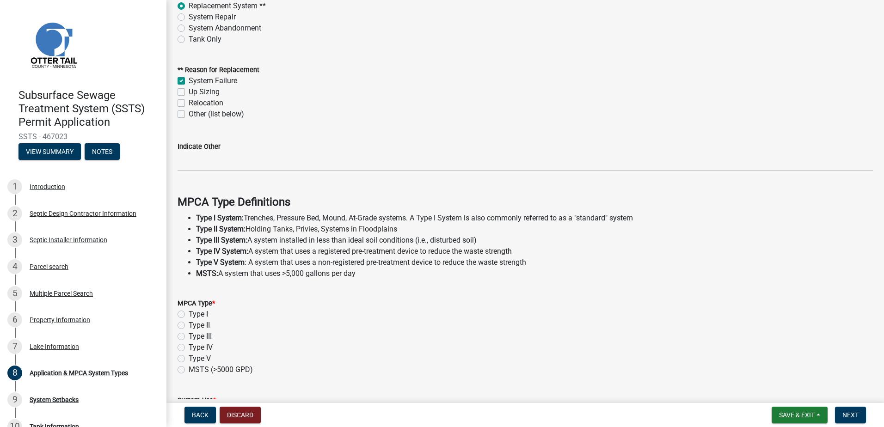
scroll to position [185, 0]
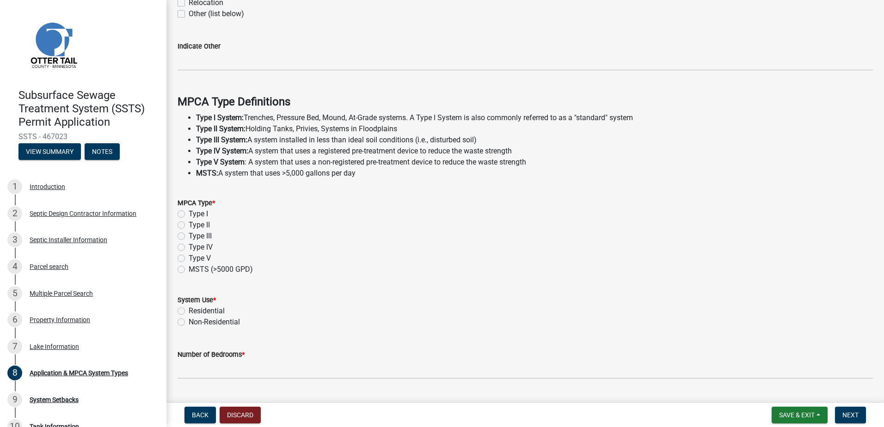
click at [189, 212] on label "Type I" at bounding box center [198, 214] width 19 height 11
click at [189, 212] on input "Type I" at bounding box center [192, 212] width 6 height 6
radio input "true"
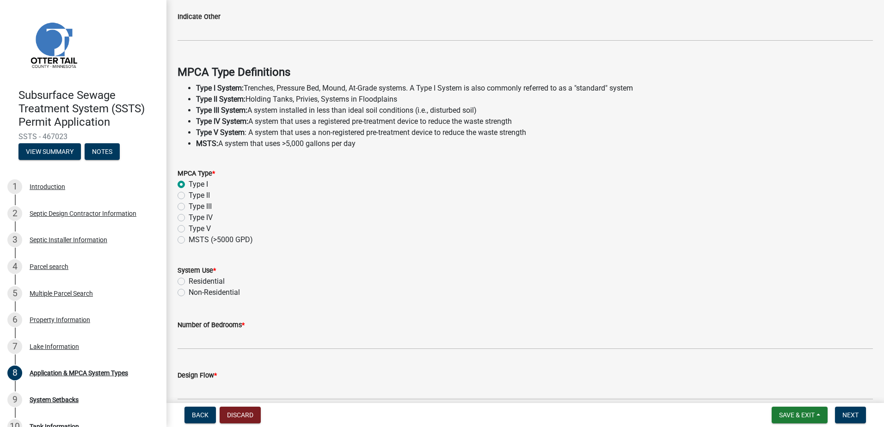
scroll to position [231, 0]
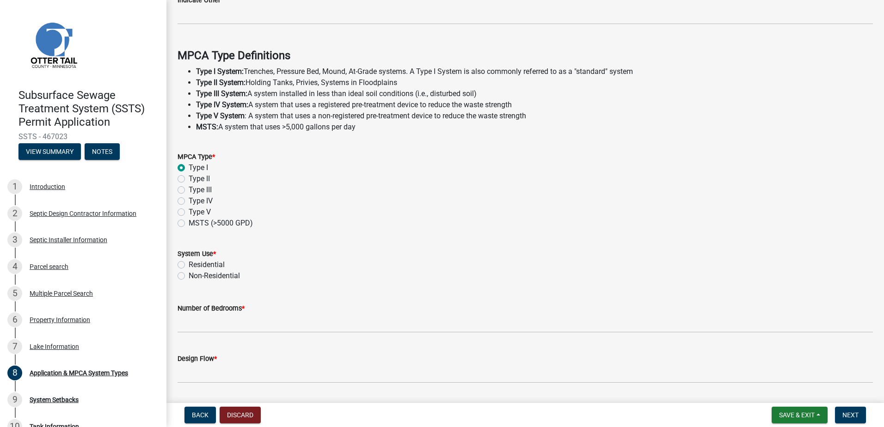
click at [189, 264] on label "Residential" at bounding box center [207, 264] width 36 height 11
click at [189, 264] on input "Residential" at bounding box center [192, 262] width 6 height 6
radio input "true"
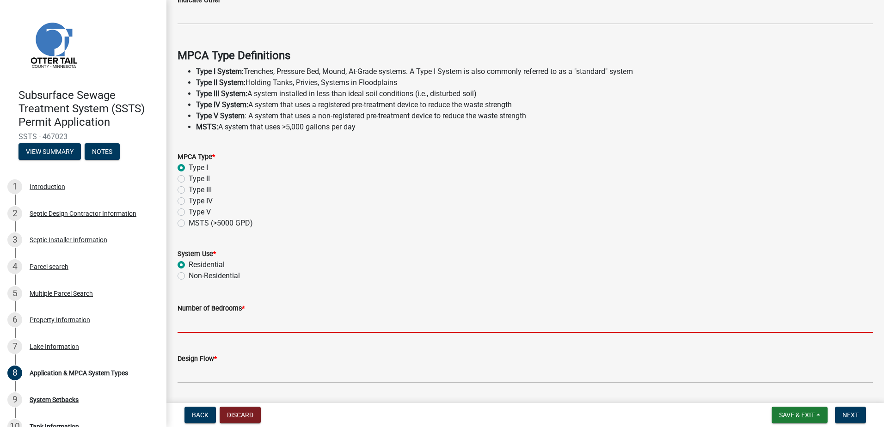
click at [189, 324] on input "Number of Bedrooms *" at bounding box center [526, 323] width 696 height 19
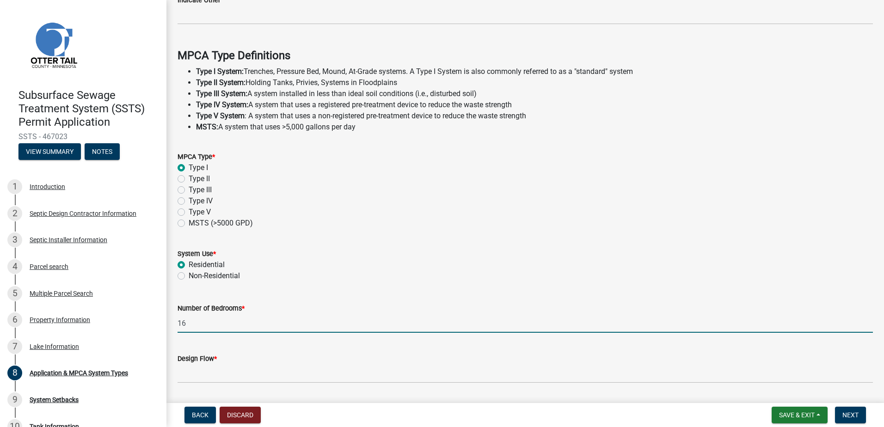
type input "16"
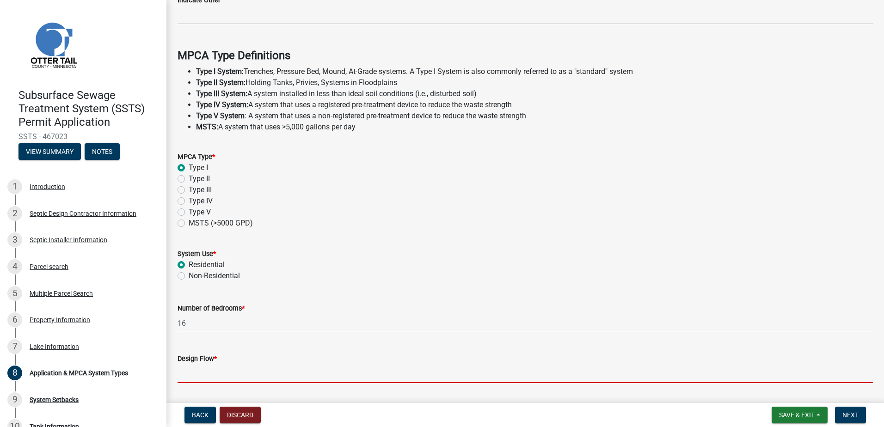
click at [197, 376] on input "Design Flow *" at bounding box center [526, 373] width 696 height 19
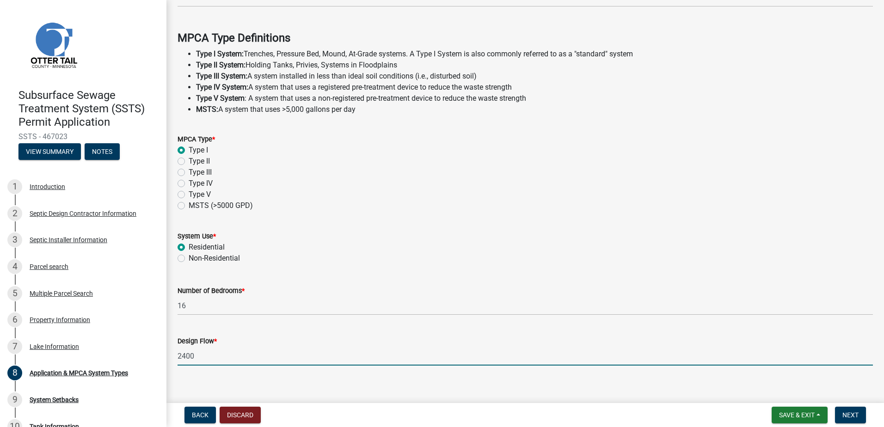
scroll to position [259, 0]
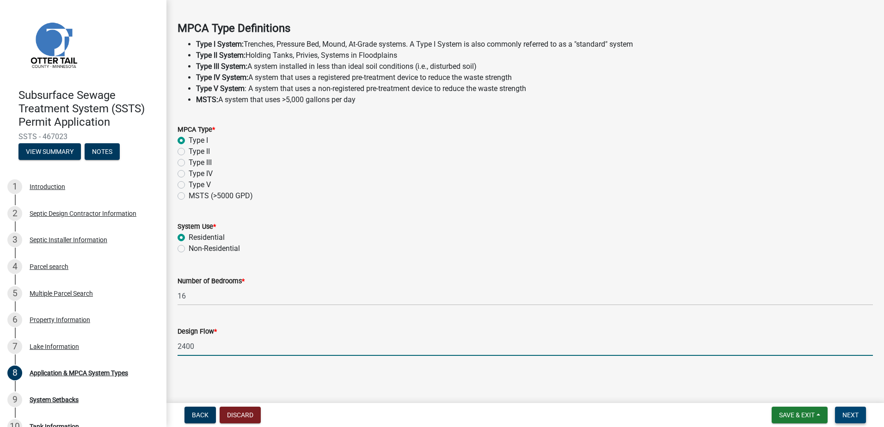
type input "2400"
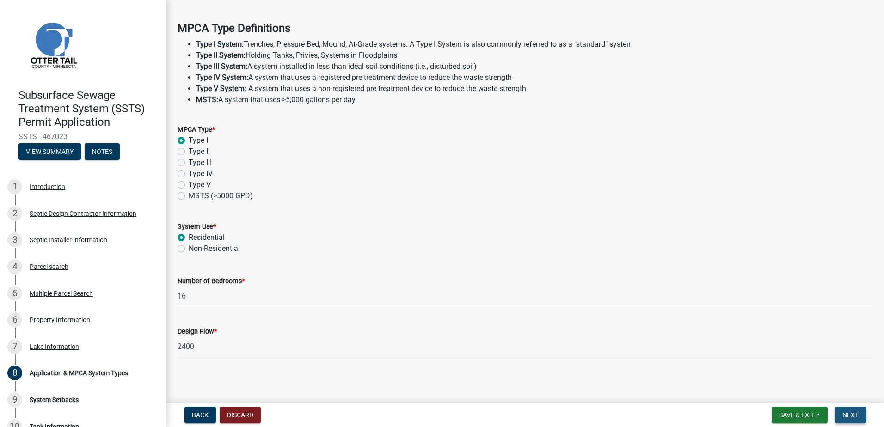
click at [845, 409] on button "Next" at bounding box center [850, 415] width 31 height 17
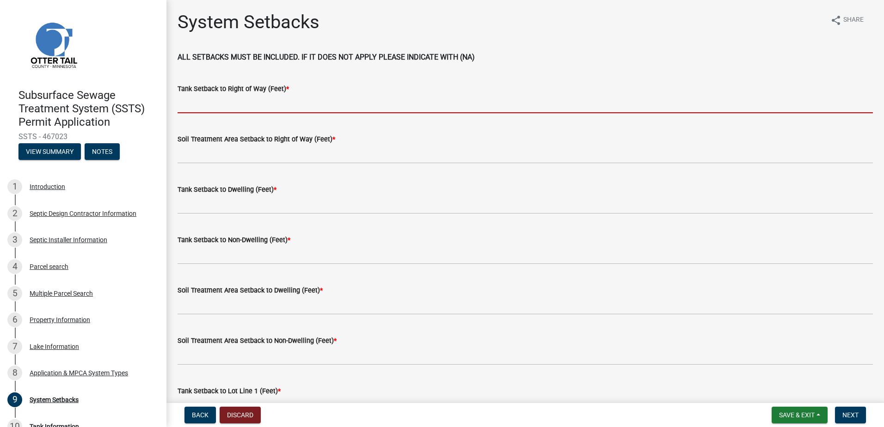
click at [216, 109] on input "Tank Setback to Right of Way (Feet) *" at bounding box center [526, 103] width 696 height 19
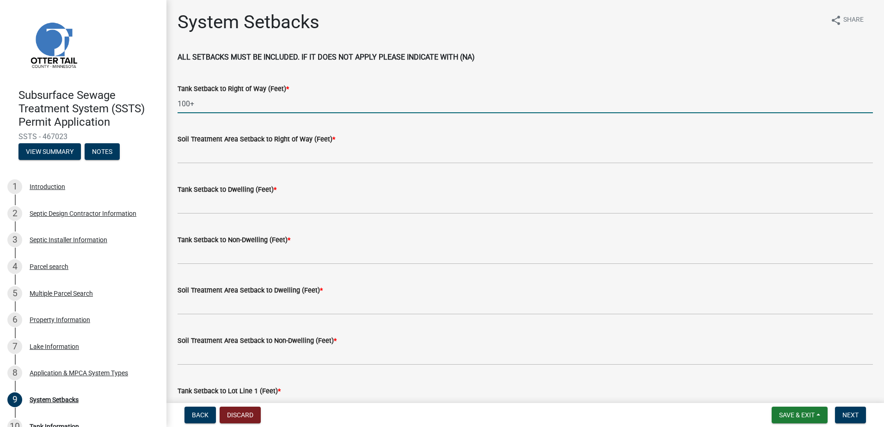
type input "100+"
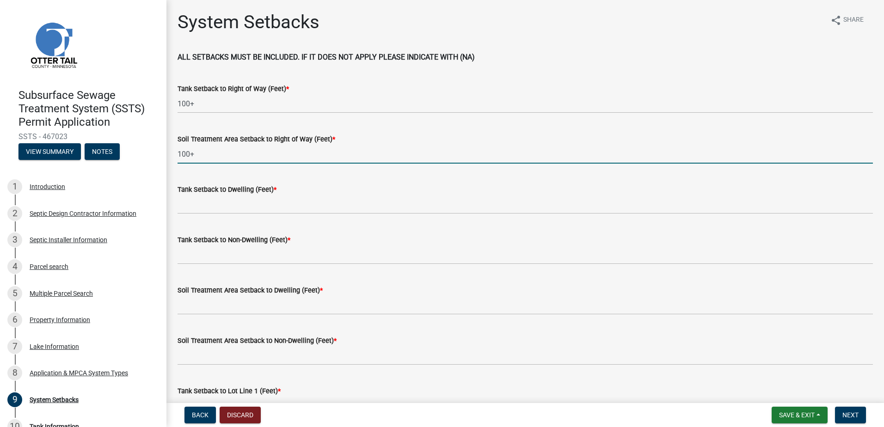
type input "100+"
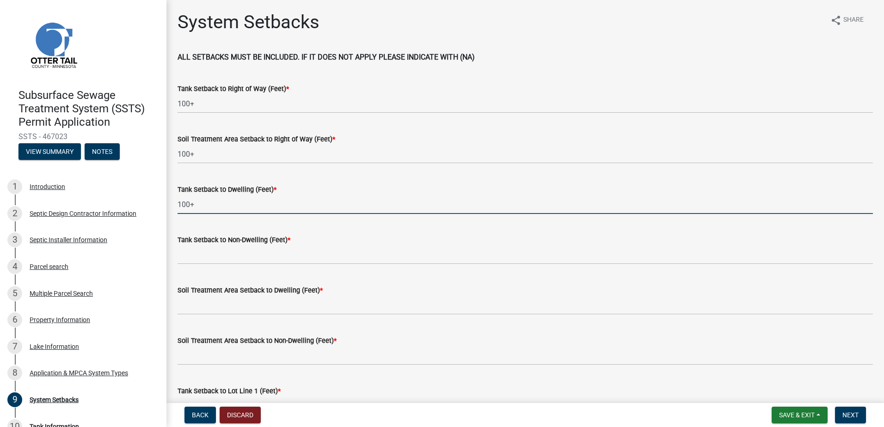
type input "100+"
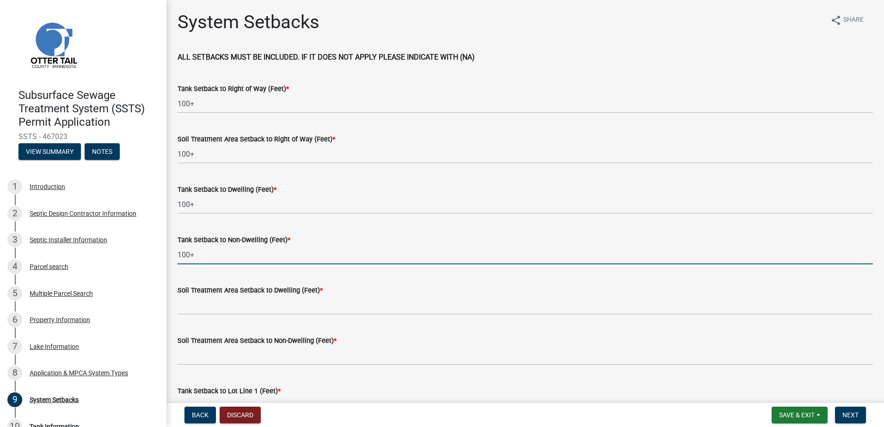
type input "100+"
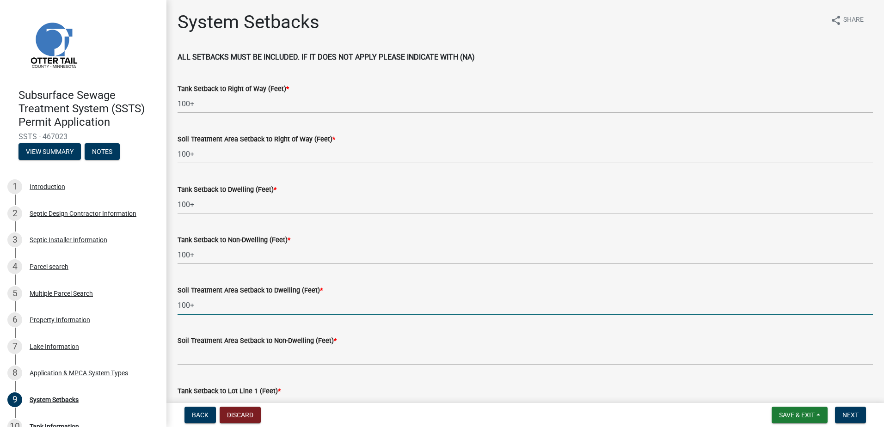
type input "100+"
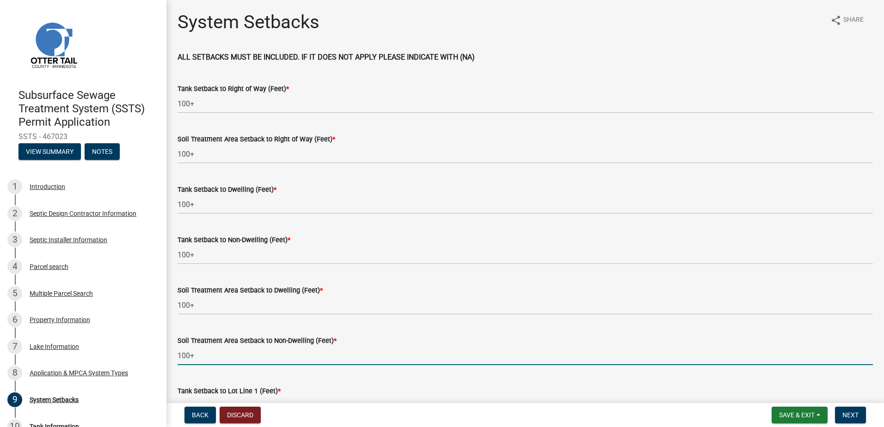
type input "100+"
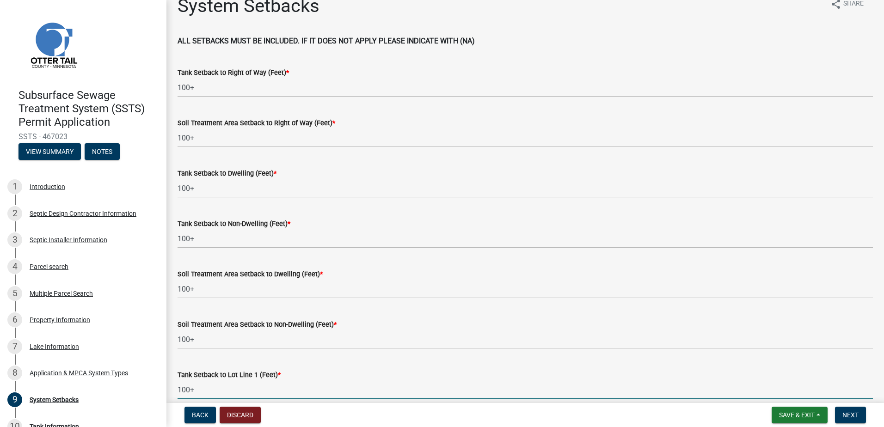
type input "100+"
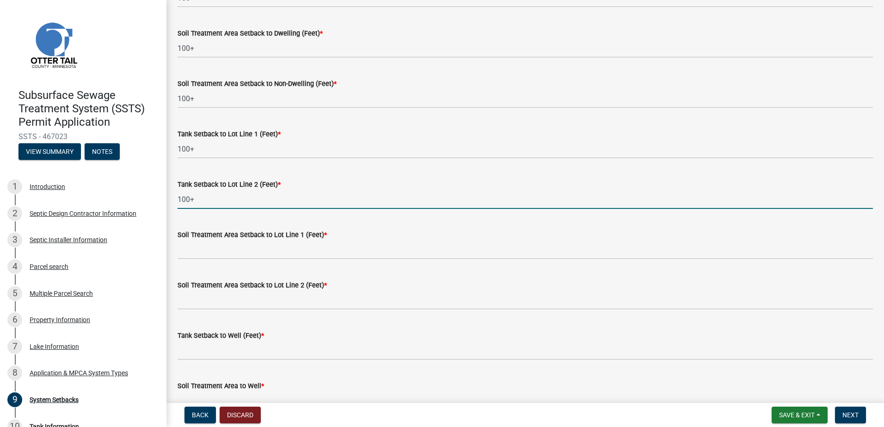
type input "100+"
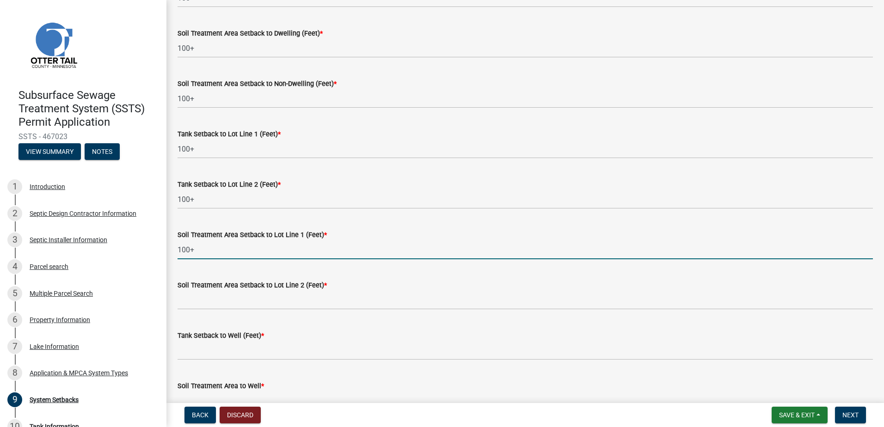
type input "100+"
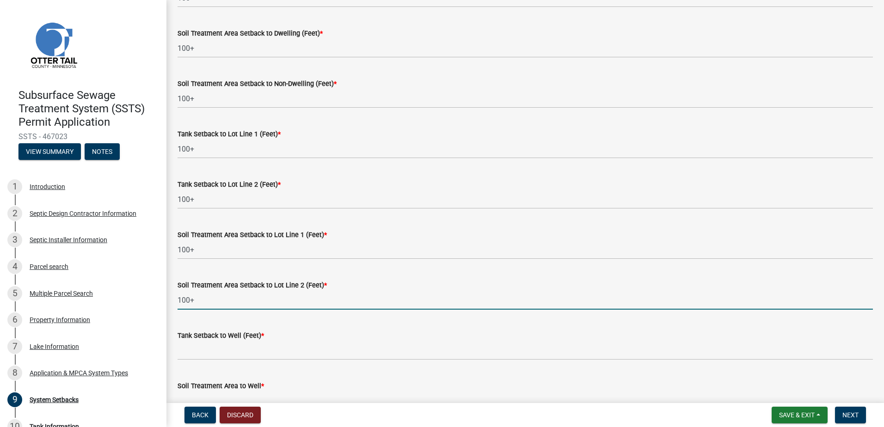
type input "100+"
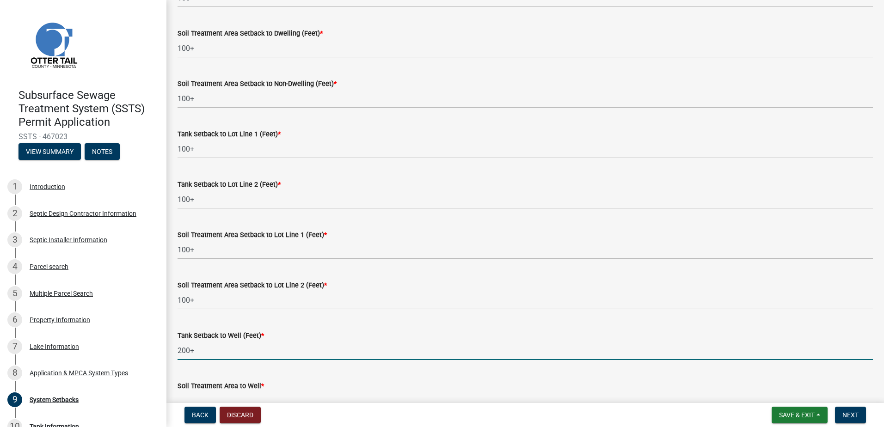
type input "200+"
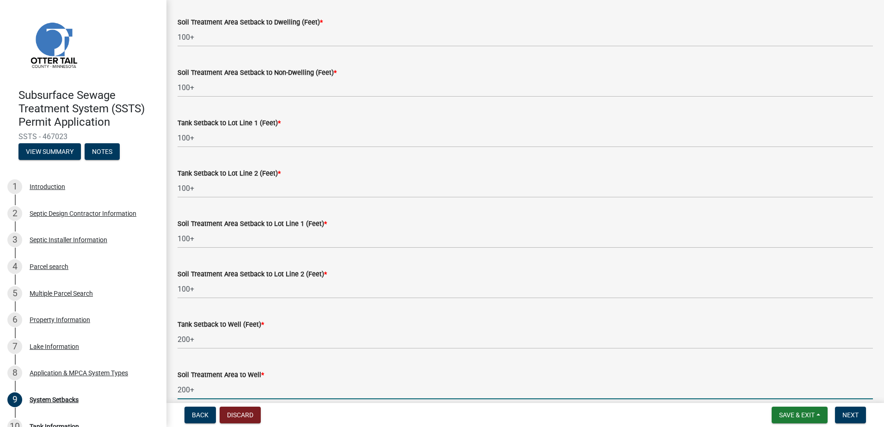
type input "200+"
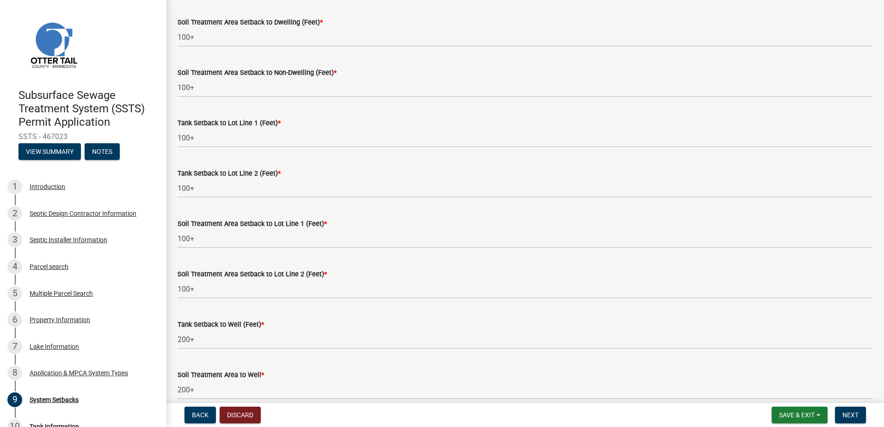
scroll to position [509, 0]
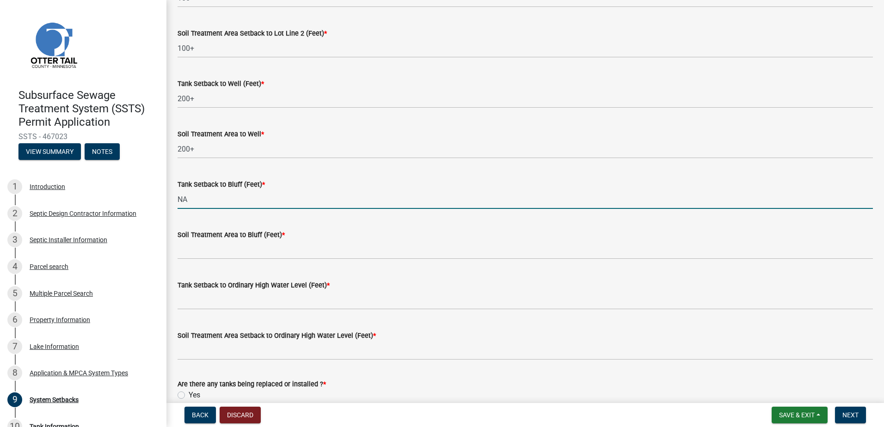
type input "NA"
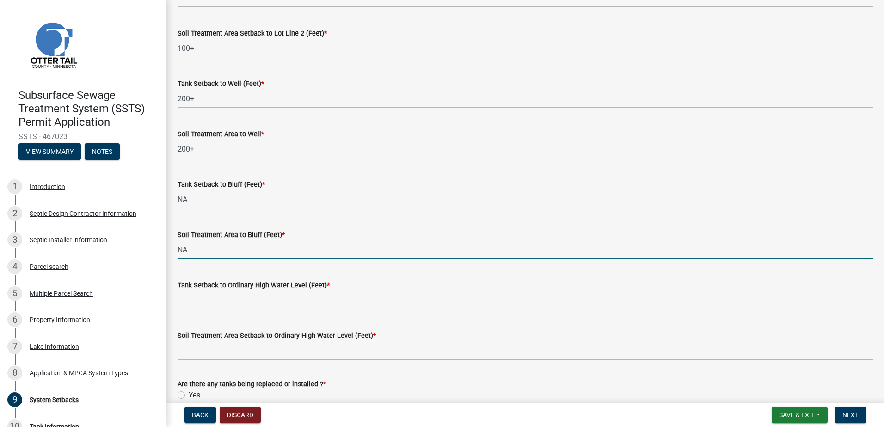
type input "NA"
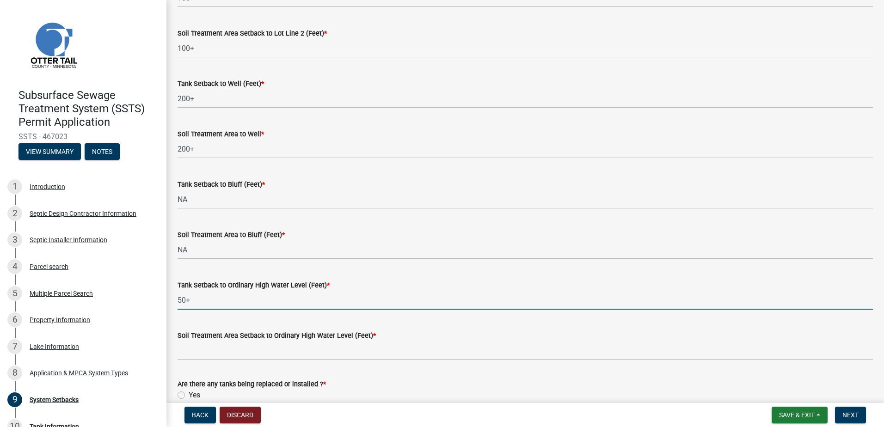
type input "50+"
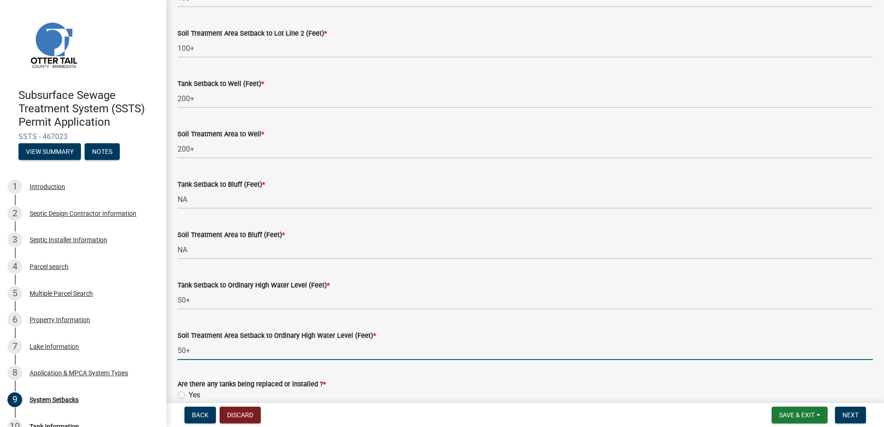
type input "50+"
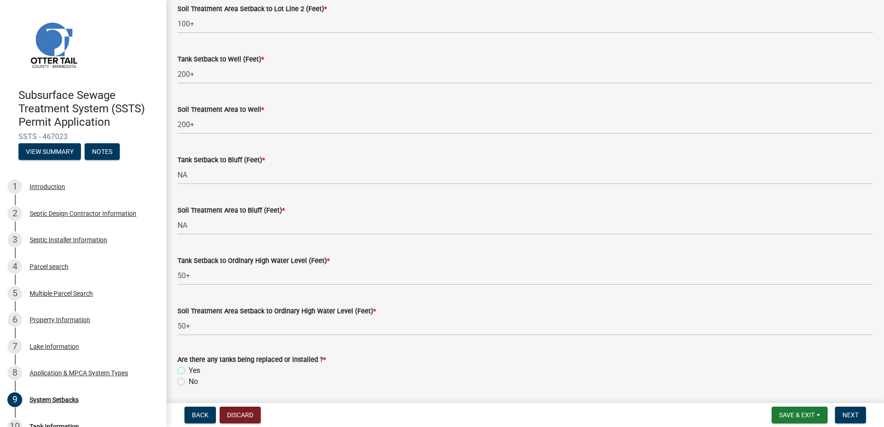
scroll to position [566, 0]
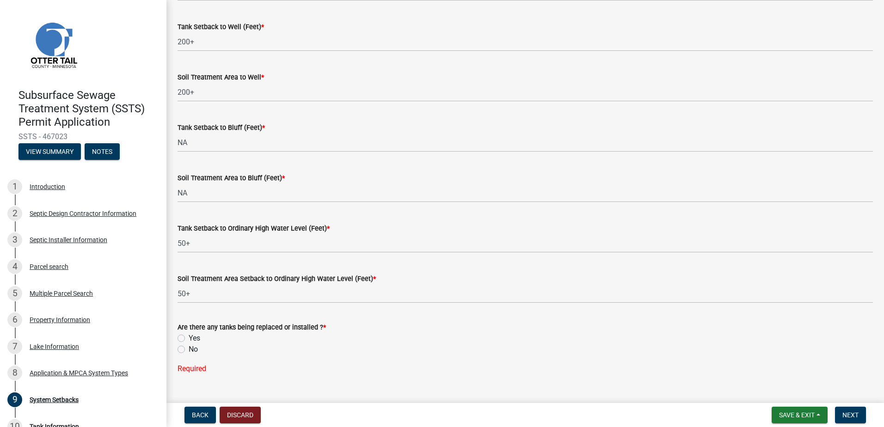
click at [189, 341] on label "Yes" at bounding box center [195, 338] width 12 height 11
click at [189, 339] on input "Yes" at bounding box center [192, 336] width 6 height 6
radio input "true"
click at [844, 413] on span "Next" at bounding box center [851, 415] width 16 height 7
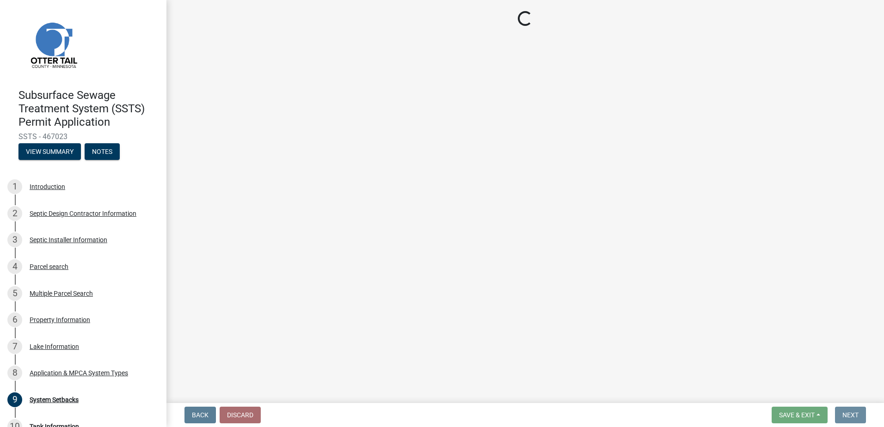
scroll to position [0, 0]
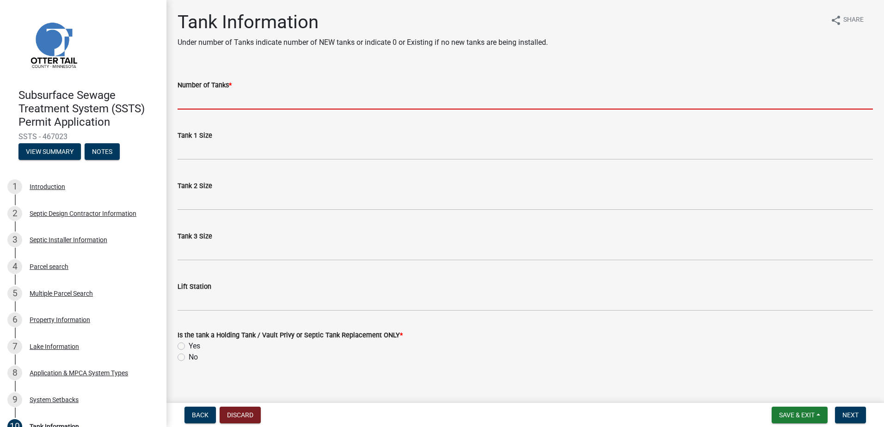
click at [197, 105] on input "Number of Tanks *" at bounding box center [526, 100] width 696 height 19
type input "4"
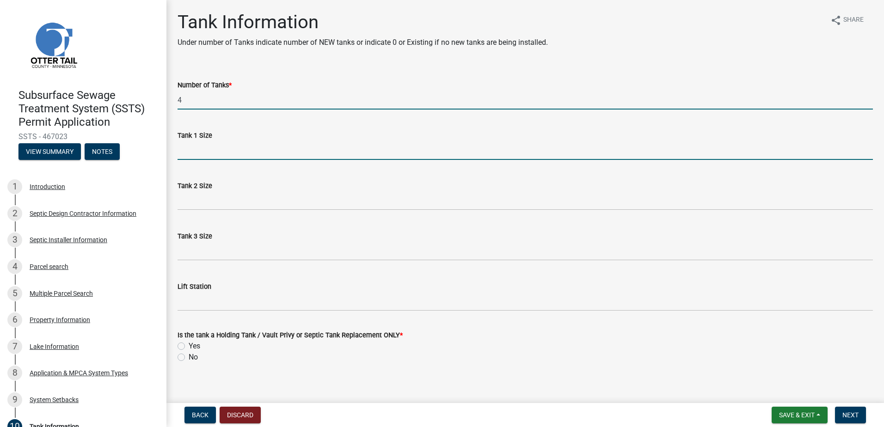
type input "2500"
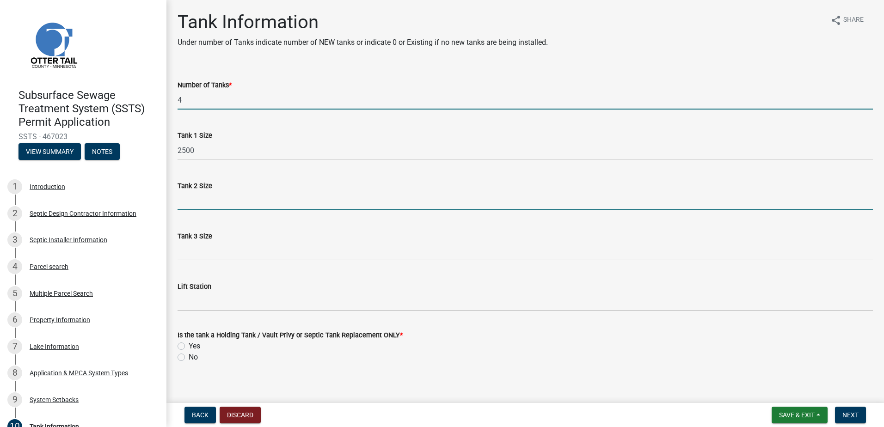
type input "2500"
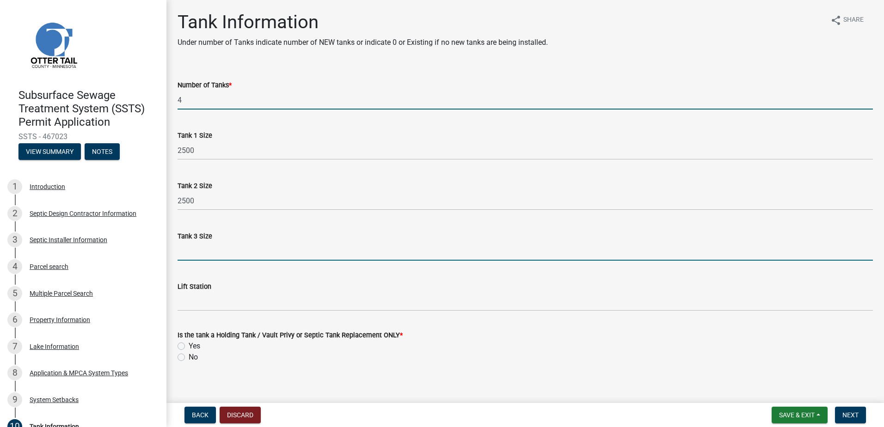
type input "2500/2500"
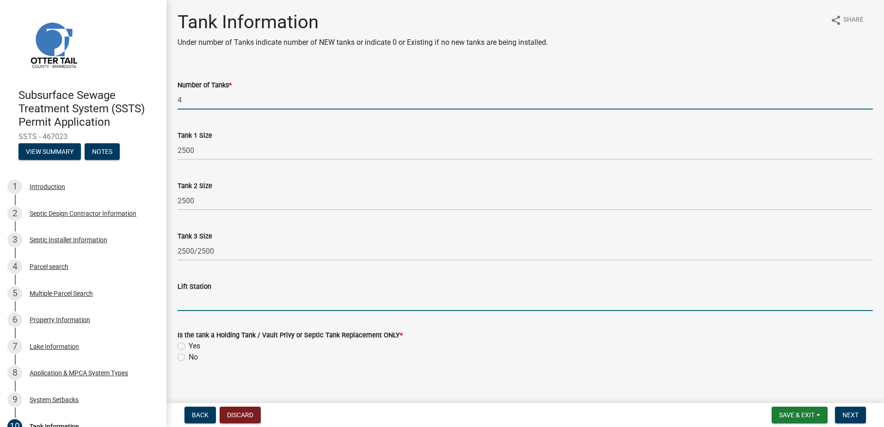
type input "NA"
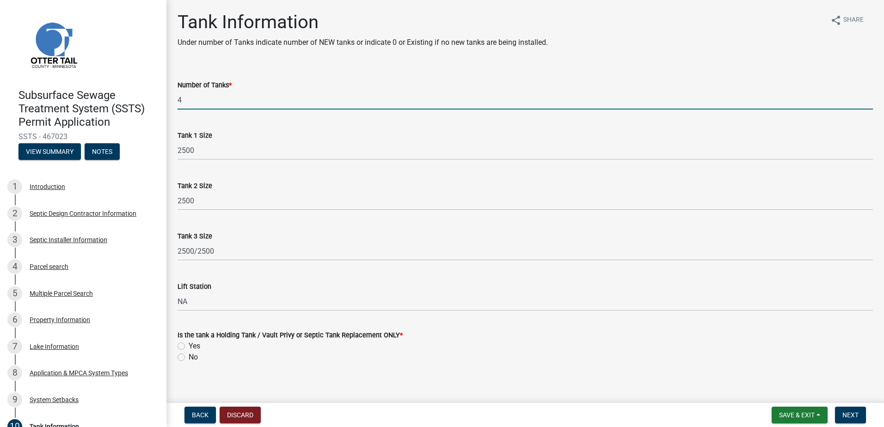
click at [189, 360] on label "No" at bounding box center [193, 357] width 9 height 11
click at [189, 358] on input "No" at bounding box center [192, 355] width 6 height 6
radio input "true"
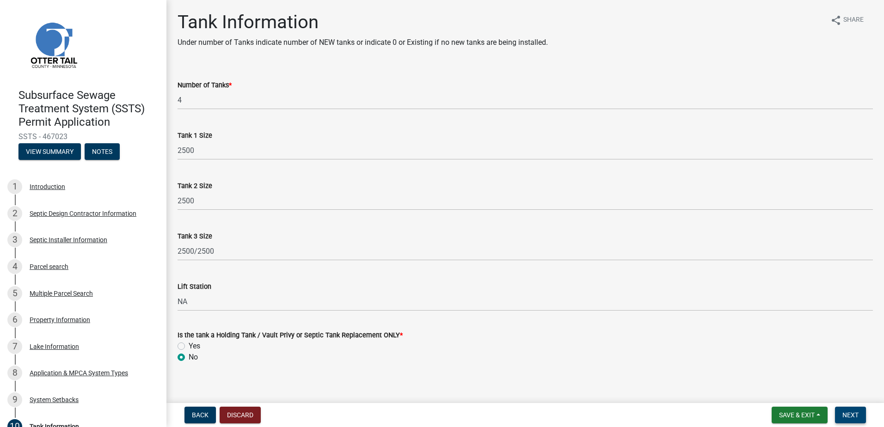
click at [852, 412] on span "Next" at bounding box center [851, 415] width 16 height 7
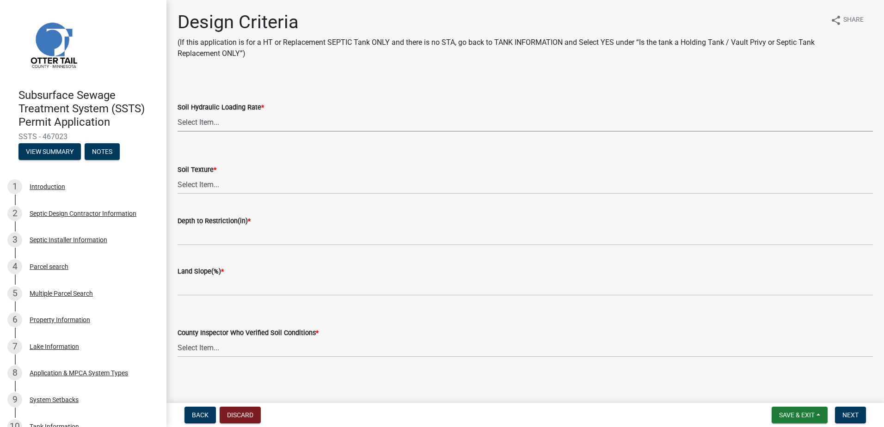
drag, startPoint x: 193, startPoint y: 117, endPoint x: 190, endPoint y: 121, distance: 5.3
click at [193, 117] on select "Select Item... 1.6 gpd/ft2 1.2 gpd/ft2 1.0 gpd/ft2 0.87 gpd/ft2 0.78 gpd/ft2 0.…" at bounding box center [526, 122] width 696 height 19
click at [178, 113] on select "Select Item... 1.6 gpd/ft2 1.2 gpd/ft2 1.0 gpd/ft2 0.87 gpd/ft2 0.78 gpd/ft2 0.…" at bounding box center [526, 122] width 696 height 19
select select "eaa6e4cf-be76-4366-bfe5-e87acfaaf3f4"
click at [189, 187] on select "Select Item... Coarse Sand (COS) Sand (S) Fine Sand (FS) Very Fine Sand (VFS) L…" at bounding box center [526, 184] width 696 height 19
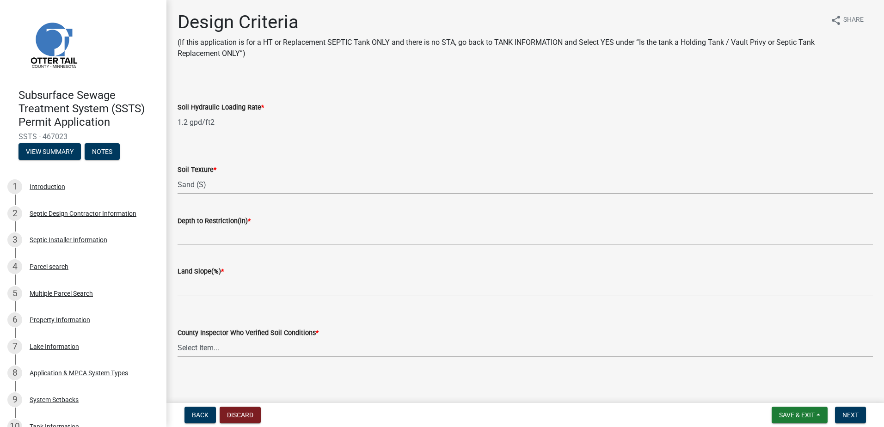
click at [178, 175] on select "Select Item... Coarse Sand (COS) Sand (S) Fine Sand (FS) Very Fine Sand (VFS) L…" at bounding box center [526, 184] width 696 height 19
select select "48b77c43-c0ca-4757-a1b1-e2e69db0f822"
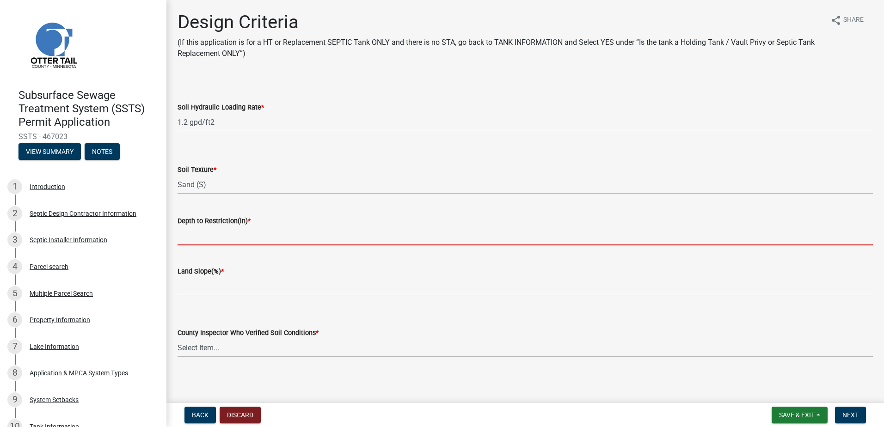
click at [193, 237] on input "Depth to Restriction(in) *" at bounding box center [526, 236] width 696 height 19
type input "84"
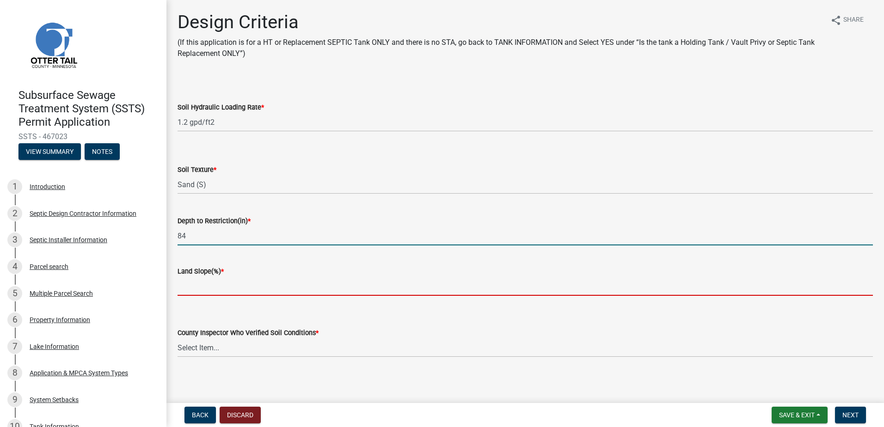
type input "0-6"
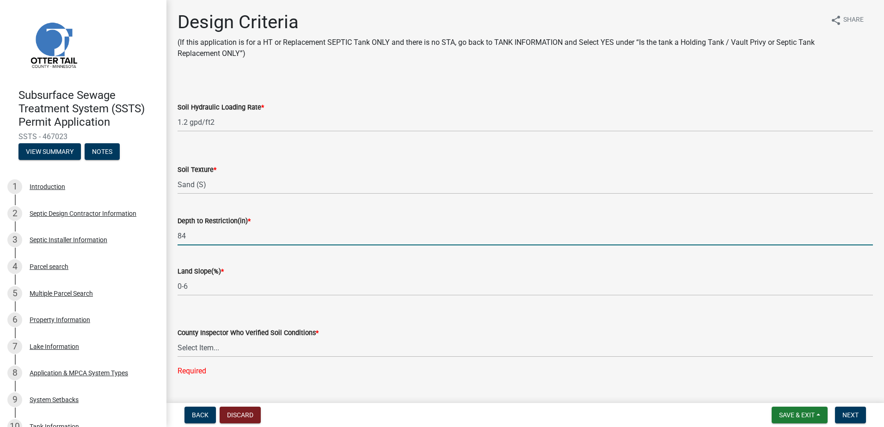
scroll to position [21, 0]
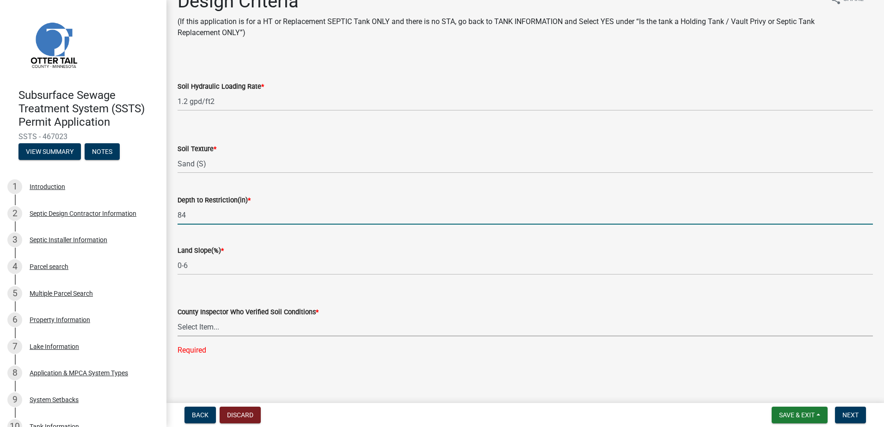
click at [203, 327] on select "Select Item... [PERSON_NAME] [PERSON_NAME] [PERSON_NAME] [PERSON_NAME] [PERSON_…" at bounding box center [526, 327] width 696 height 19
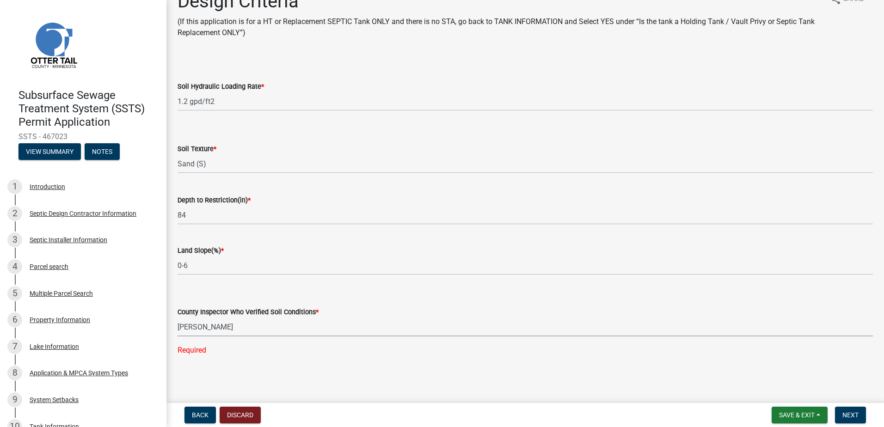
click at [178, 336] on select "Select Item... [PERSON_NAME] [PERSON_NAME] [PERSON_NAME] [PERSON_NAME] [PERSON_…" at bounding box center [526, 327] width 696 height 19
select select "643267e1-855b-462d-a385-c521968adb40"
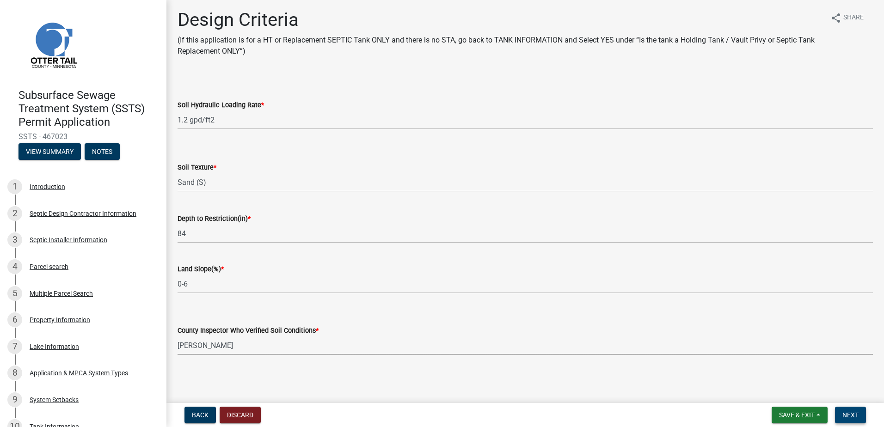
click at [844, 414] on span "Next" at bounding box center [851, 415] width 16 height 7
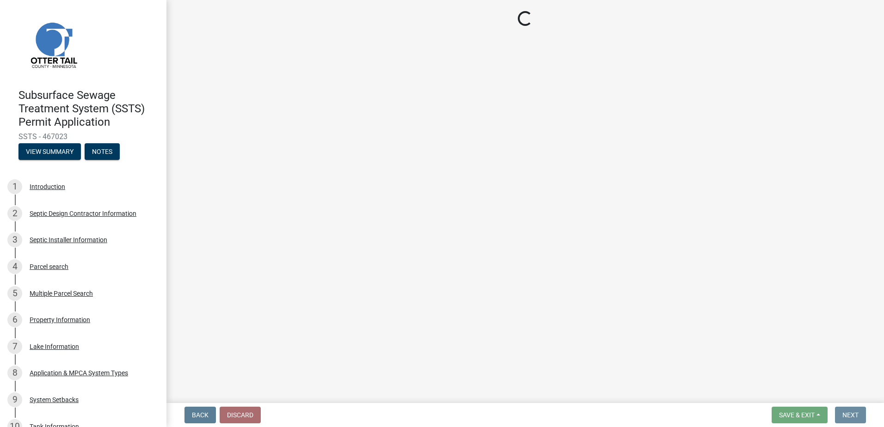
scroll to position [0, 0]
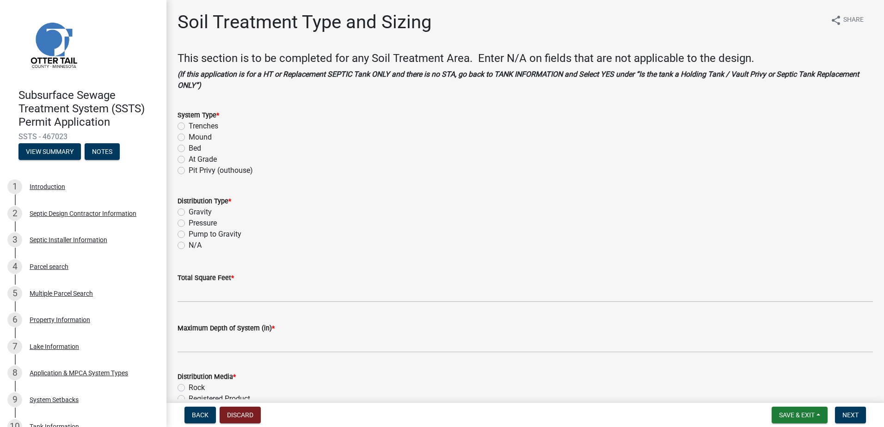
click at [189, 128] on label "Trenches" at bounding box center [204, 126] width 30 height 11
click at [189, 127] on input "Trenches" at bounding box center [192, 124] width 6 height 6
radio input "true"
click at [182, 208] on div "Gravity" at bounding box center [526, 212] width 696 height 11
drag, startPoint x: 179, startPoint y: 213, endPoint x: 179, endPoint y: 223, distance: 10.2
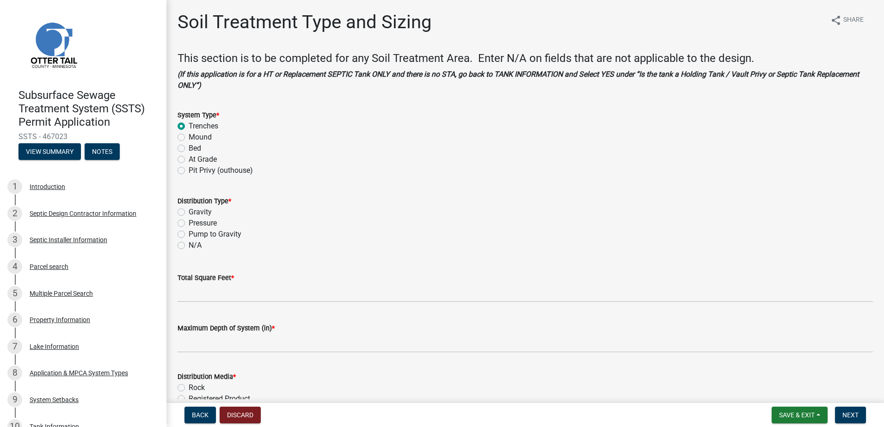
click at [189, 213] on label "Gravity" at bounding box center [200, 212] width 23 height 11
click at [189, 213] on input "Gravity" at bounding box center [192, 210] width 6 height 6
radio input "true"
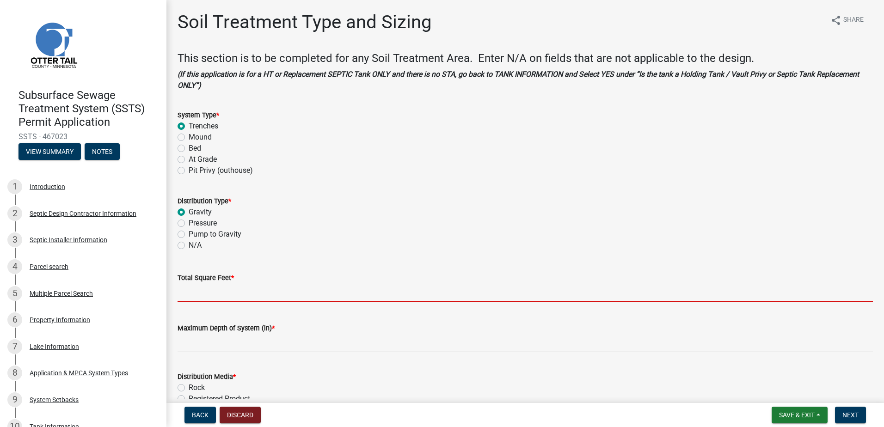
drag, startPoint x: 194, startPoint y: 289, endPoint x: 190, endPoint y: 286, distance: 5.6
click at [194, 289] on input "Total Square Feet *" at bounding box center [526, 292] width 696 height 19
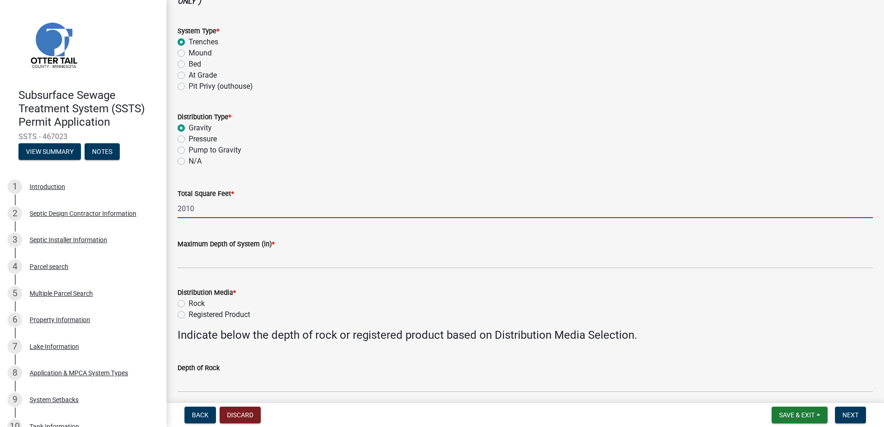
scroll to position [92, 0]
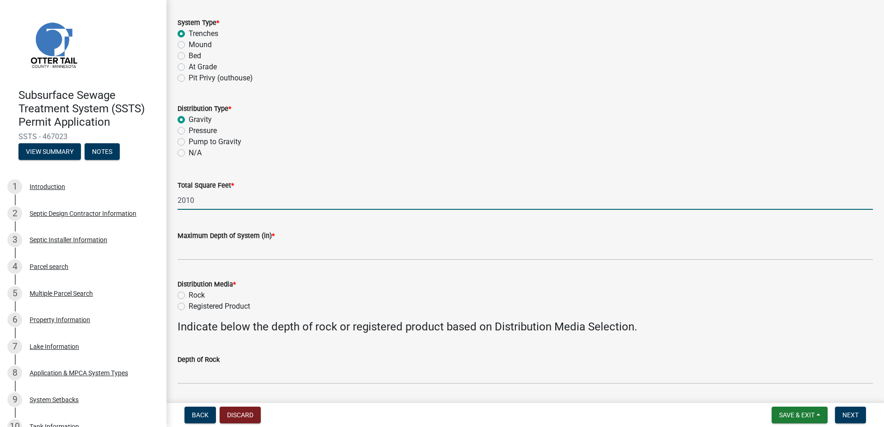
type input "2010"
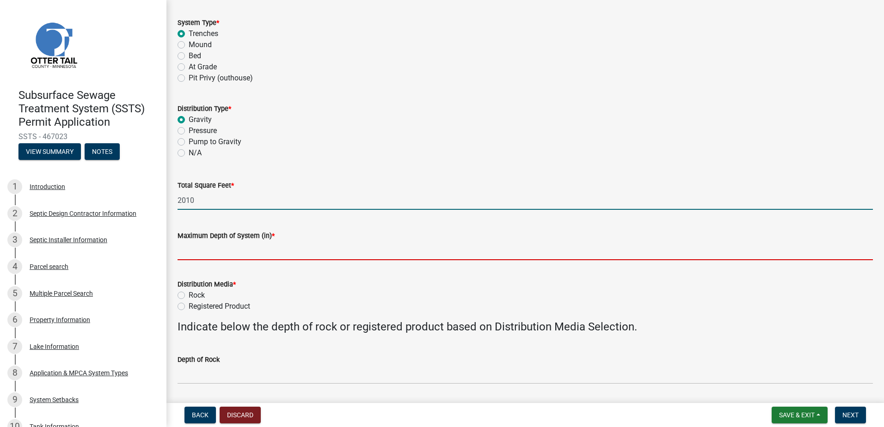
click at [201, 252] on input "Maximum Depth of System (in) *" at bounding box center [526, 250] width 696 height 19
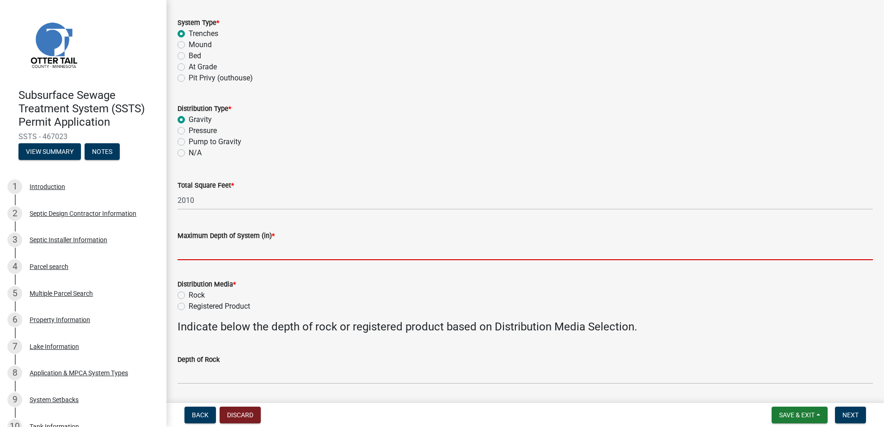
type input "48"
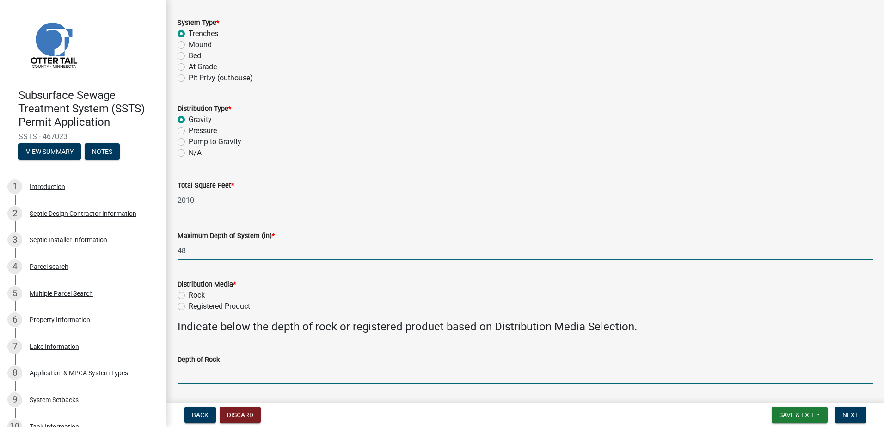
type input "NA"
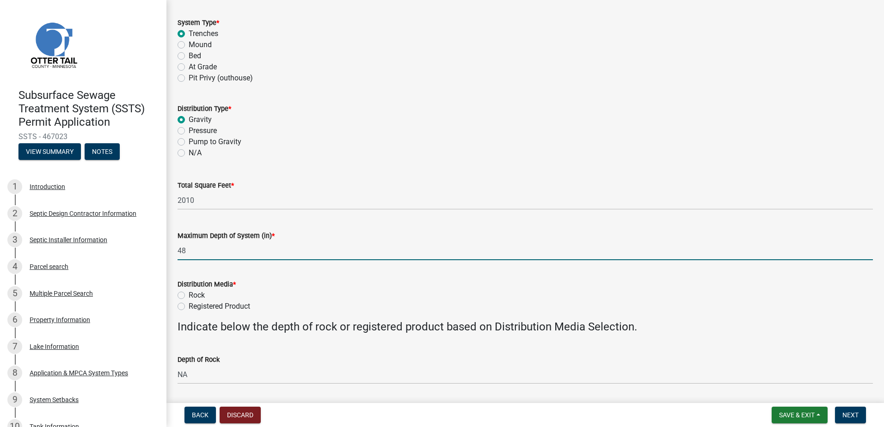
type input "536"
type input "11"
type input "NA"
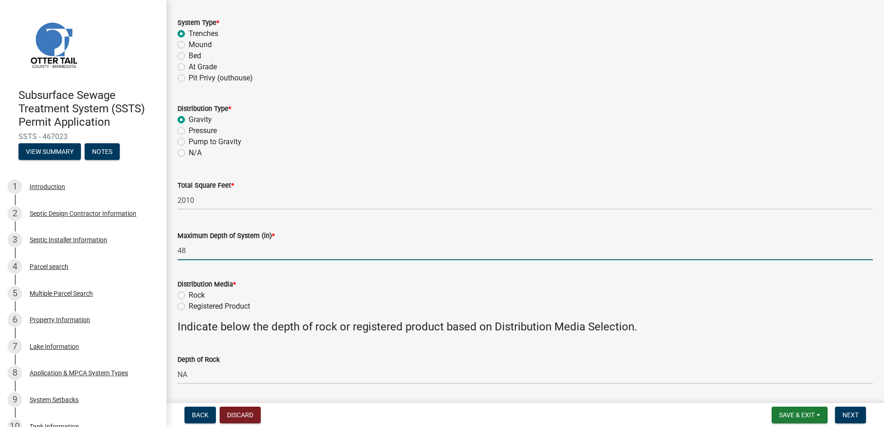
type input "NA"
click at [189, 306] on label "Registered Product" at bounding box center [220, 306] width 62 height 11
click at [189, 306] on input "Registered Product" at bounding box center [192, 304] width 6 height 6
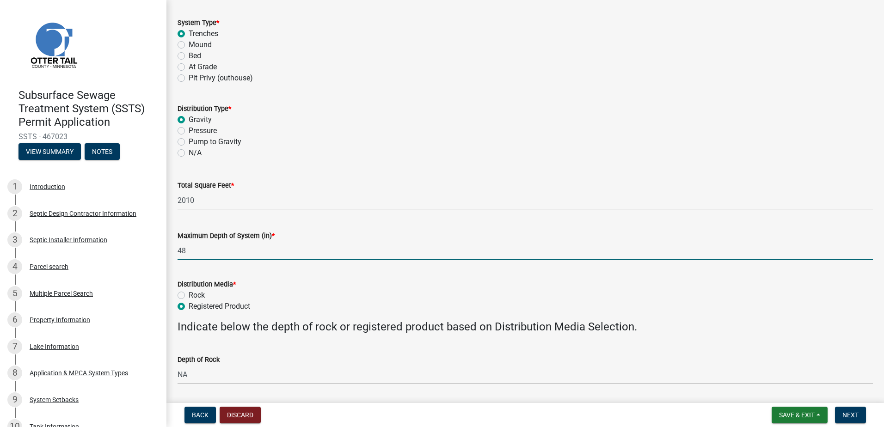
radio input "true"
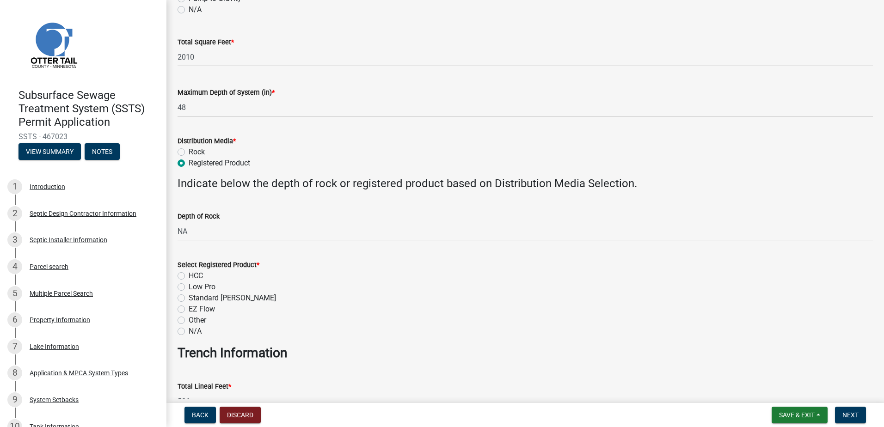
scroll to position [277, 0]
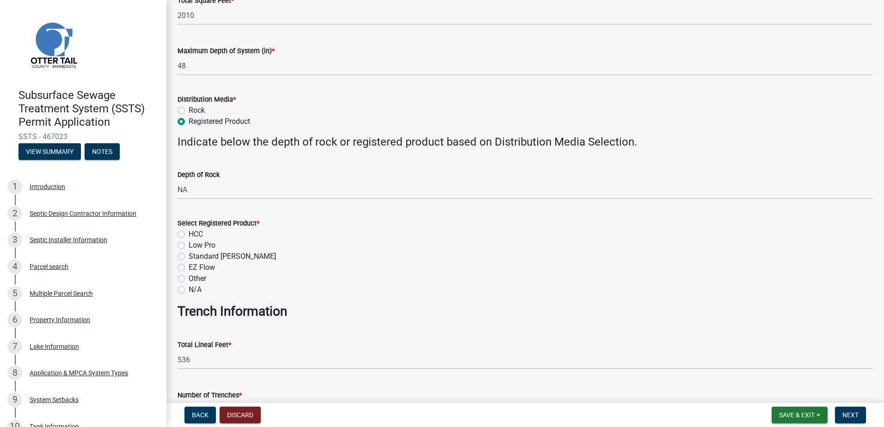
click at [189, 236] on label "HCC" at bounding box center [196, 234] width 14 height 11
click at [189, 235] on input "HCC" at bounding box center [192, 232] width 6 height 6
radio input "true"
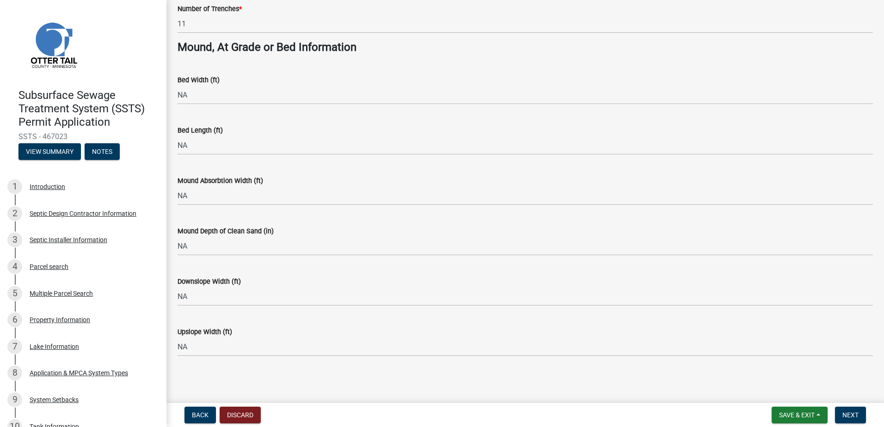
scroll to position [665, 0]
click at [844, 415] on span "Next" at bounding box center [851, 415] width 16 height 7
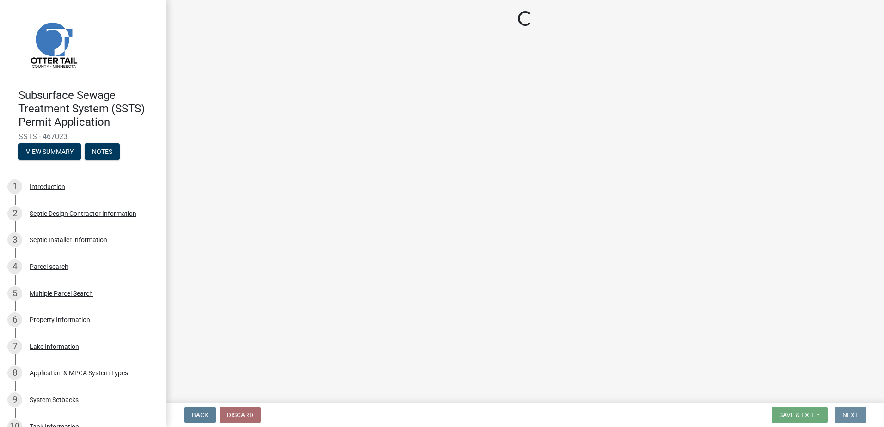
scroll to position [0, 0]
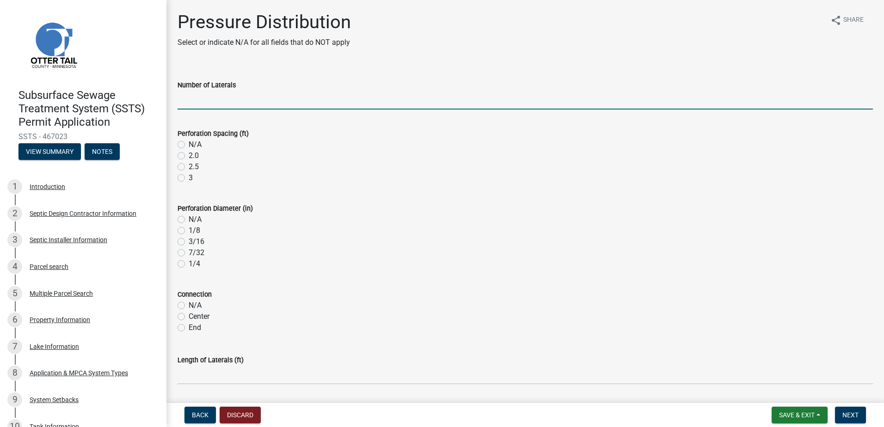
click at [197, 105] on input "Number of Laterals" at bounding box center [526, 100] width 696 height 19
type input "NA"
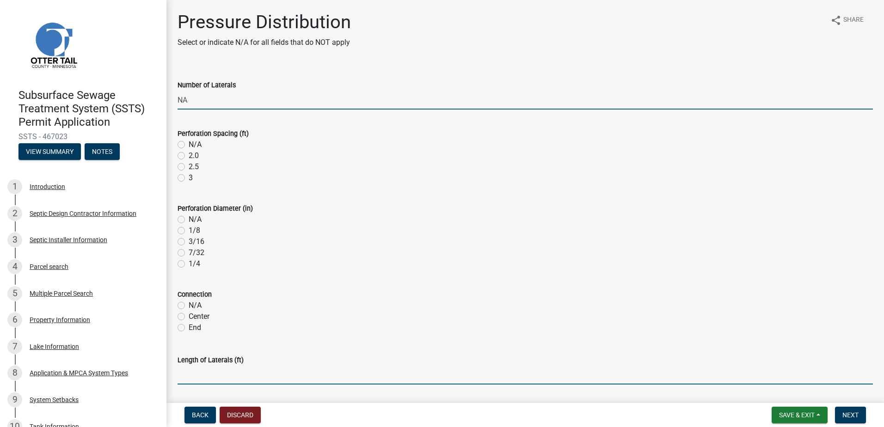
type input "NA"
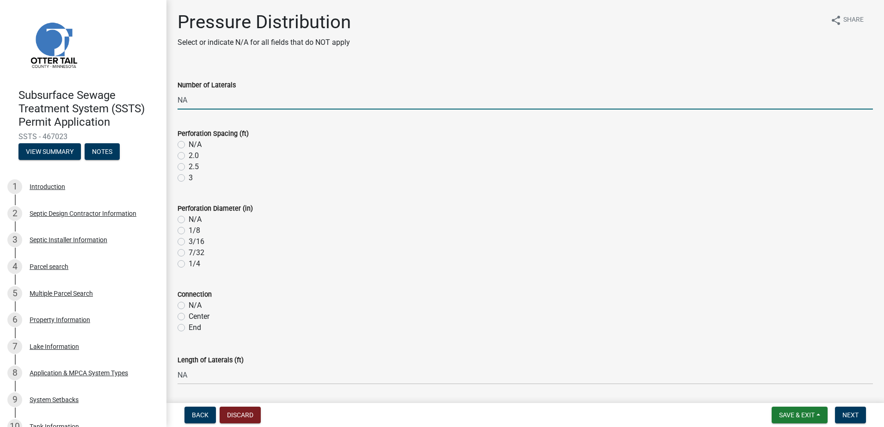
type input "35"
type input "75.4"
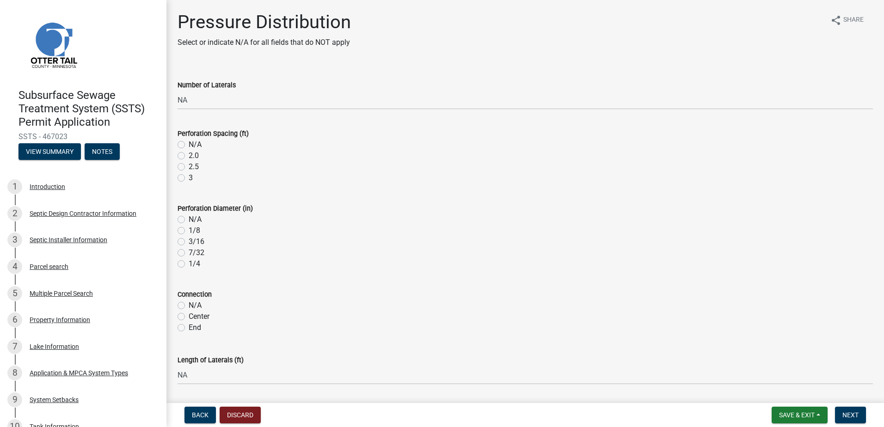
click at [189, 143] on label "N/A" at bounding box center [195, 144] width 13 height 11
click at [189, 143] on input "N/A" at bounding box center [192, 142] width 6 height 6
radio input "true"
click at [189, 220] on label "N/A" at bounding box center [195, 219] width 13 height 11
click at [189, 220] on input "N/A" at bounding box center [192, 217] width 6 height 6
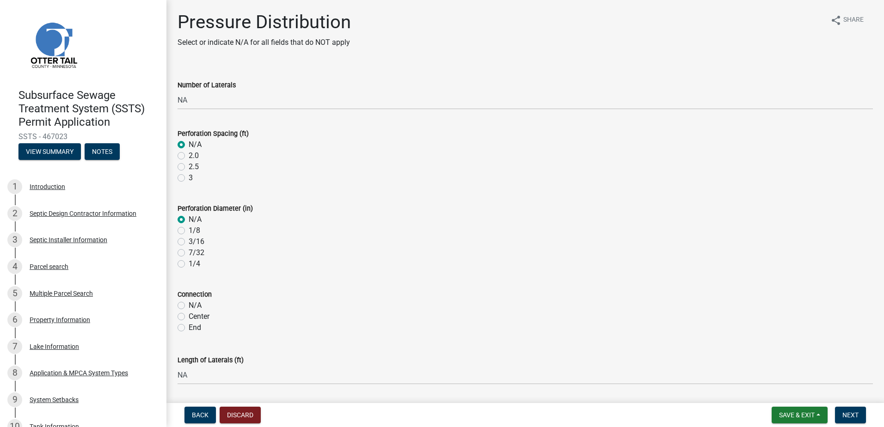
radio input "true"
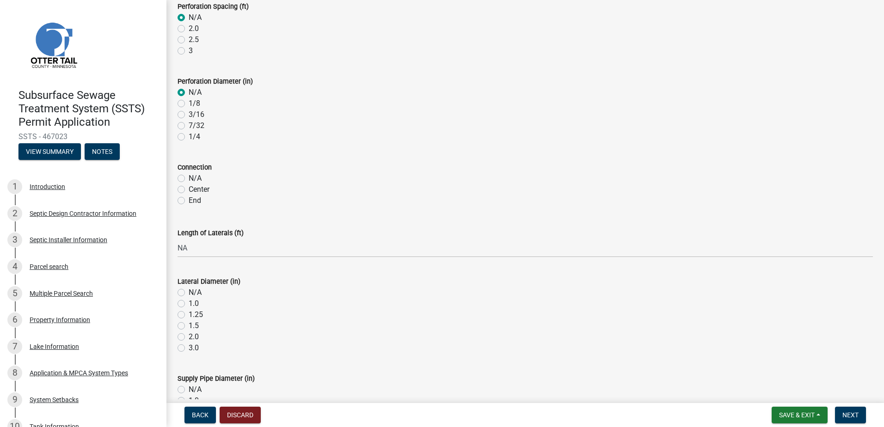
scroll to position [139, 0]
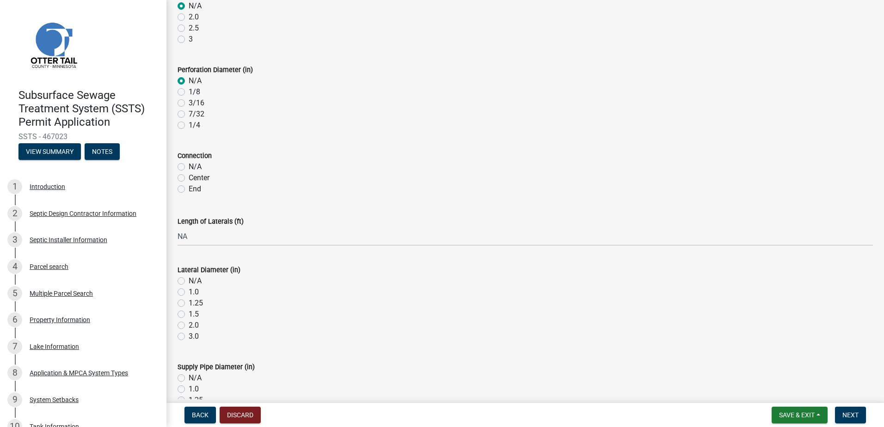
click at [189, 166] on label "N/A" at bounding box center [195, 166] width 13 height 11
click at [189, 166] on input "N/A" at bounding box center [192, 164] width 6 height 6
radio input "true"
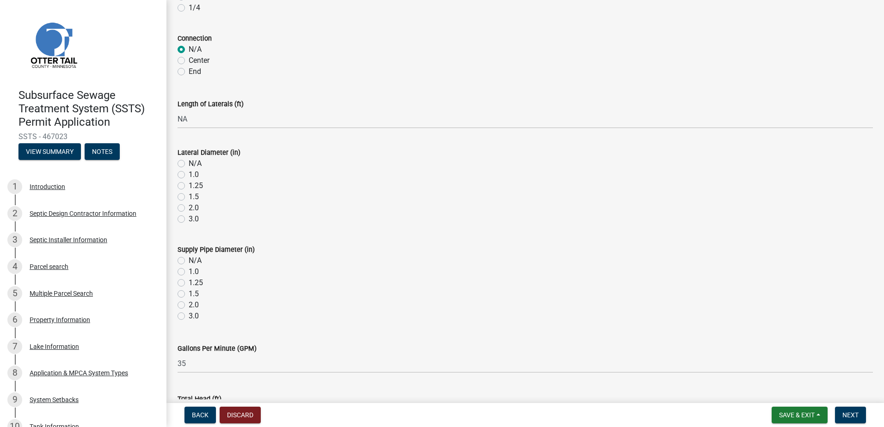
scroll to position [277, 0]
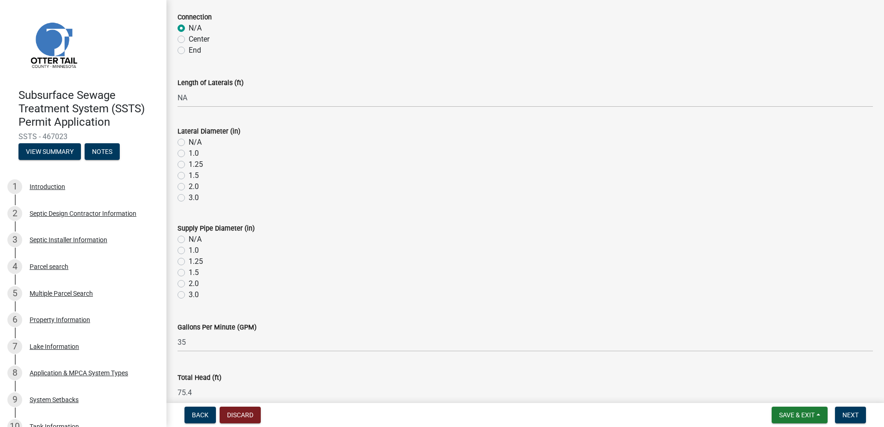
click at [189, 140] on label "N/A" at bounding box center [195, 142] width 13 height 11
click at [189, 140] on input "N/A" at bounding box center [192, 140] width 6 height 6
radio input "true"
click at [189, 240] on label "N/A" at bounding box center [195, 239] width 13 height 11
click at [189, 240] on input "N/A" at bounding box center [192, 237] width 6 height 6
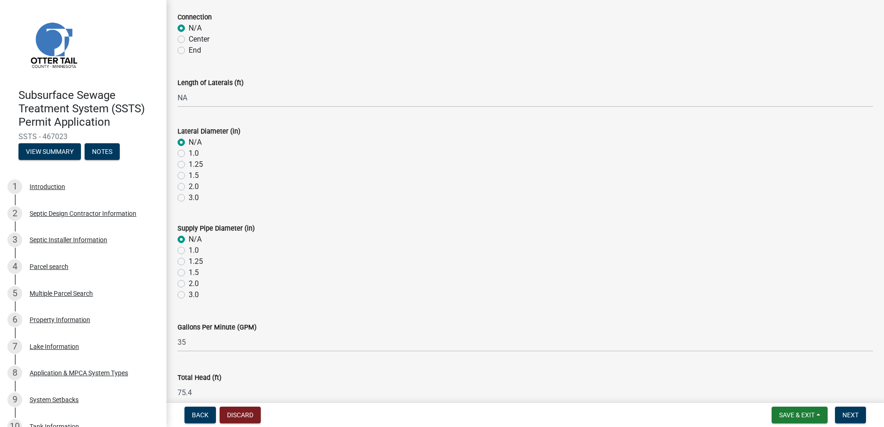
radio input "true"
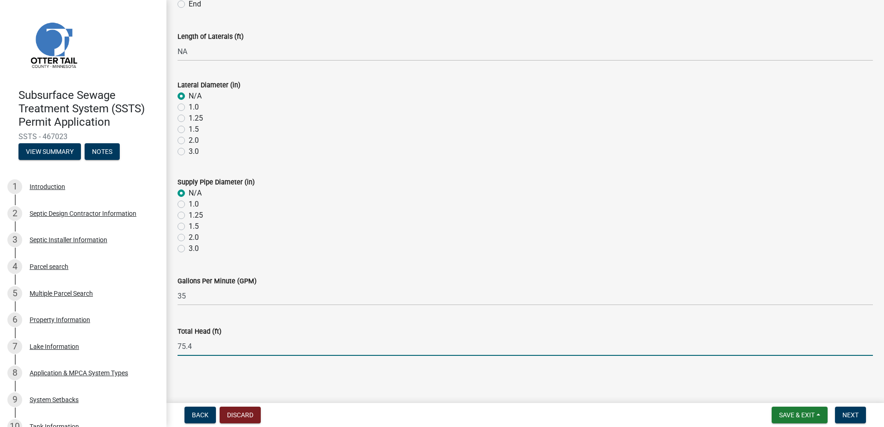
drag, startPoint x: 194, startPoint y: 348, endPoint x: 199, endPoint y: 346, distance: 5.7
click at [195, 347] on input "75.4" at bounding box center [526, 346] width 696 height 19
type input "7"
type input "3"
type input "69.5"
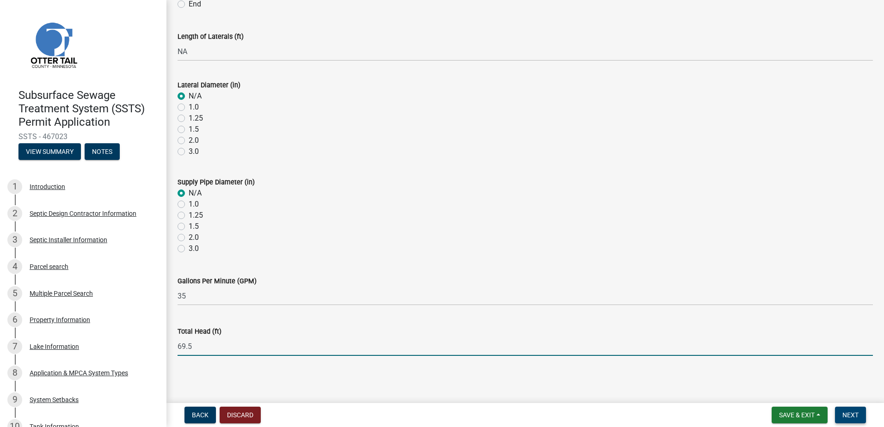
click at [844, 416] on span "Next" at bounding box center [851, 415] width 16 height 7
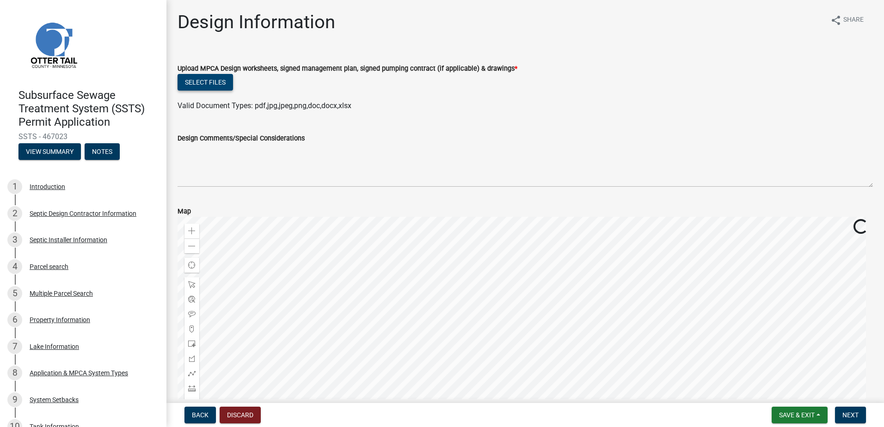
click at [199, 82] on button "Select files" at bounding box center [205, 82] width 55 height 17
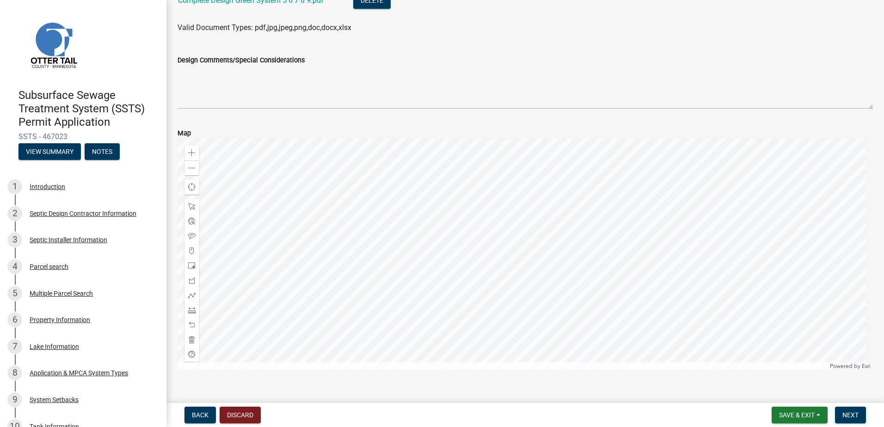
scroll to position [127, 0]
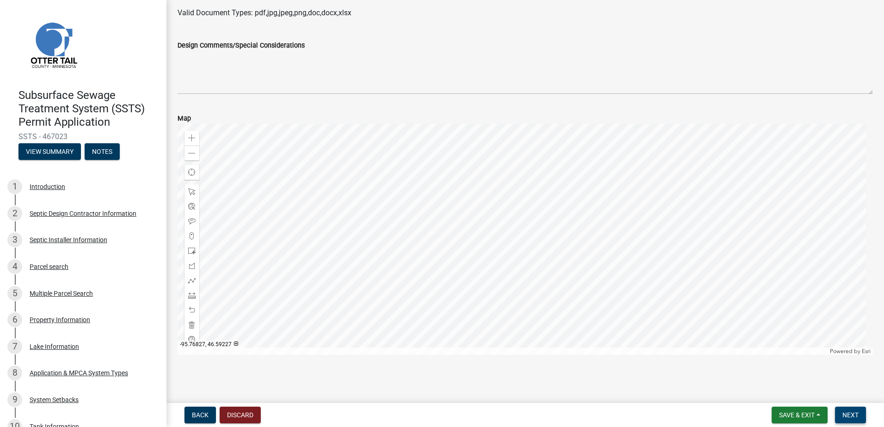
click at [849, 413] on span "Next" at bounding box center [851, 415] width 16 height 7
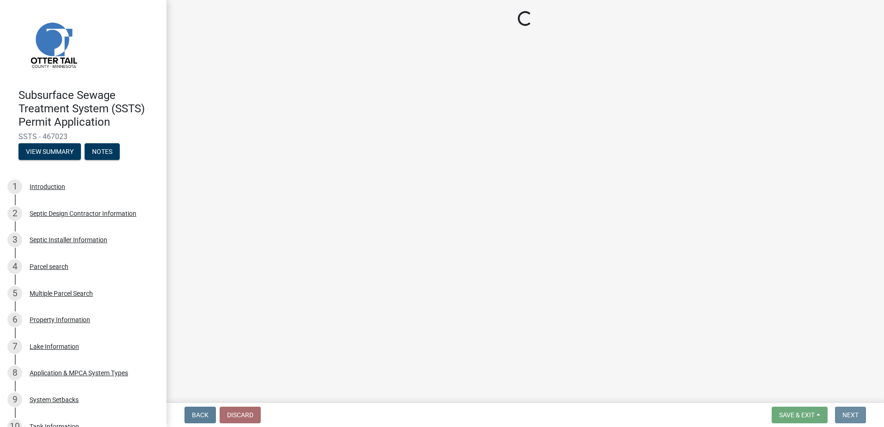
scroll to position [0, 0]
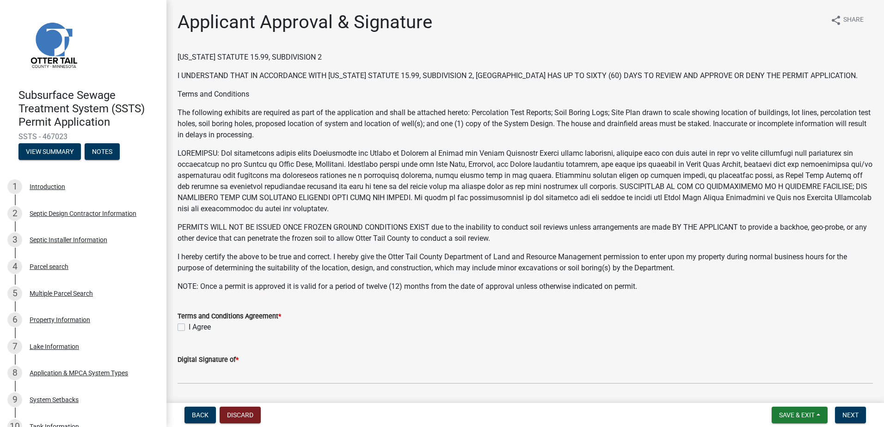
click at [189, 329] on label "I Agree" at bounding box center [200, 327] width 22 height 11
click at [189, 328] on input "I Agree" at bounding box center [192, 325] width 6 height 6
checkbox input "true"
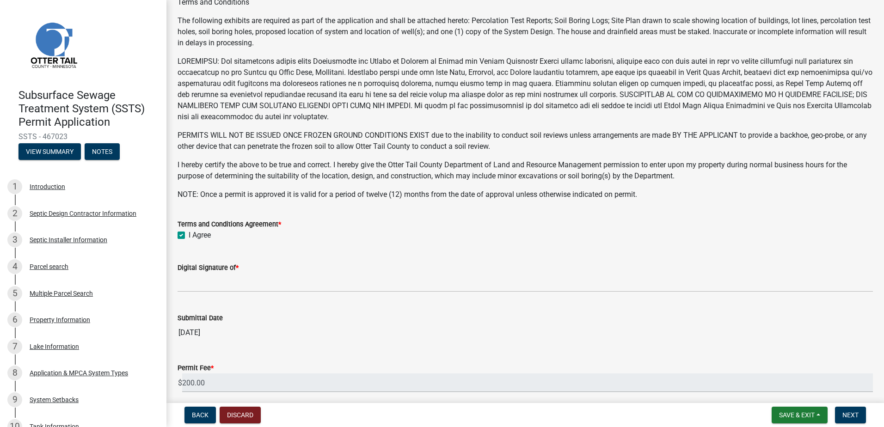
scroll to position [92, 0]
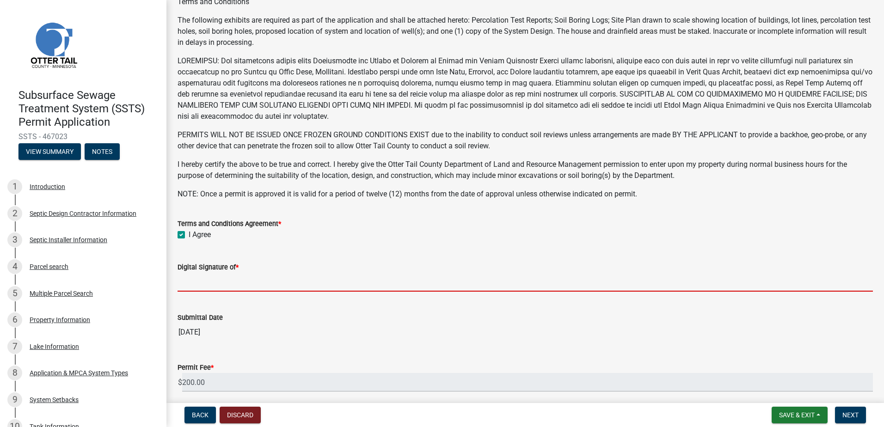
click at [201, 279] on input "Digital Signature of *" at bounding box center [526, 282] width 696 height 19
type input "[PERSON_NAME]"
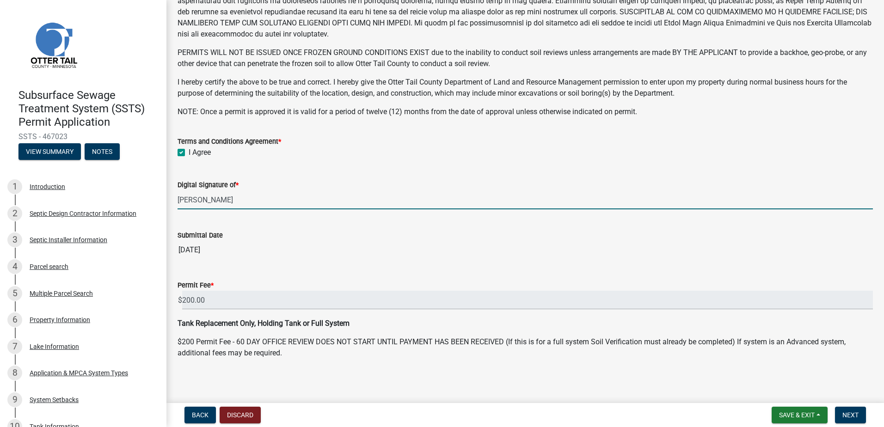
scroll to position [178, 0]
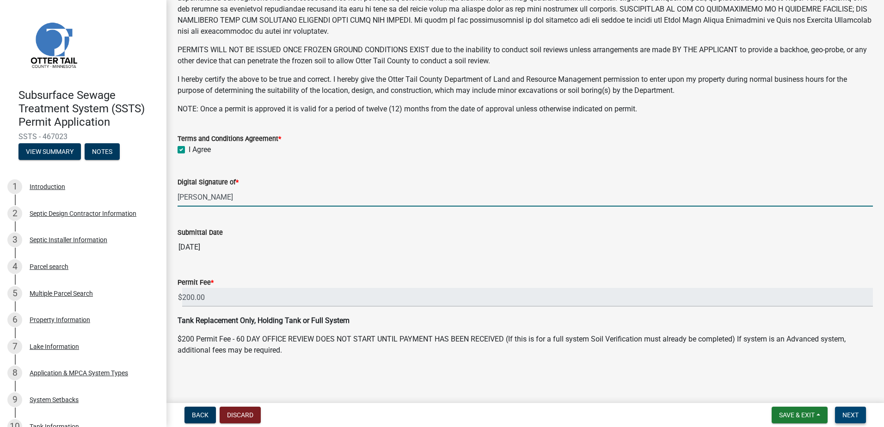
click at [843, 412] on span "Next" at bounding box center [851, 415] width 16 height 7
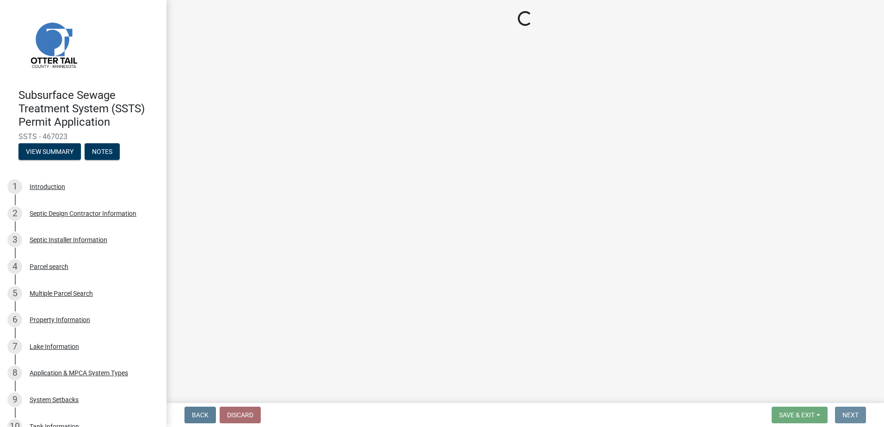
scroll to position [0, 0]
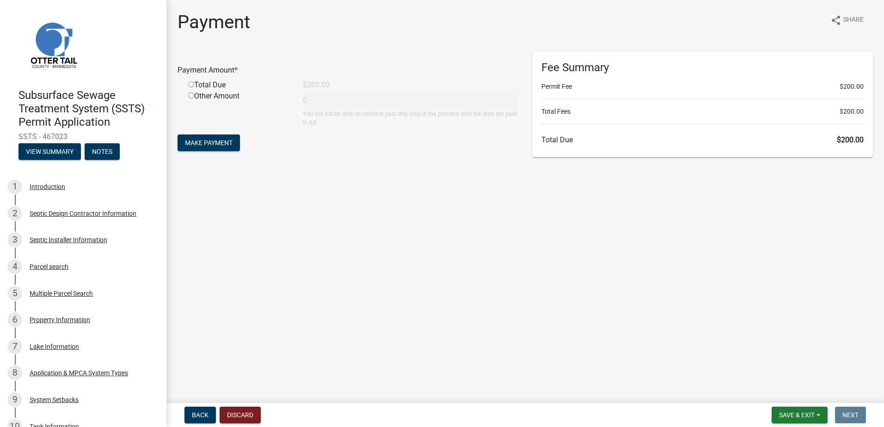
click at [192, 83] on input "radio" at bounding box center [191, 84] width 6 height 6
radio input "true"
type input "200"
click at [209, 145] on span "Make Payment" at bounding box center [209, 142] width 48 height 7
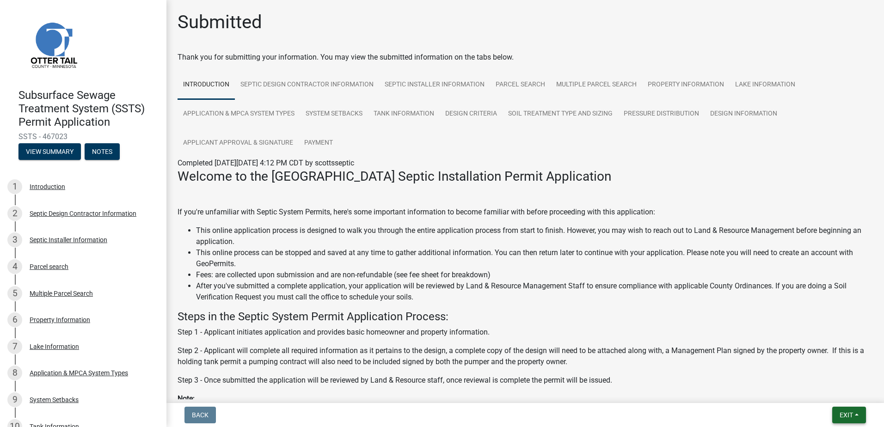
click at [860, 413] on button "Exit" at bounding box center [849, 415] width 34 height 17
click at [832, 390] on button "Save & Exit" at bounding box center [829, 391] width 74 height 22
